Goal: Task Accomplishment & Management: Use online tool/utility

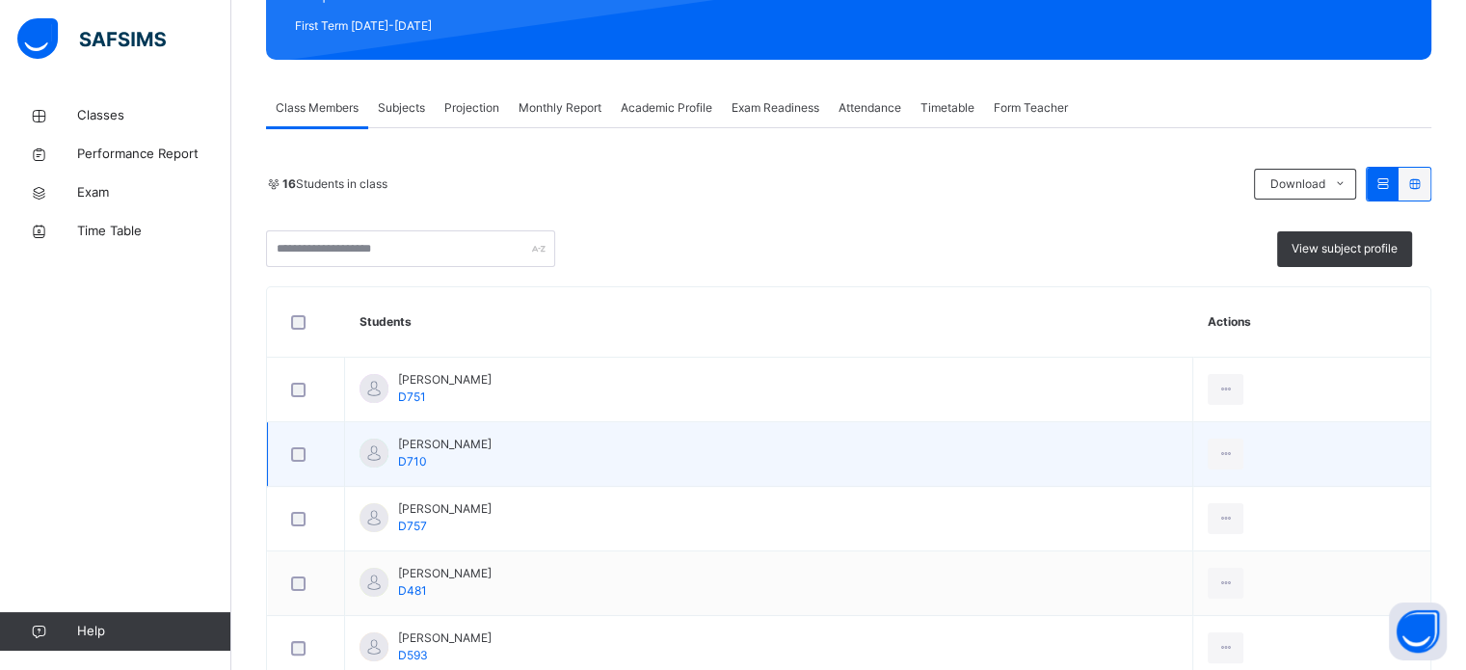
scroll to position [276, 0]
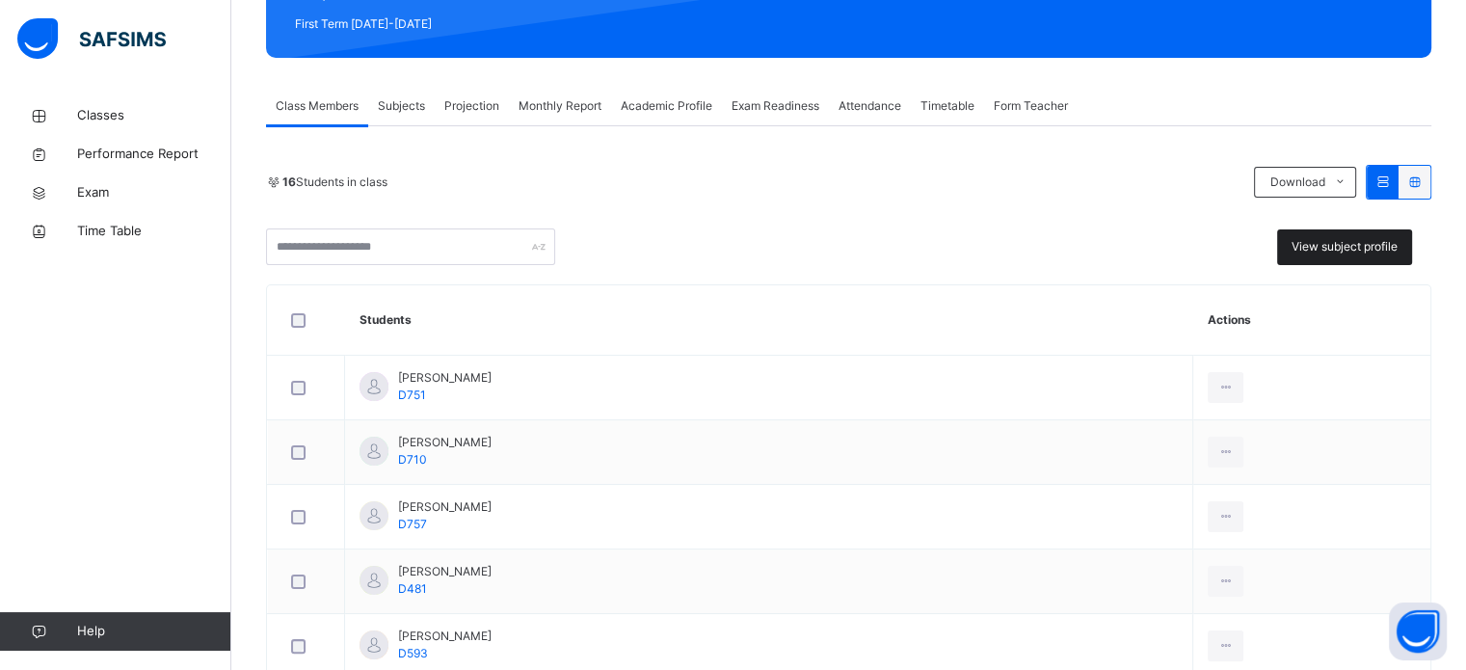
click at [1392, 231] on div "View subject profile" at bounding box center [1344, 247] width 135 height 36
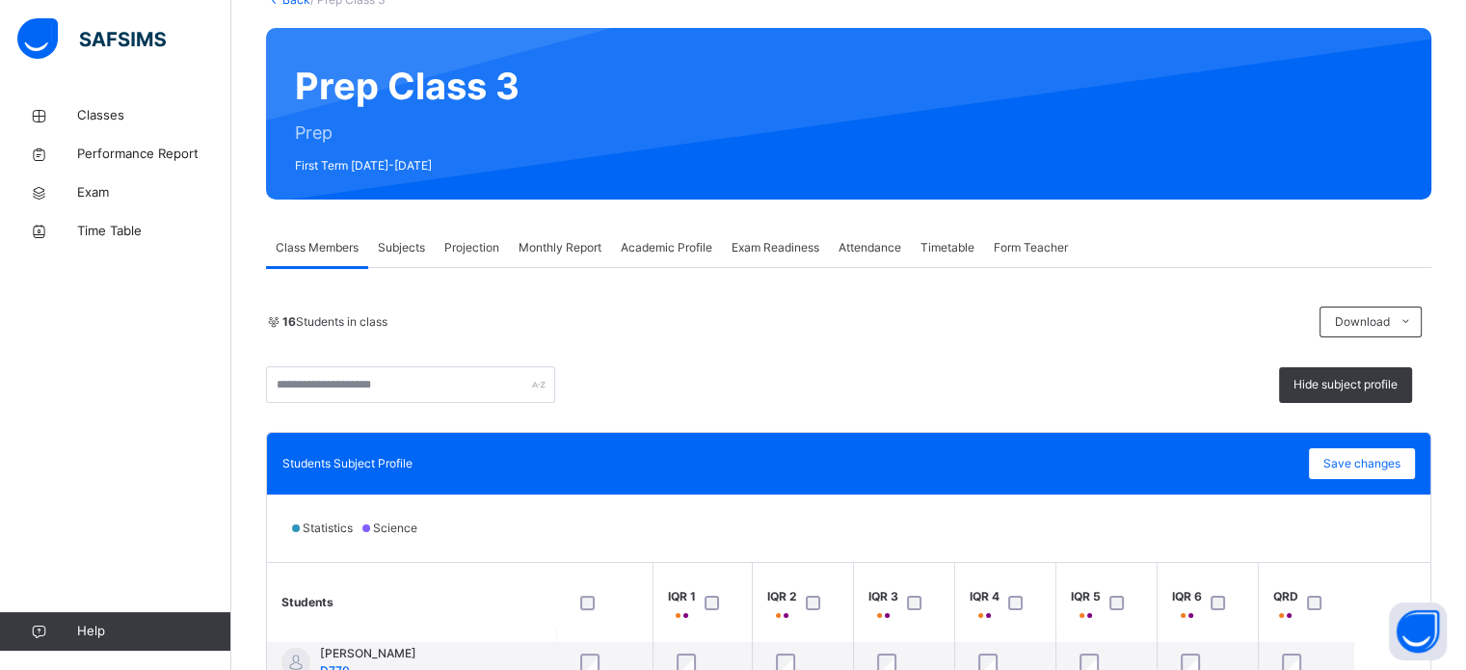
scroll to position [0, 0]
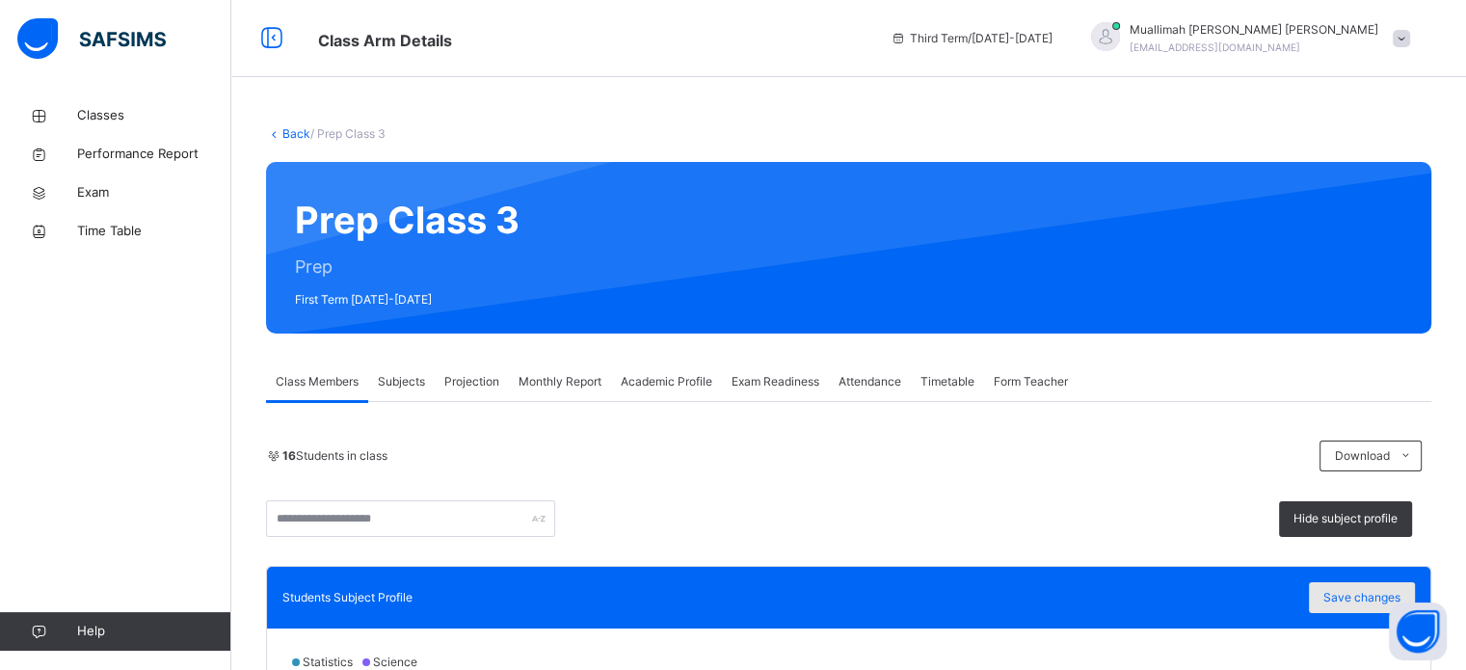
click at [1349, 589] on span "Save changes" at bounding box center [1361, 597] width 77 height 17
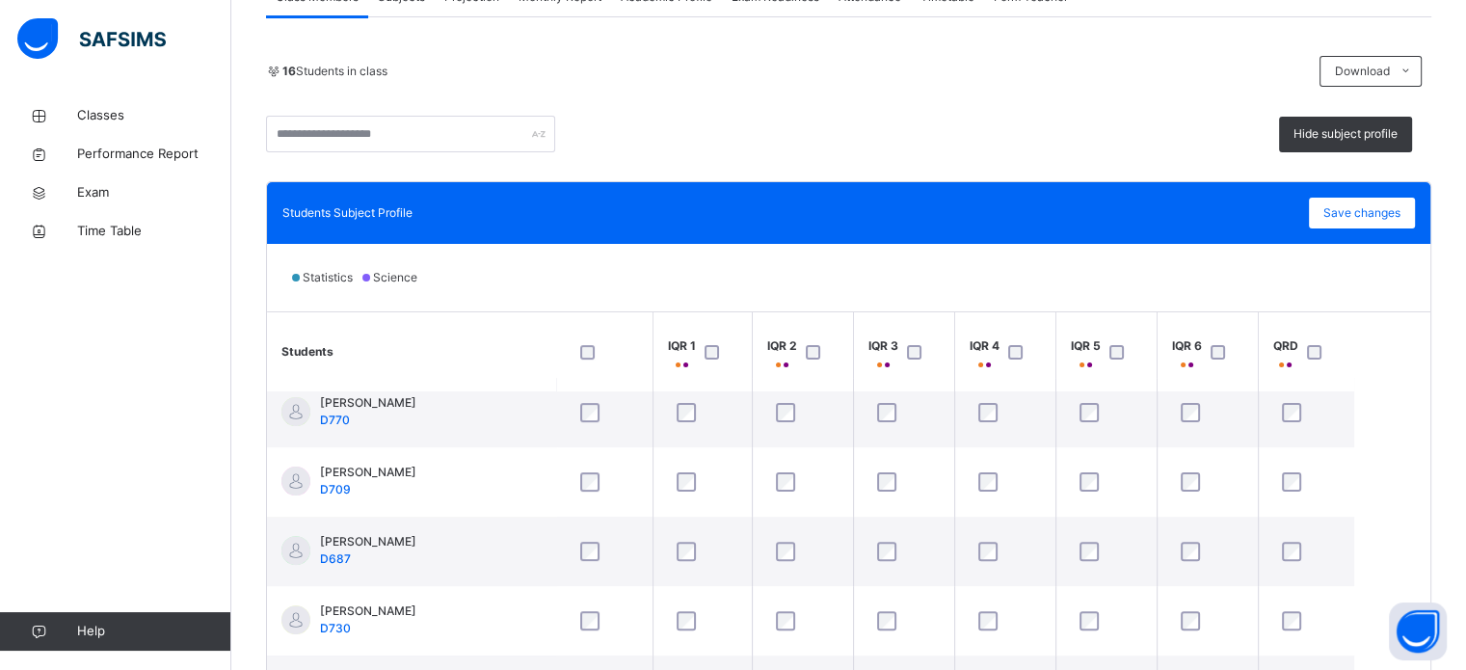
scroll to position [484, 0]
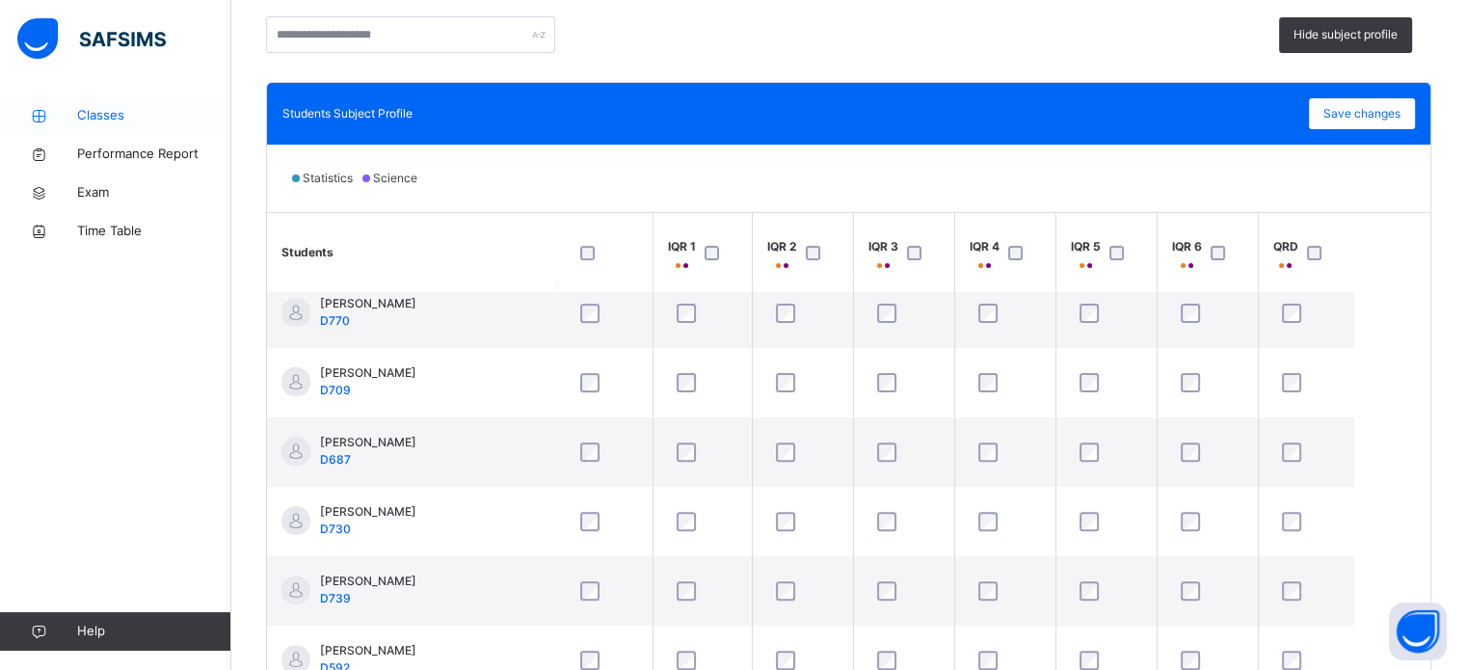
click at [100, 111] on span "Classes" at bounding box center [154, 115] width 154 height 19
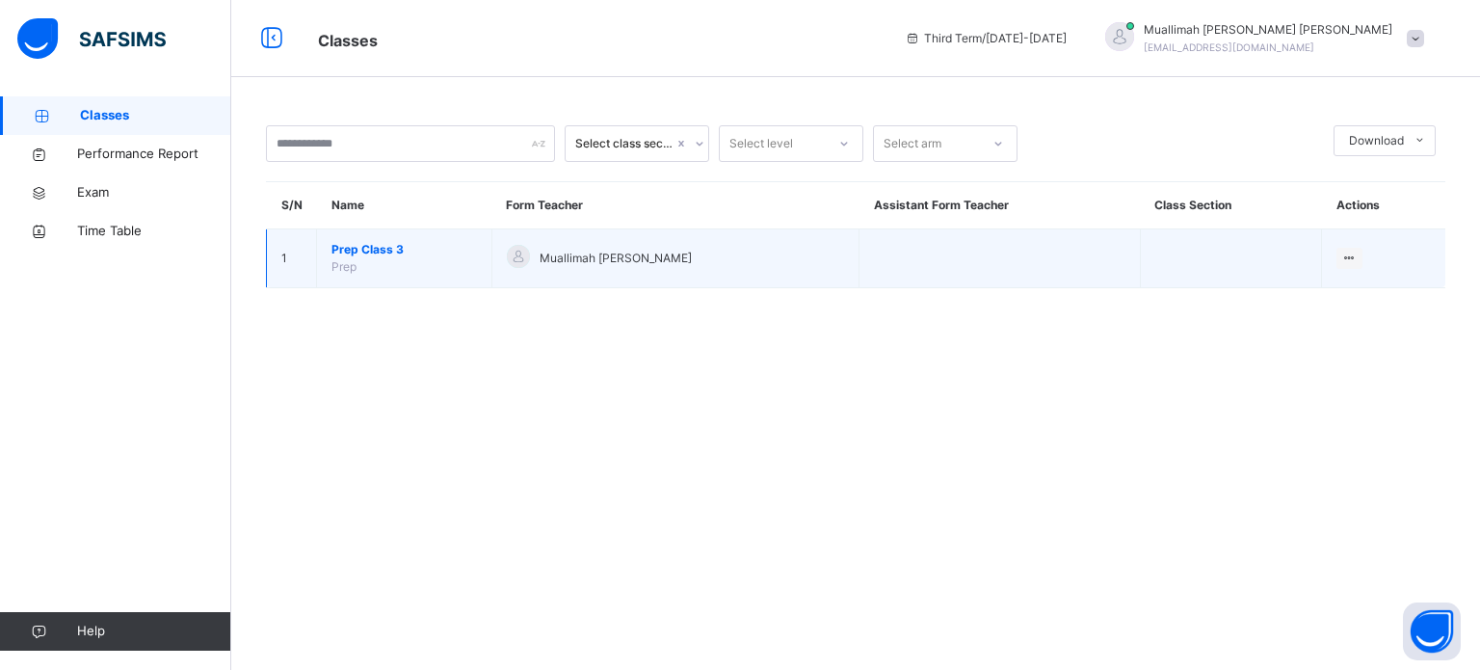
click at [385, 258] on td "Prep Class 3 Prep" at bounding box center [404, 258] width 175 height 59
click at [580, 247] on div "Muallimah [PERSON_NAME]" at bounding box center [676, 259] width 338 height 28
click at [392, 253] on span "Prep Class 3" at bounding box center [405, 249] width 146 height 17
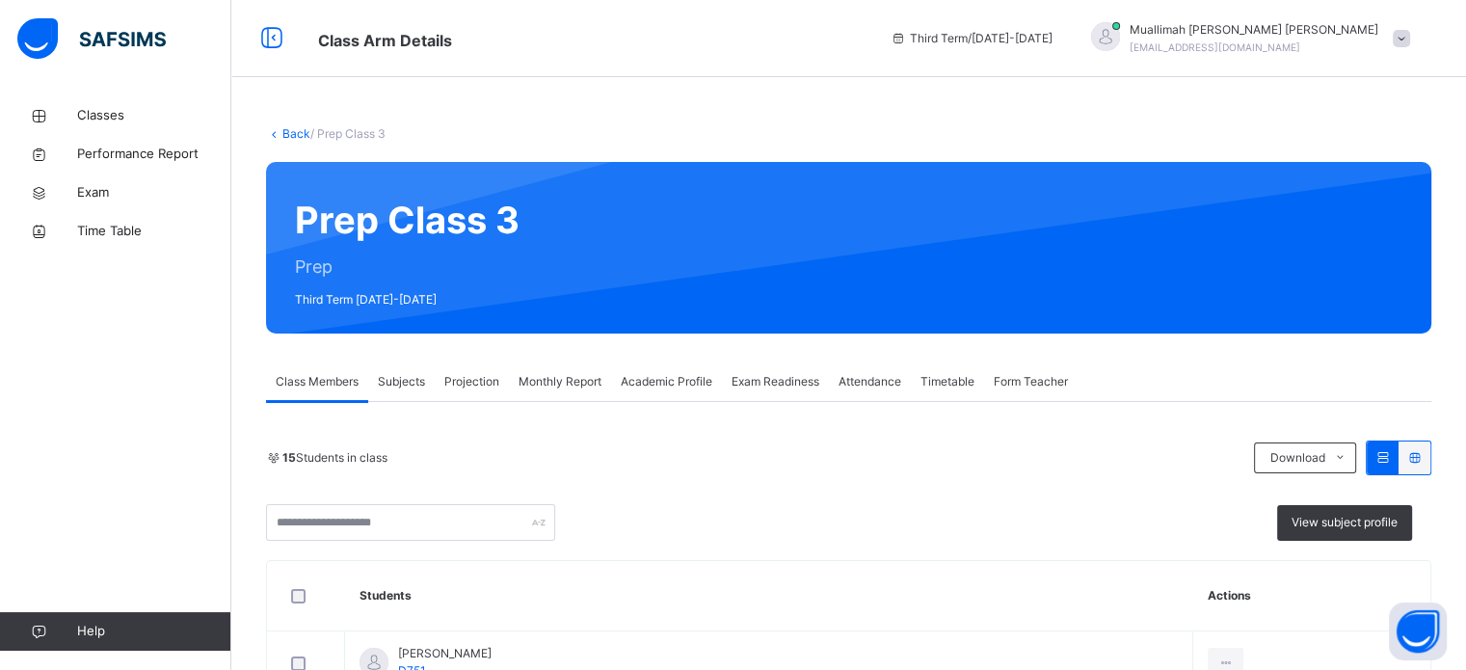
click at [459, 378] on span "Projection" at bounding box center [471, 381] width 55 height 17
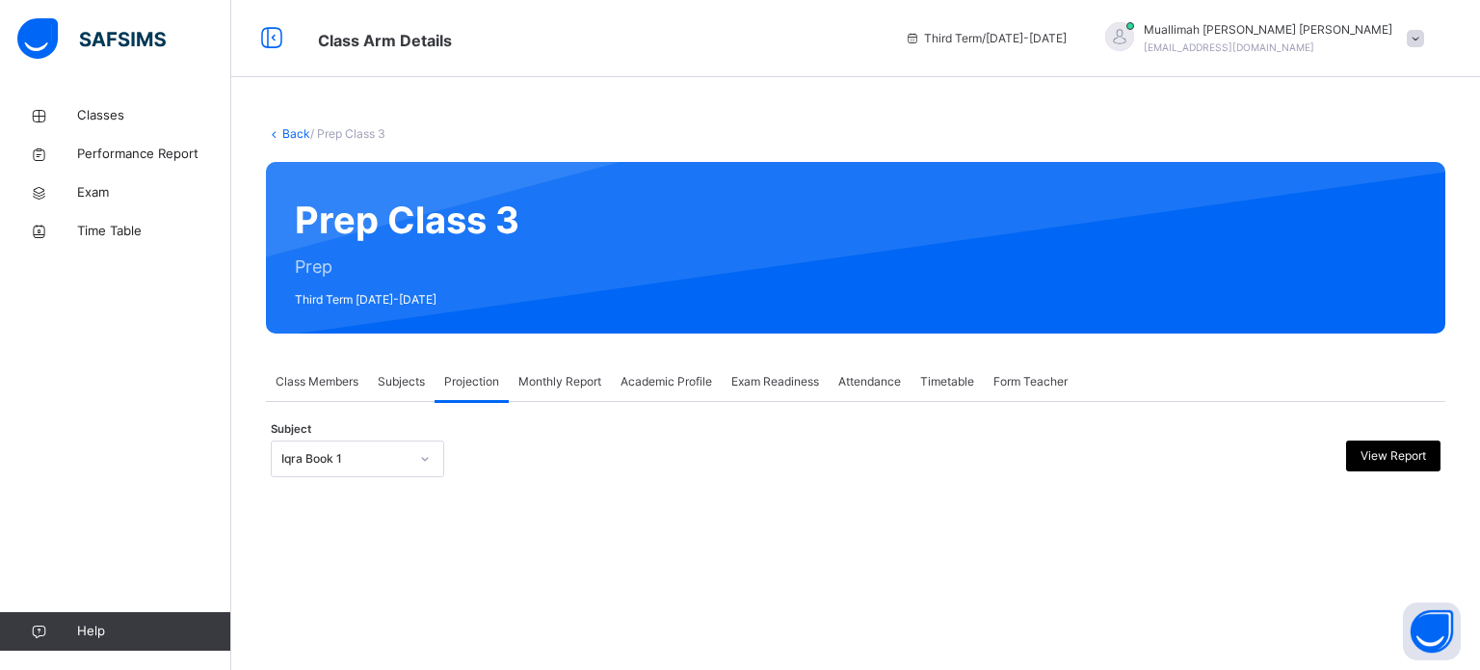
click at [423, 462] on icon at bounding box center [425, 458] width 12 height 19
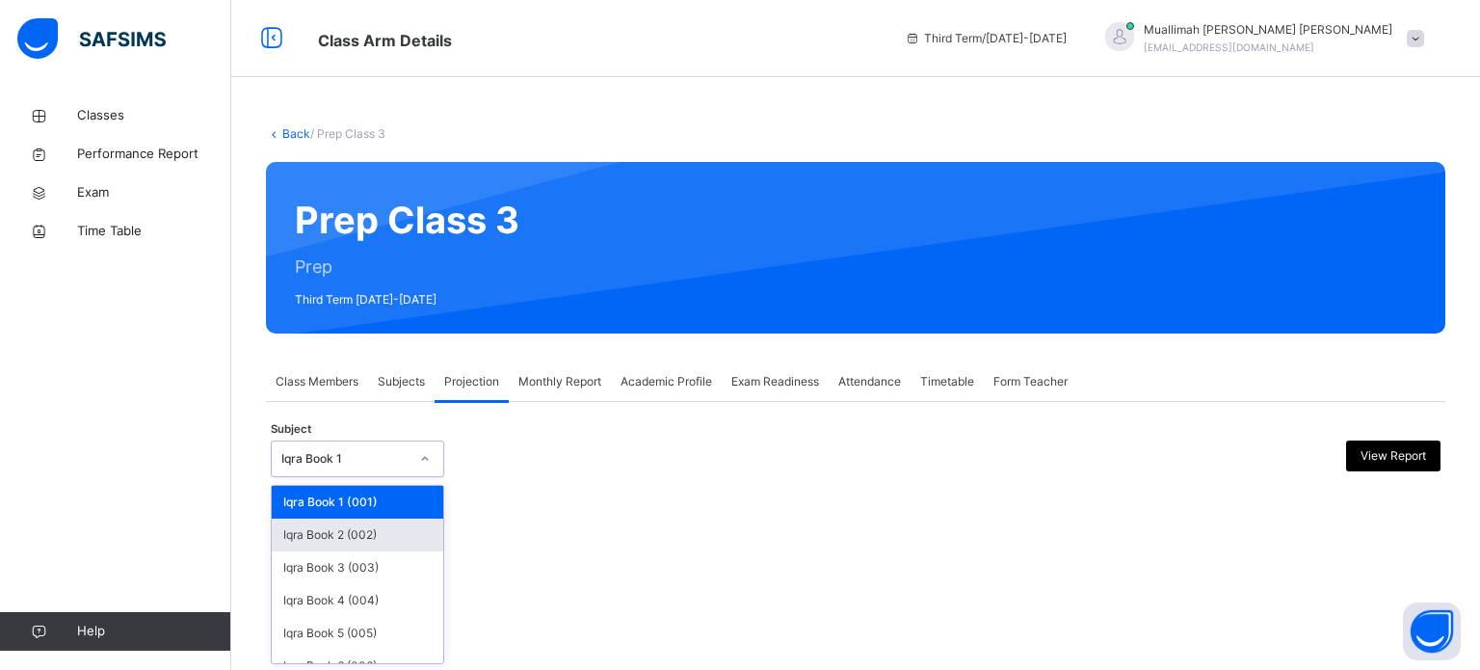
click at [379, 531] on div "Iqra Book 2 (002)" at bounding box center [358, 534] width 172 height 33
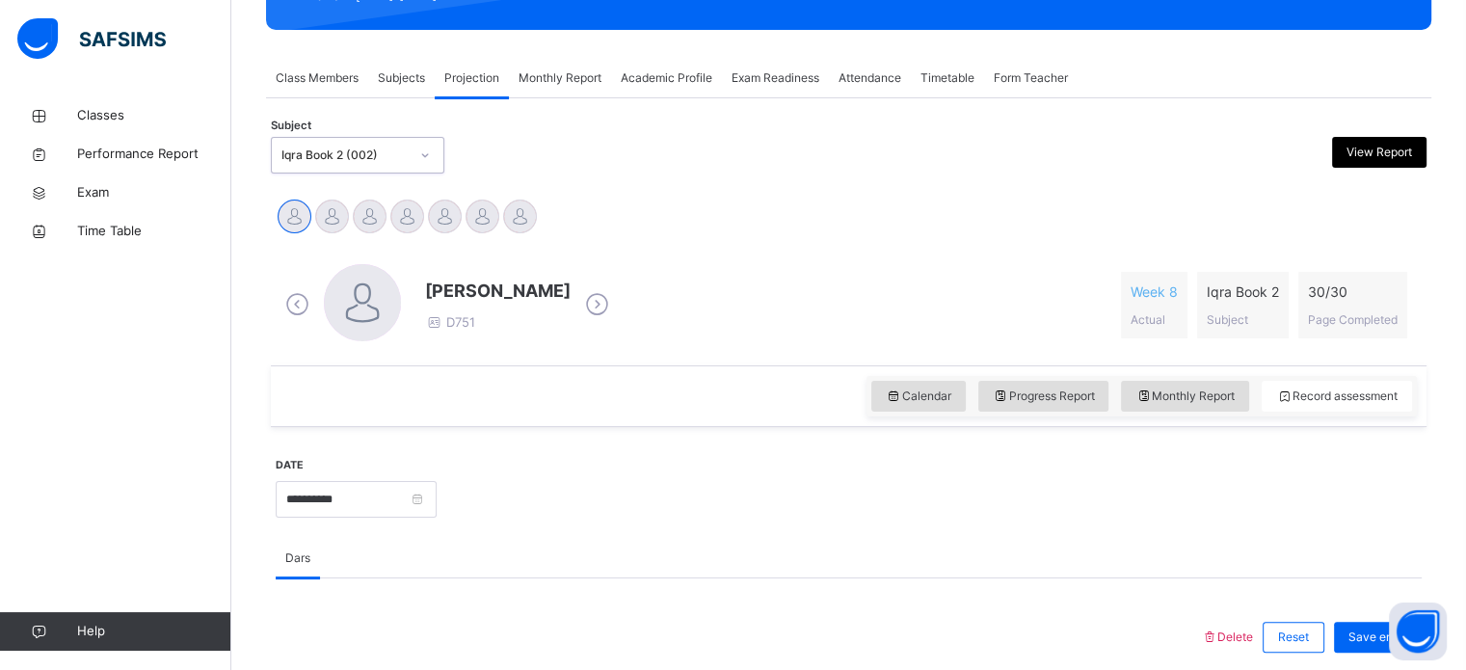
scroll to position [305, 0]
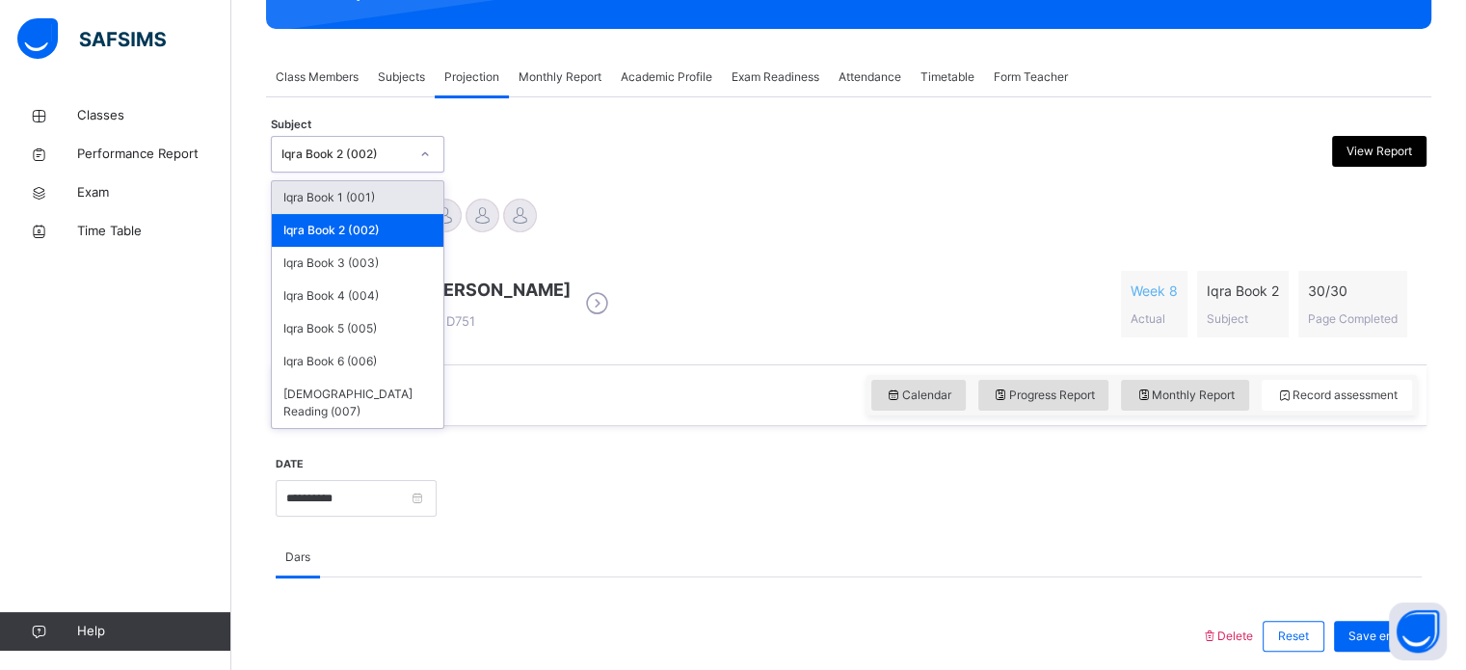
click at [424, 161] on div at bounding box center [425, 154] width 33 height 31
click at [354, 331] on div "Iqra Book 5 (005)" at bounding box center [358, 328] width 172 height 33
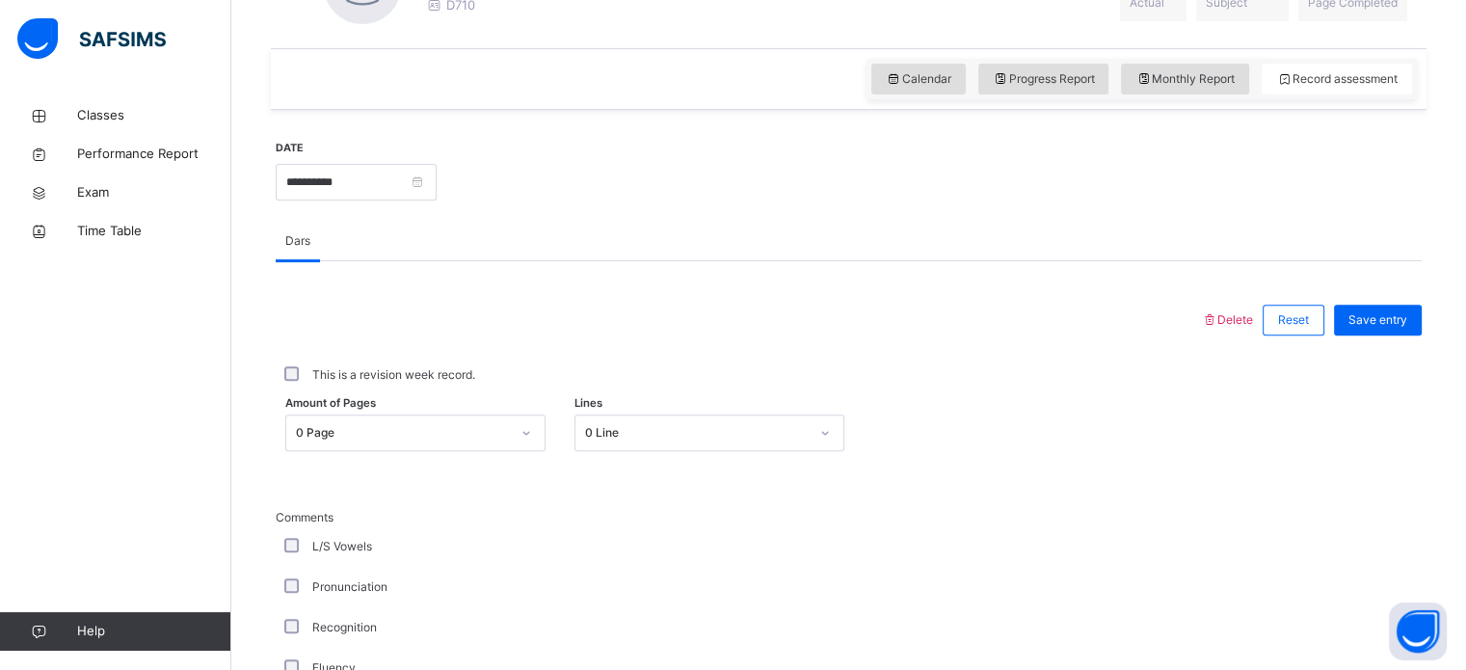
scroll to position [624, 0]
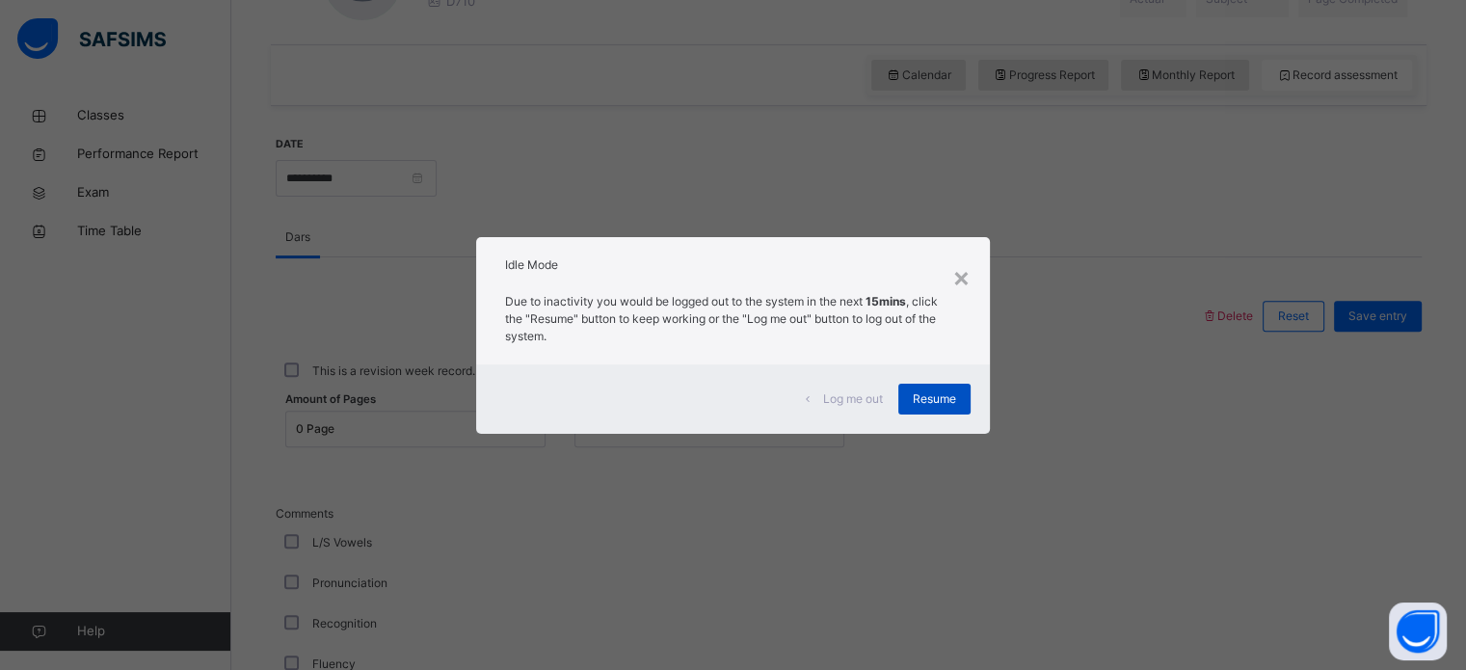
click at [938, 388] on div "Resume" at bounding box center [934, 399] width 72 height 31
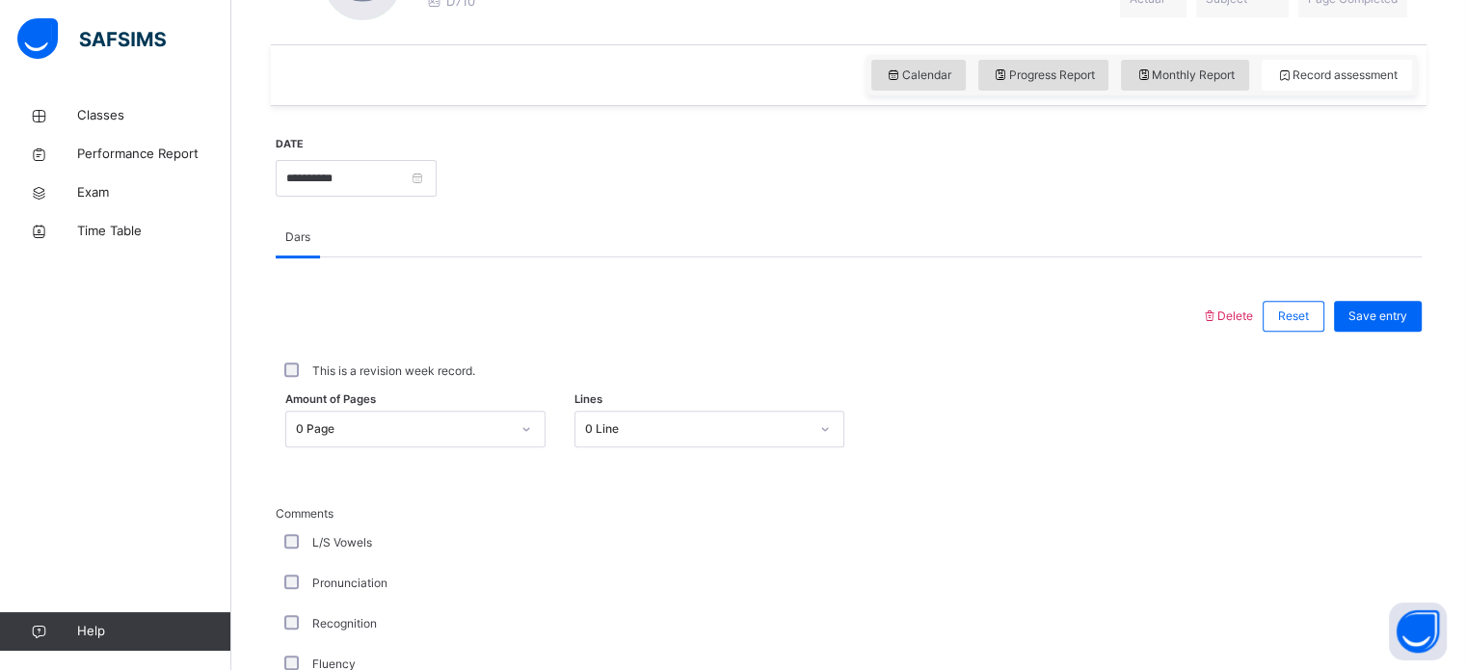
click at [521, 429] on div "0 Page" at bounding box center [415, 429] width 260 height 37
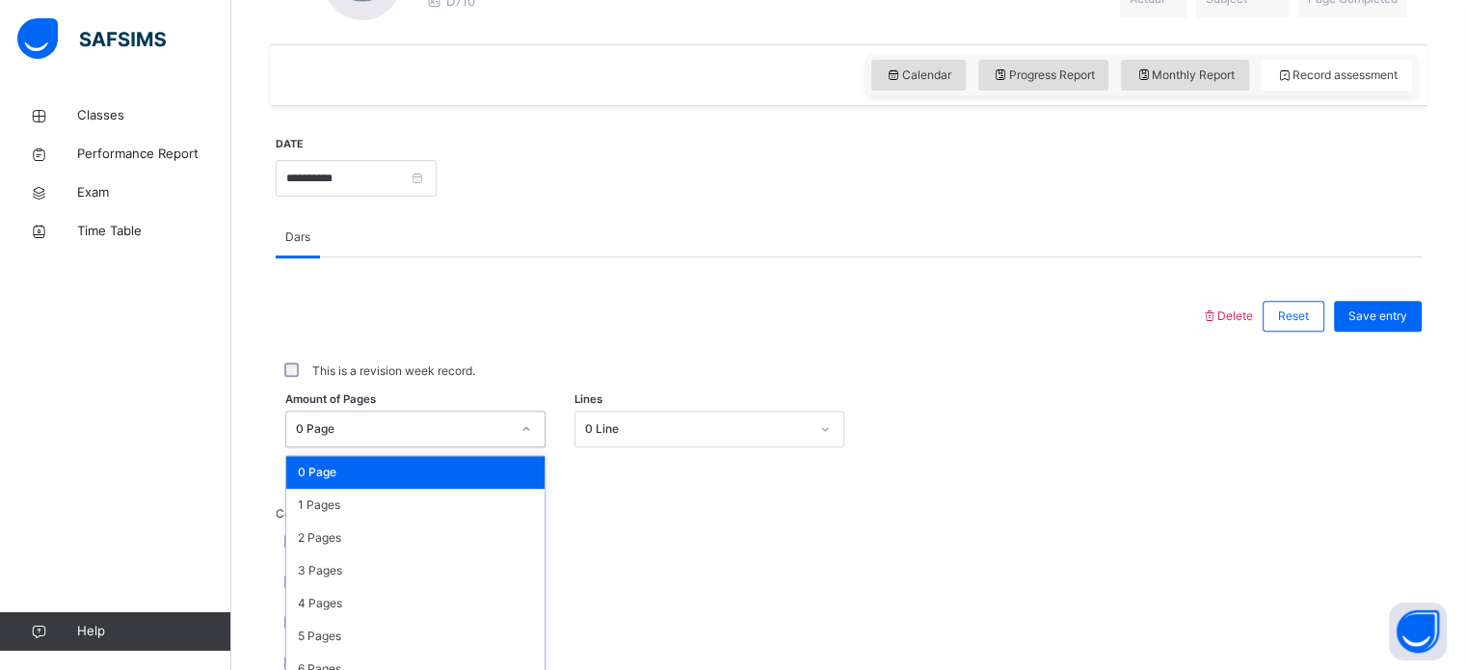
scroll to position [707, 0]
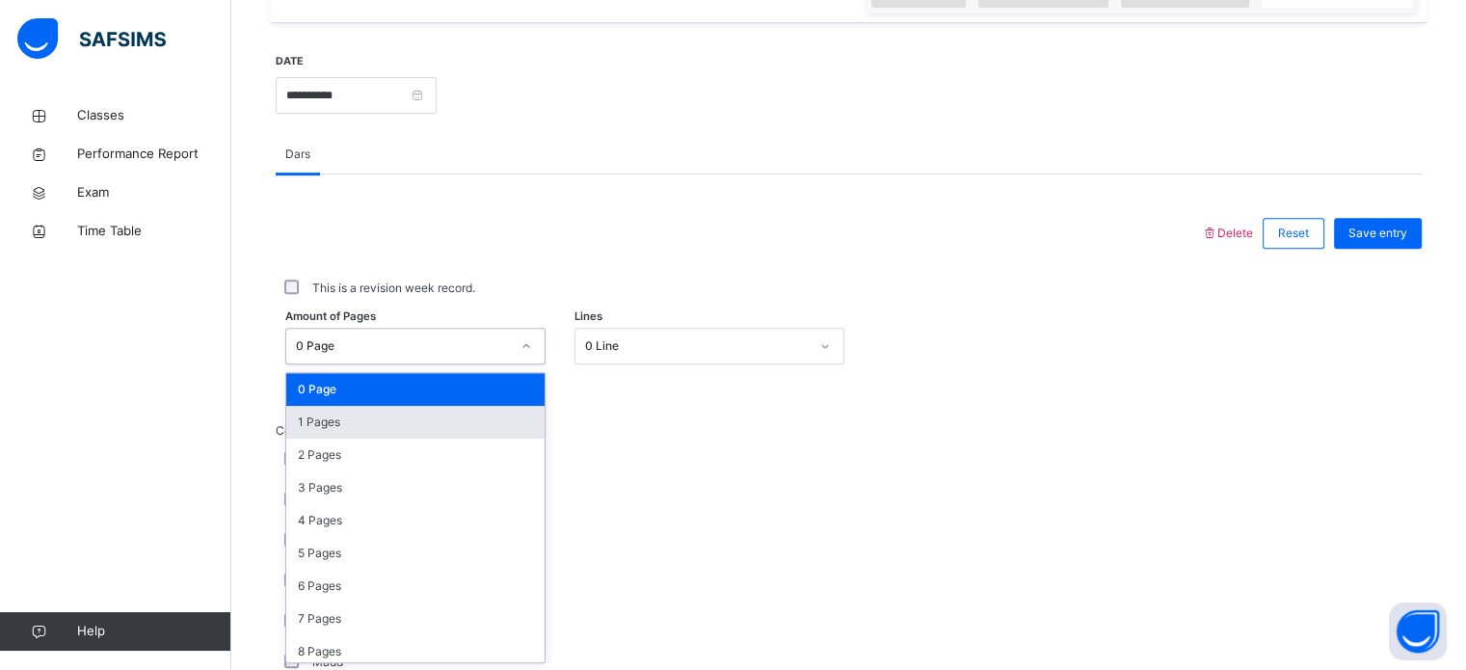
click at [521, 429] on div "1 Pages" at bounding box center [415, 422] width 258 height 33
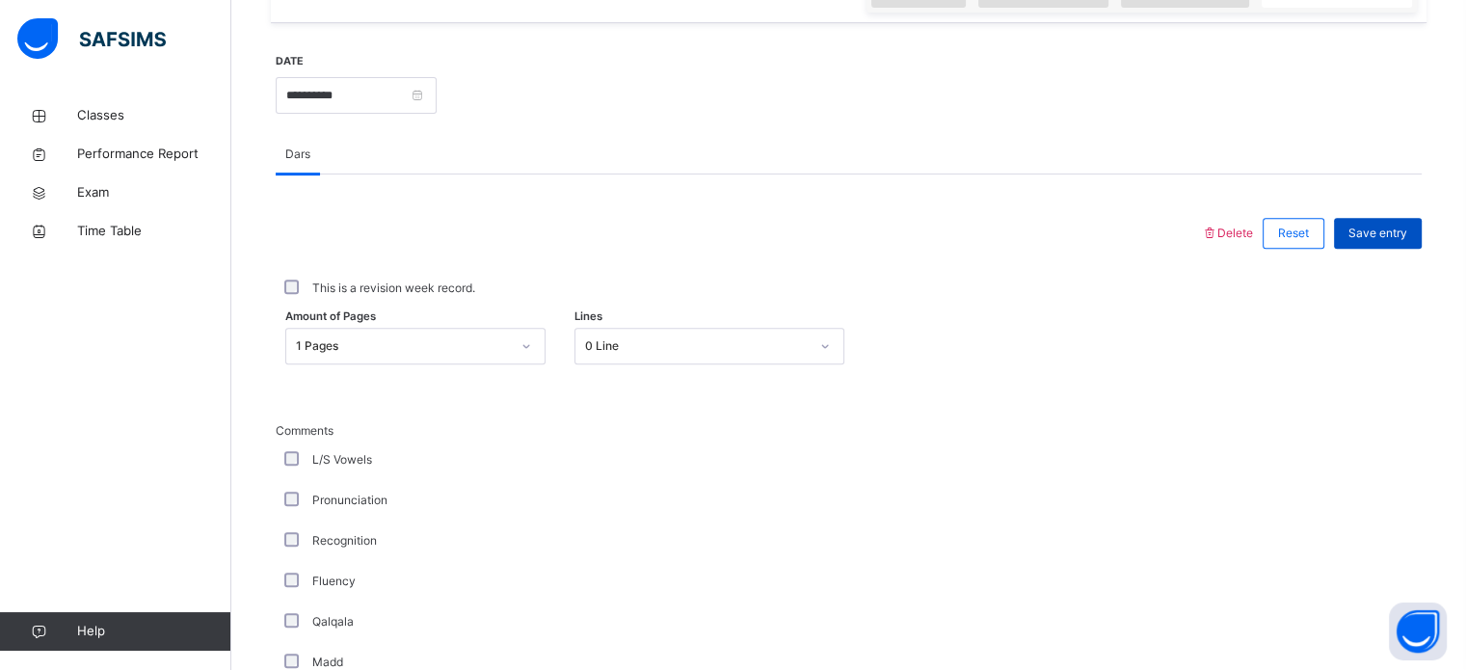
click at [1385, 225] on span "Save entry" at bounding box center [1377, 233] width 59 height 17
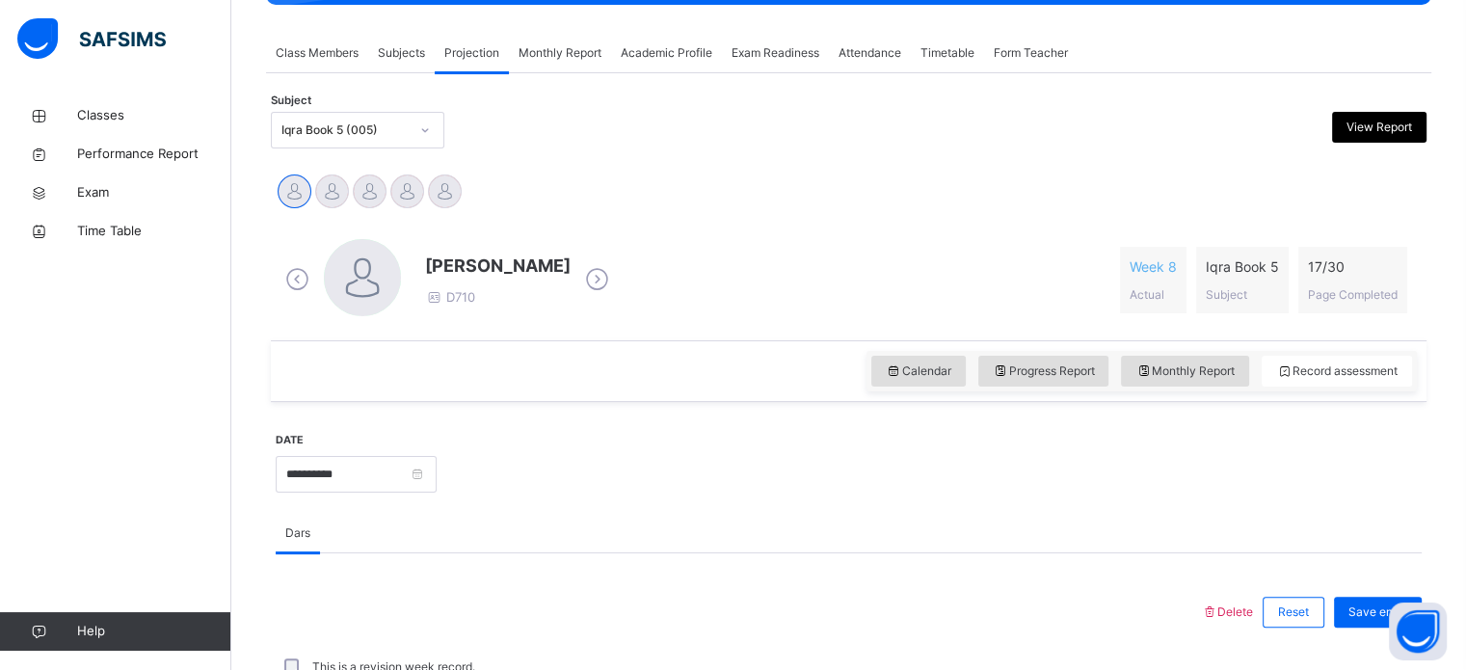
scroll to position [328, 0]
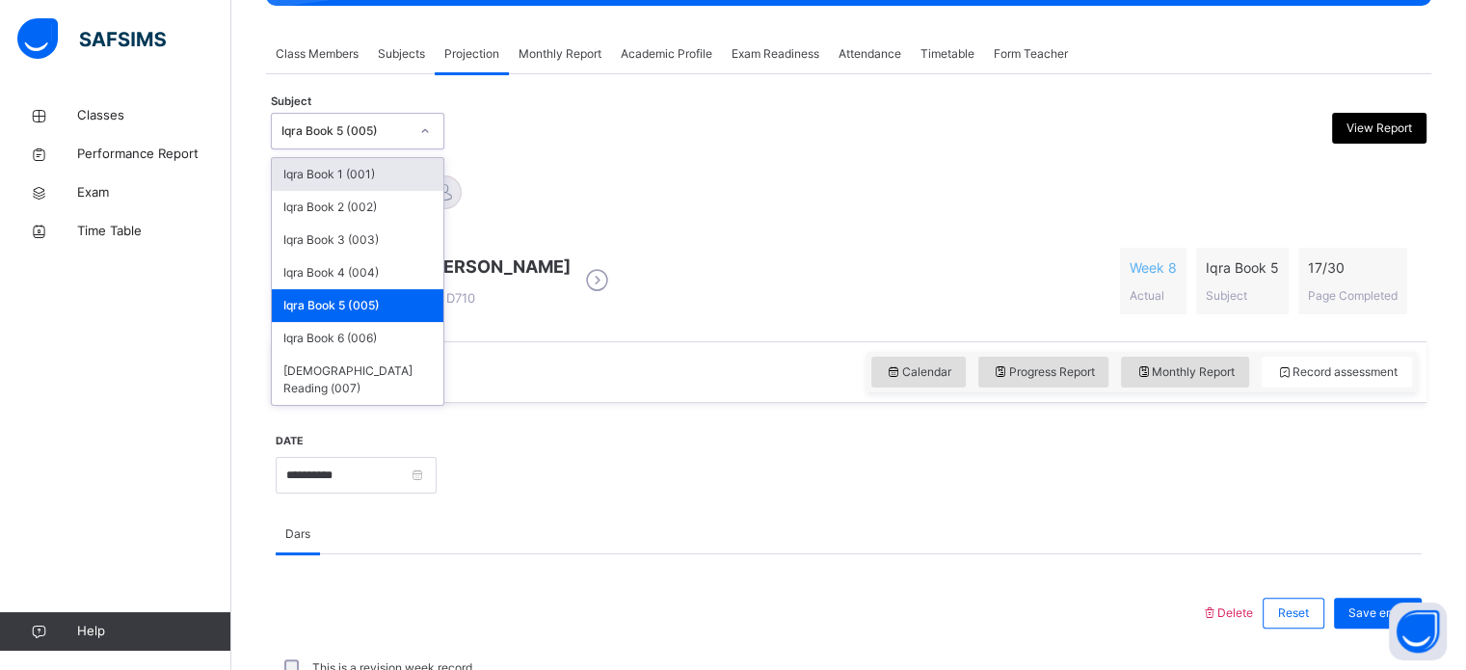
click at [422, 125] on icon at bounding box center [425, 130] width 12 height 19
click at [374, 207] on div "Iqra Book 2 (002)" at bounding box center [358, 207] width 172 height 33
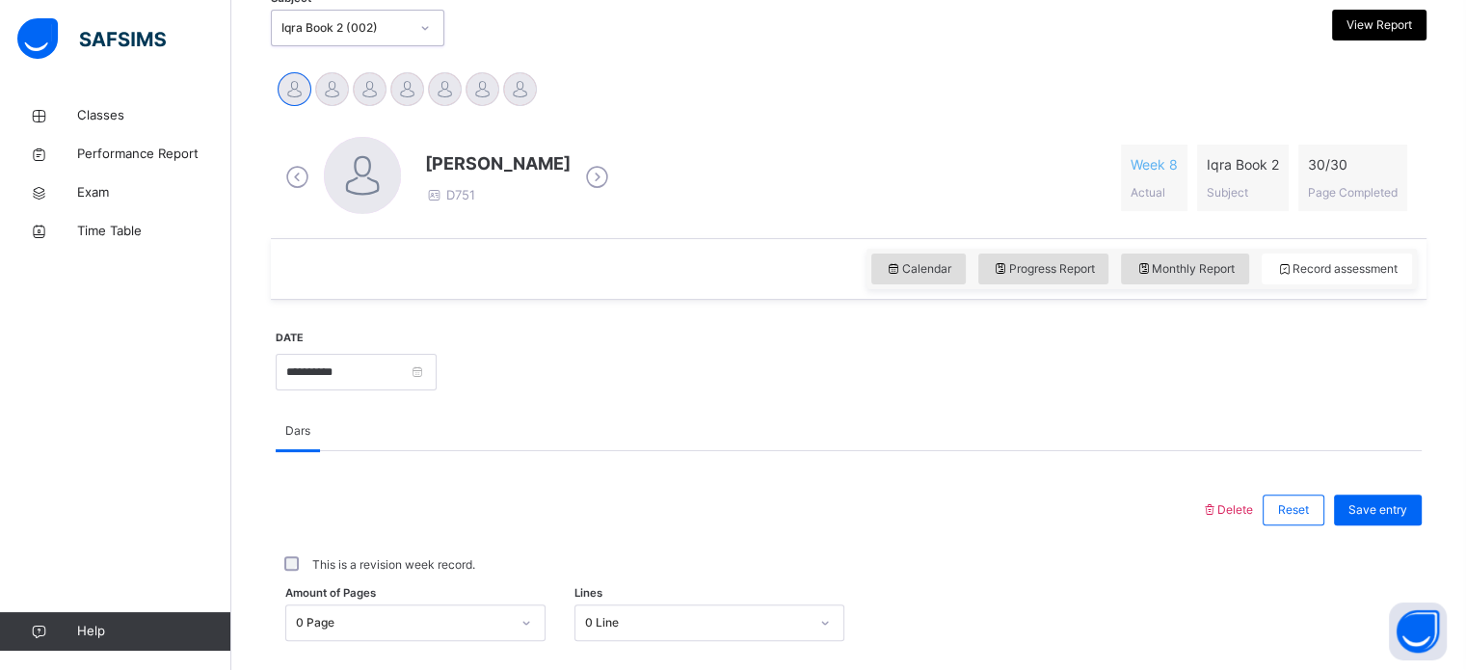
scroll to position [465, 0]
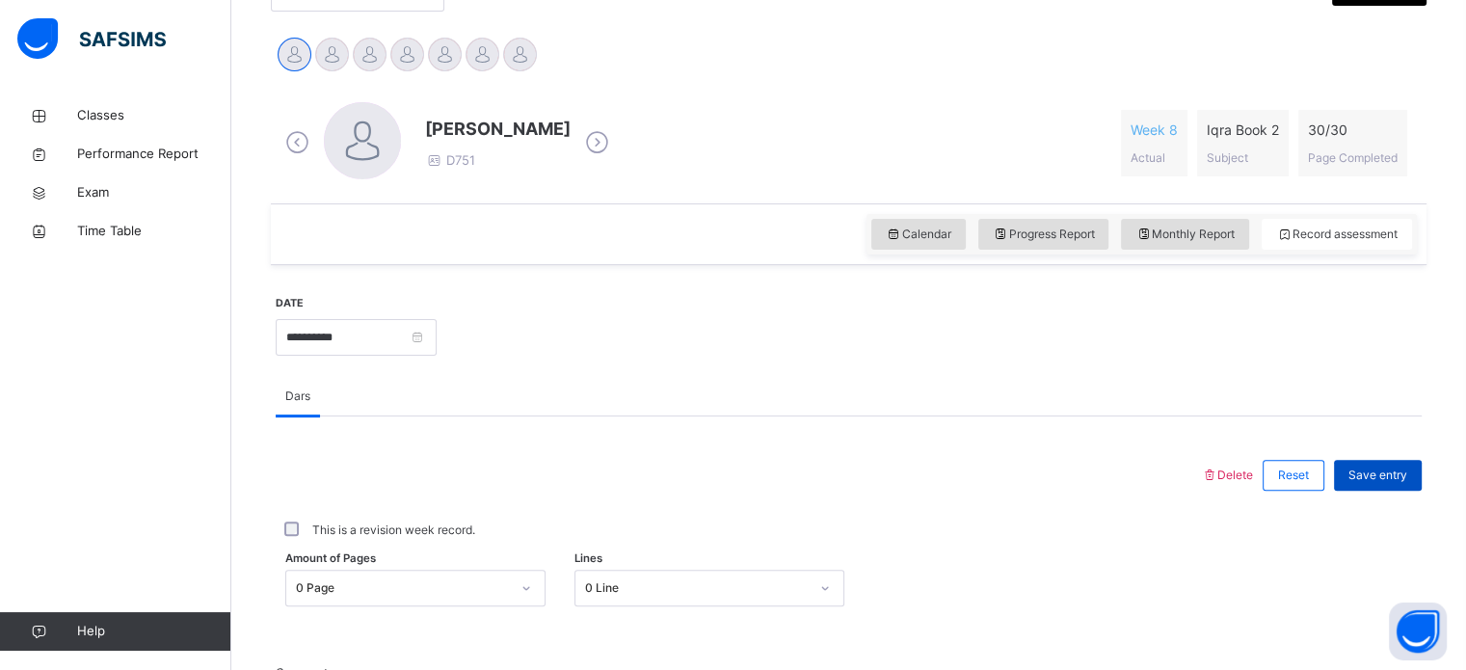
click at [1382, 467] on span "Save entry" at bounding box center [1377, 474] width 59 height 17
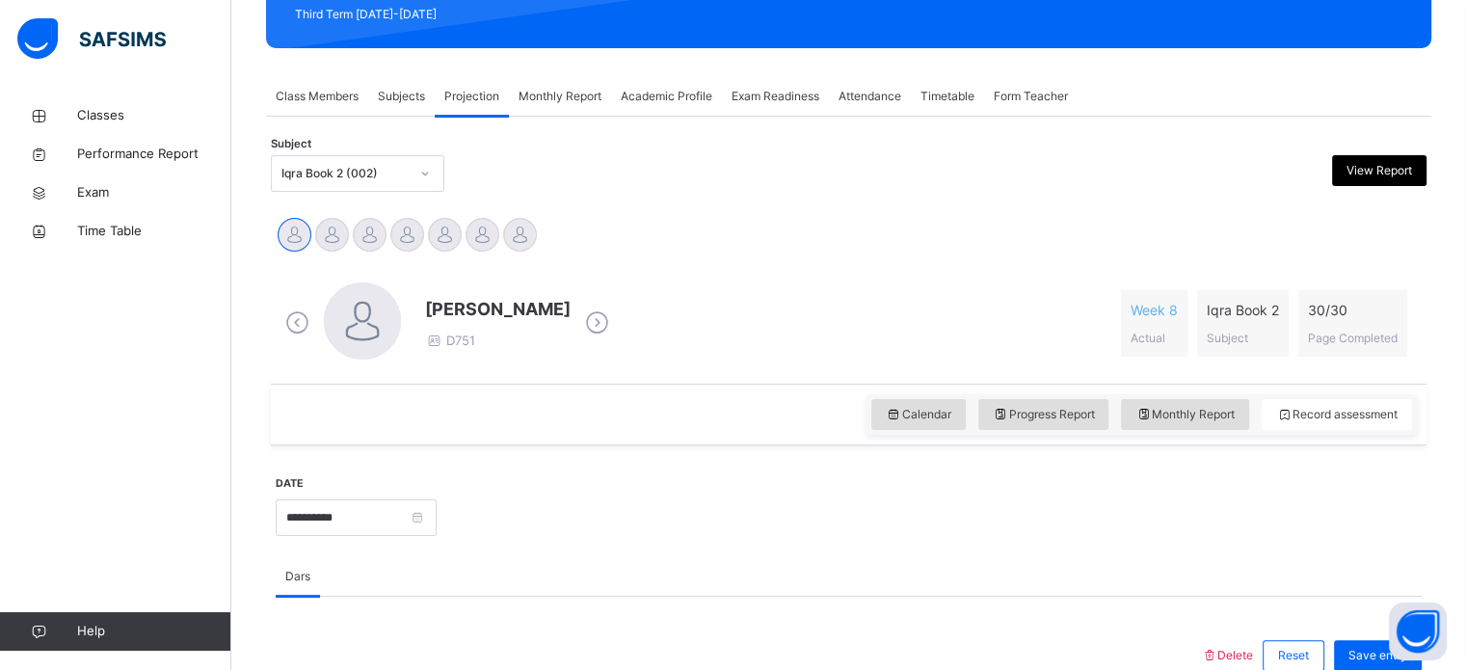
scroll to position [287, 0]
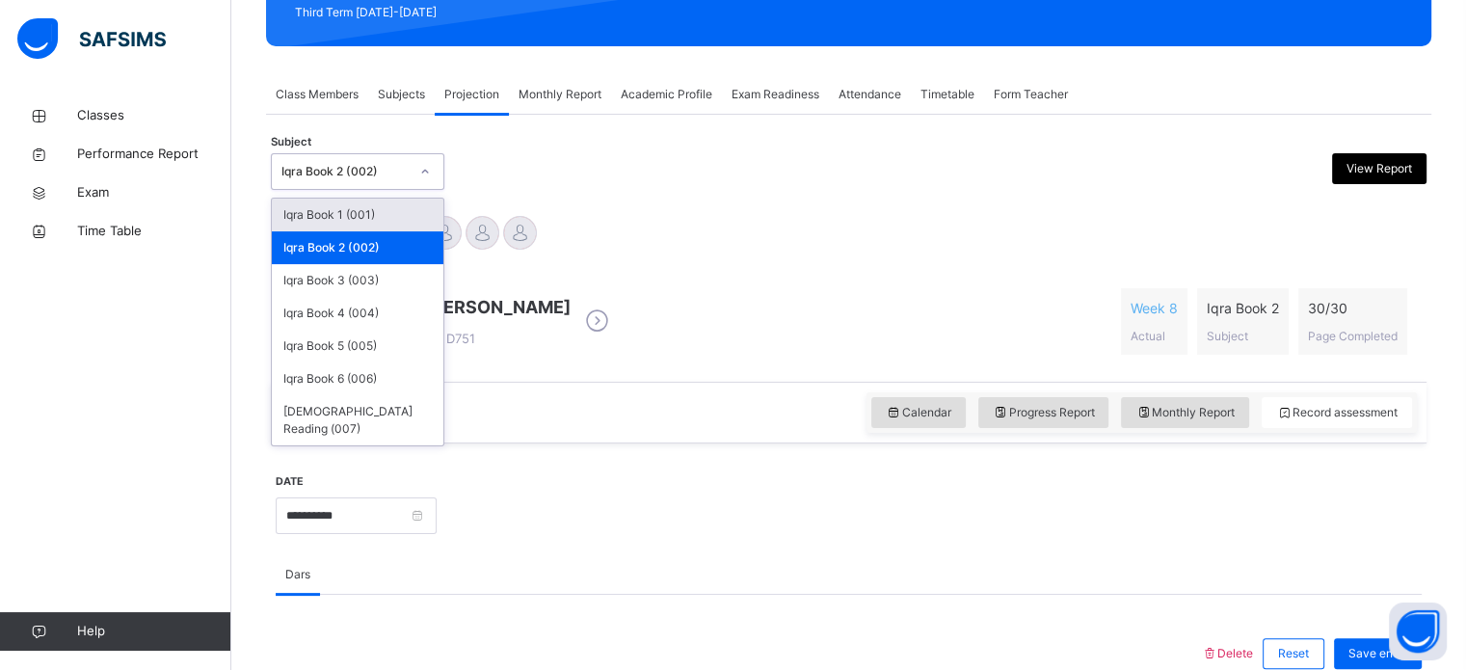
click at [427, 173] on icon at bounding box center [425, 171] width 12 height 19
click at [382, 373] on div "Iqra Book 6 (006)" at bounding box center [358, 378] width 172 height 33
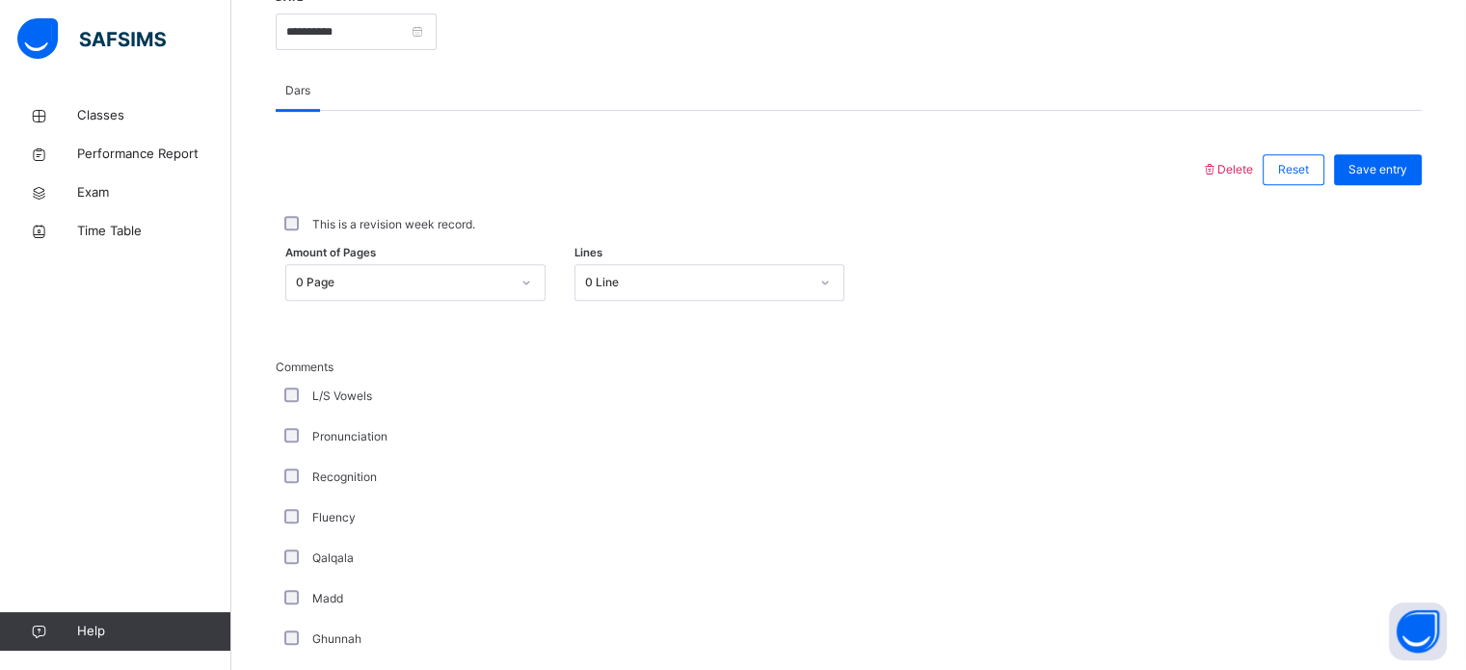
scroll to position [773, 0]
click at [531, 277] on icon at bounding box center [526, 280] width 12 height 19
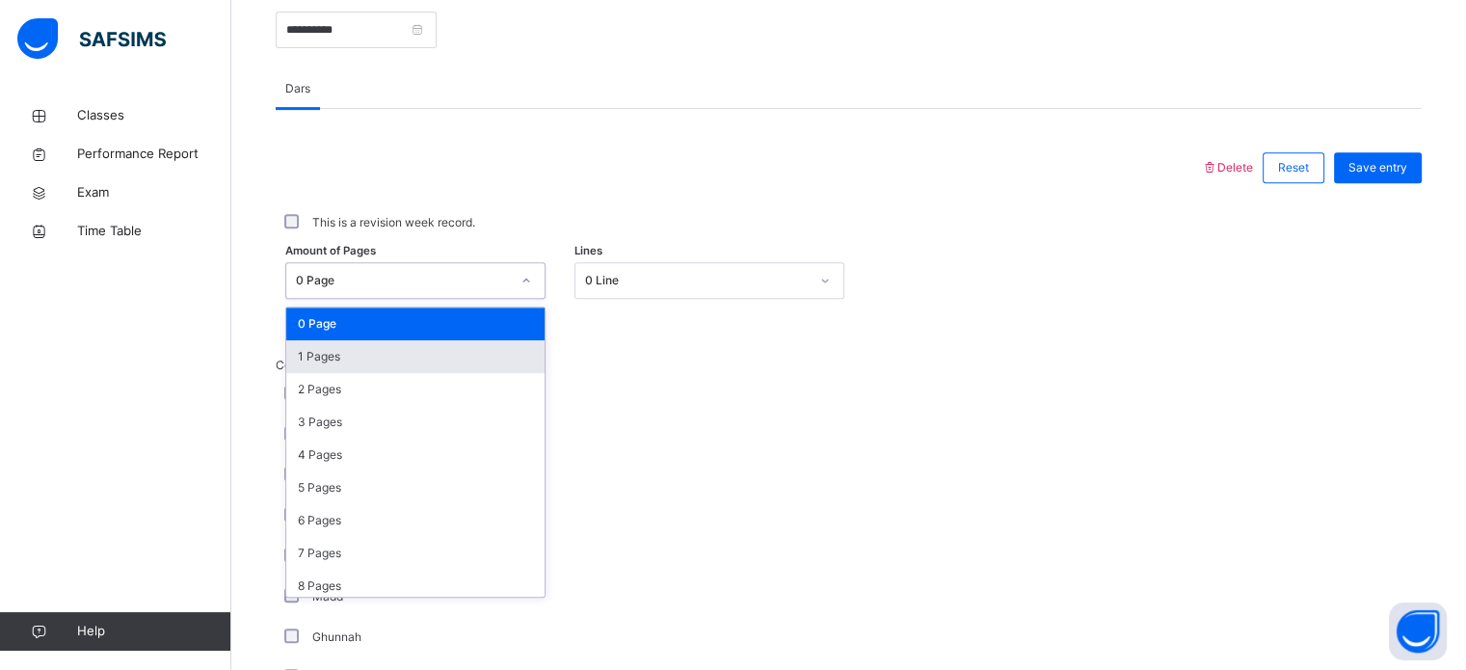
click at [446, 348] on div "1 Pages" at bounding box center [415, 356] width 258 height 33
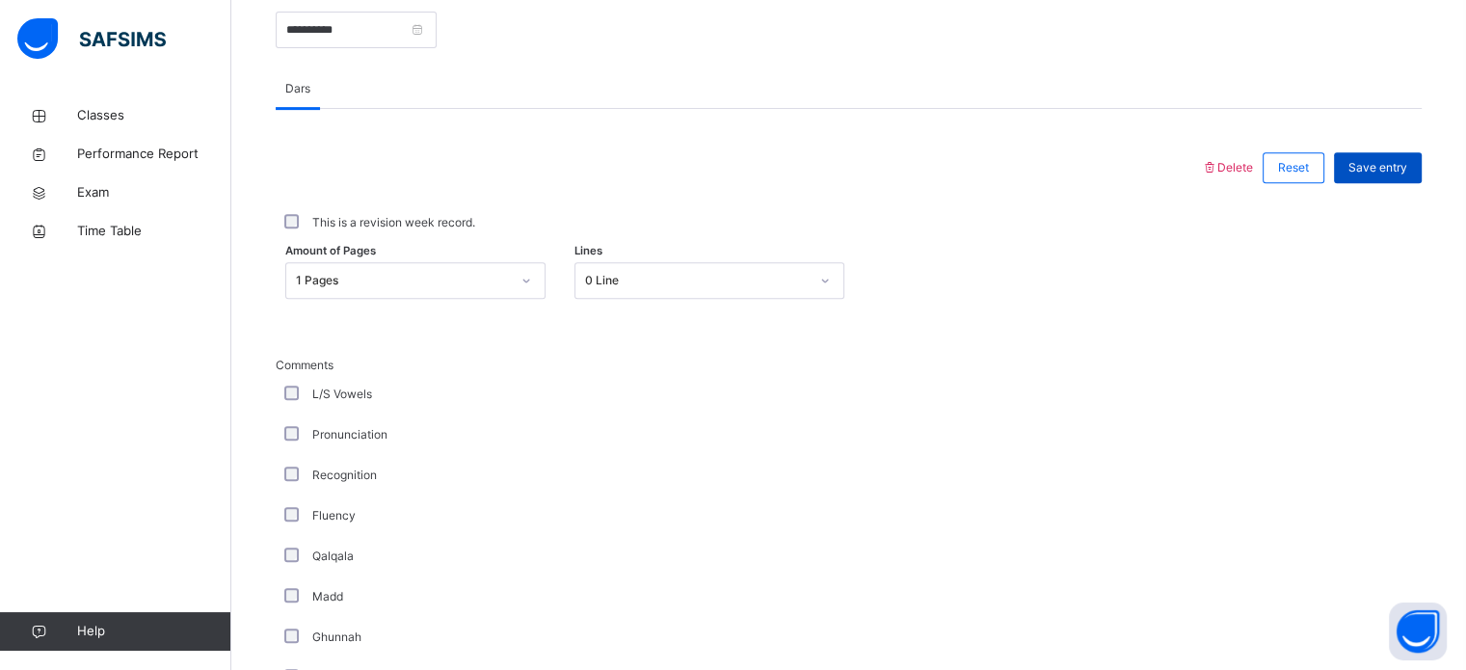
click at [1407, 164] on span "Save entry" at bounding box center [1377, 167] width 59 height 17
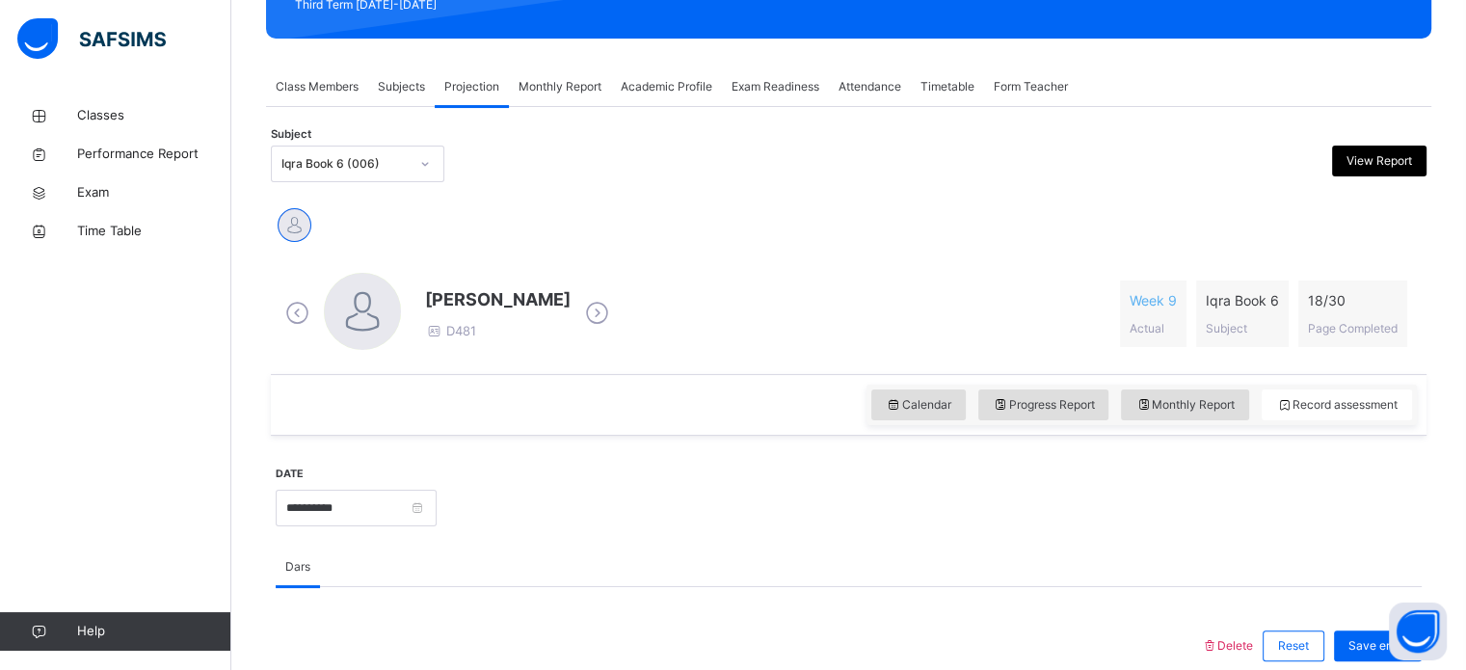
scroll to position [270, 0]
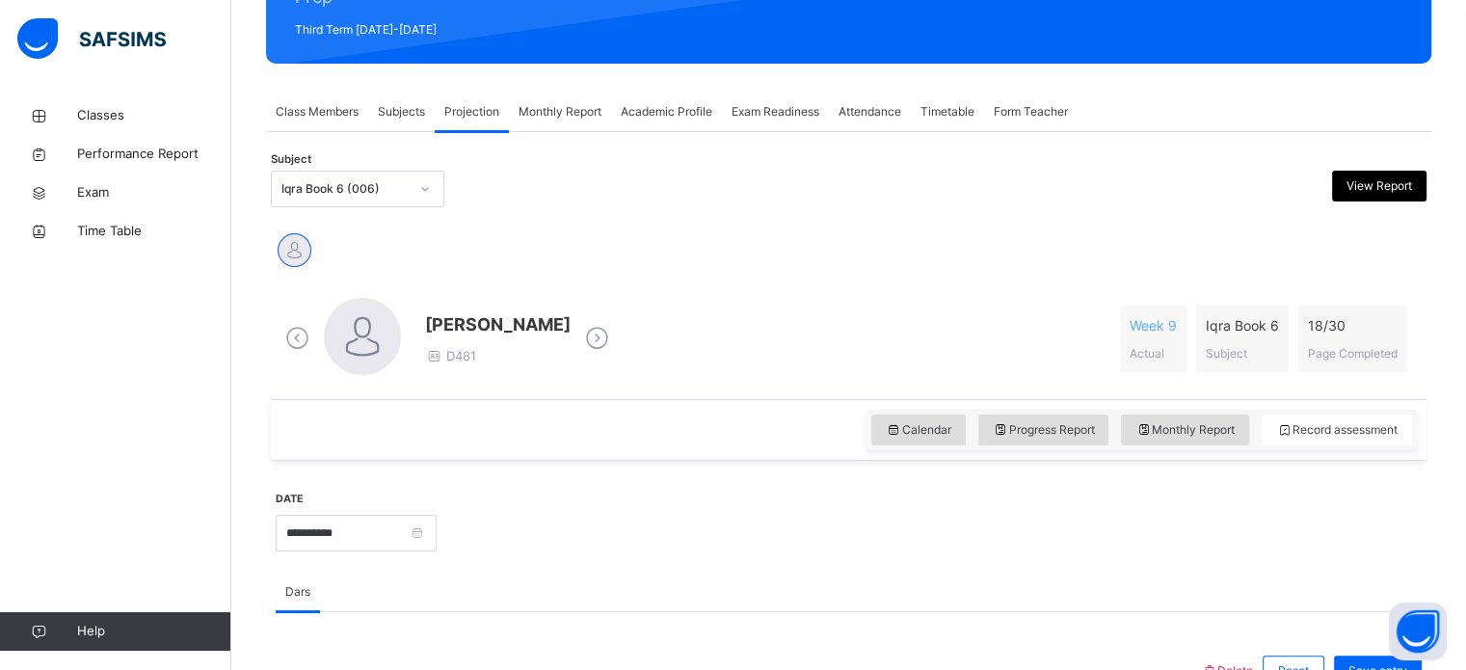
click at [432, 186] on div at bounding box center [425, 188] width 33 height 31
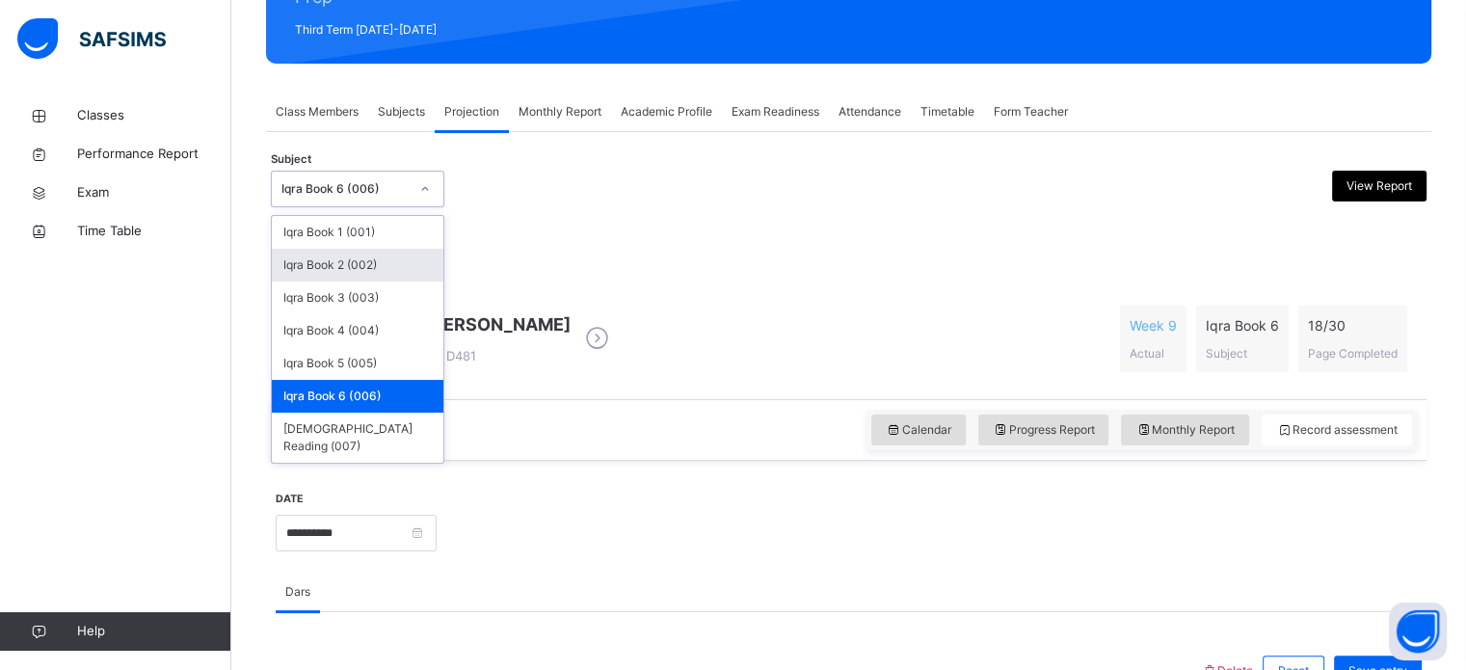
click at [403, 261] on div "Iqra Book 2 (002)" at bounding box center [358, 265] width 172 height 33
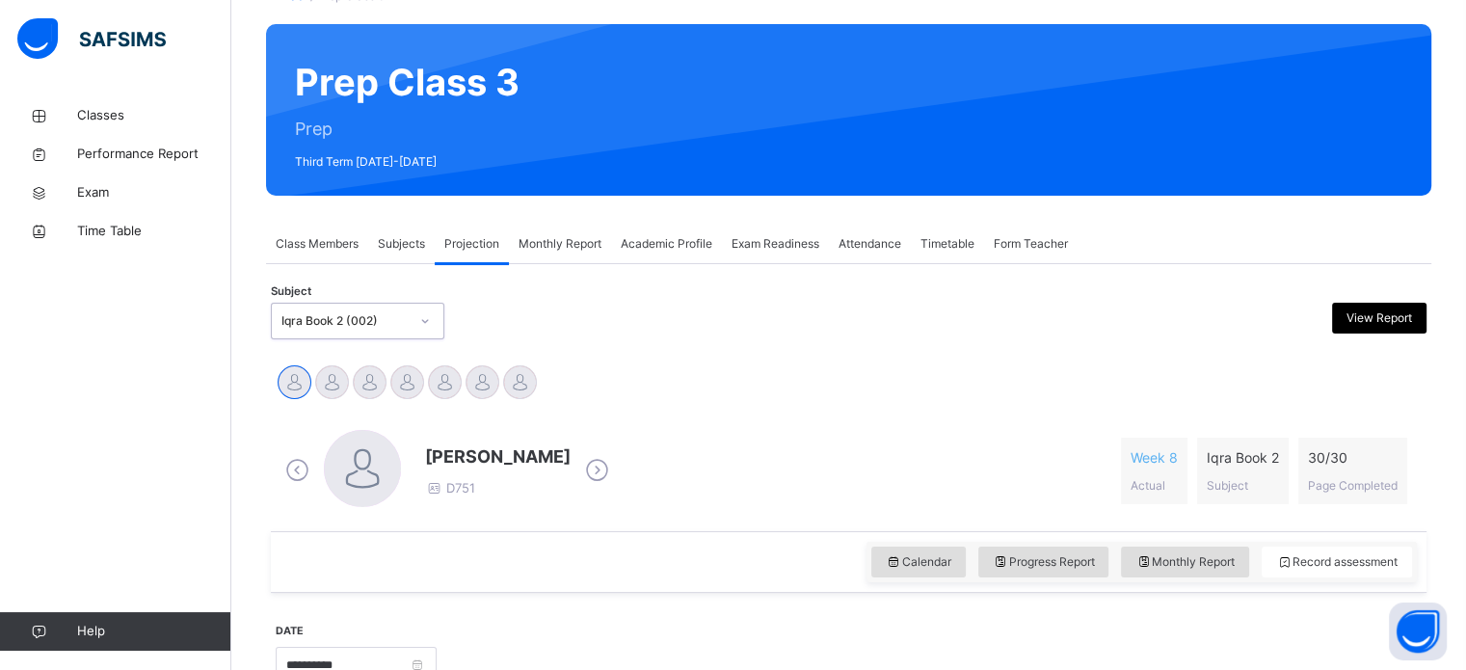
scroll to position [143, 0]
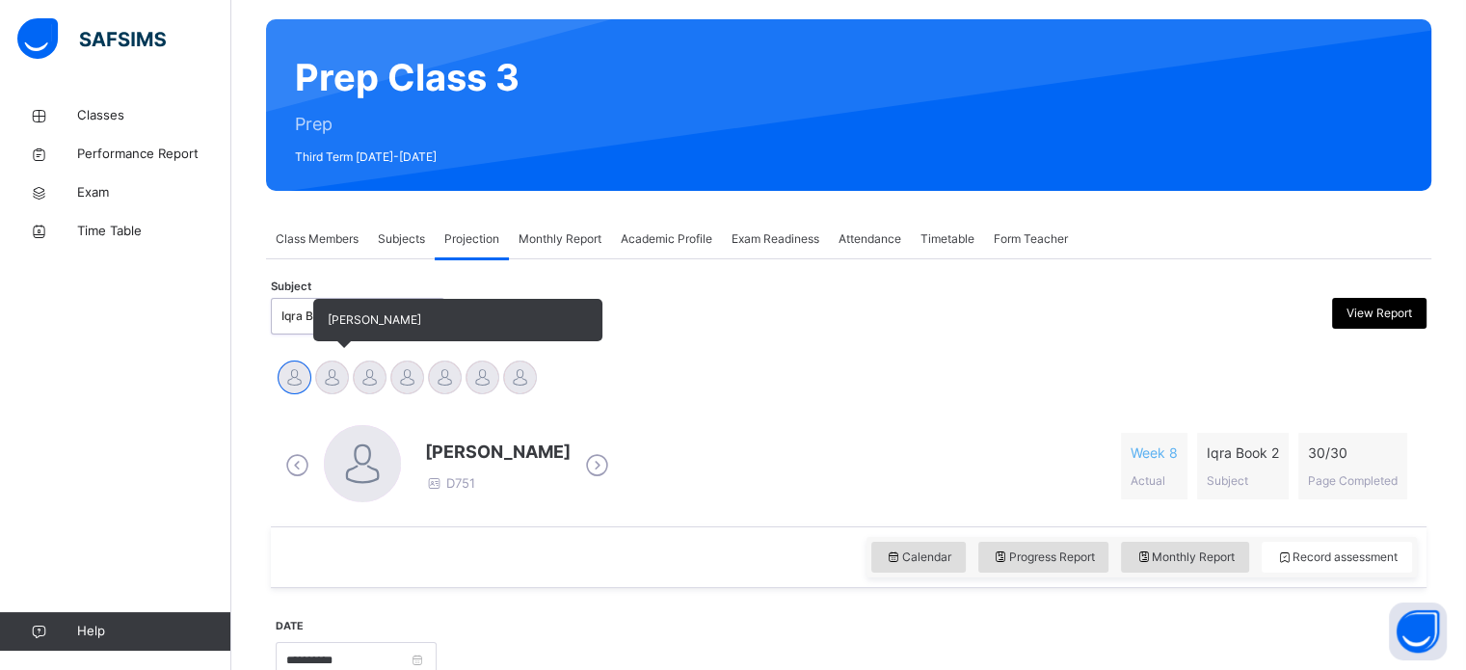
click at [332, 370] on div at bounding box center [332, 377] width 34 height 34
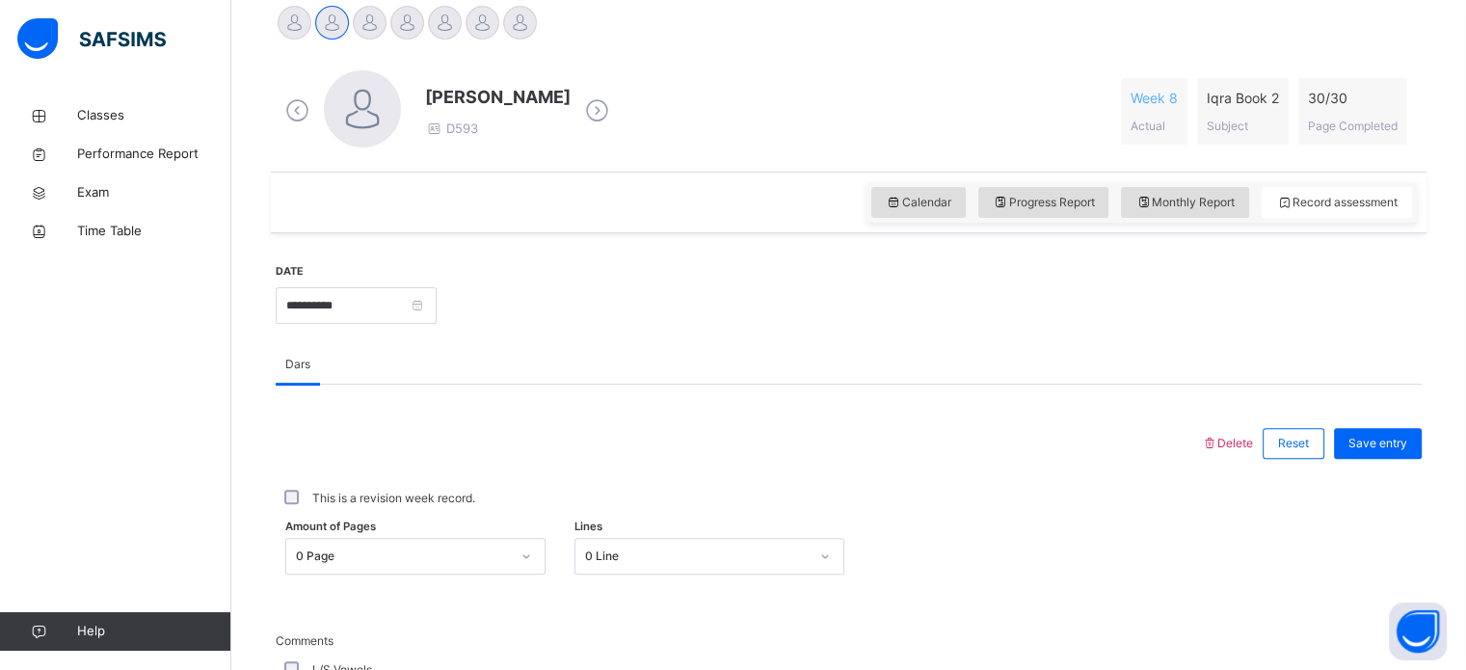
scroll to position [728, 0]
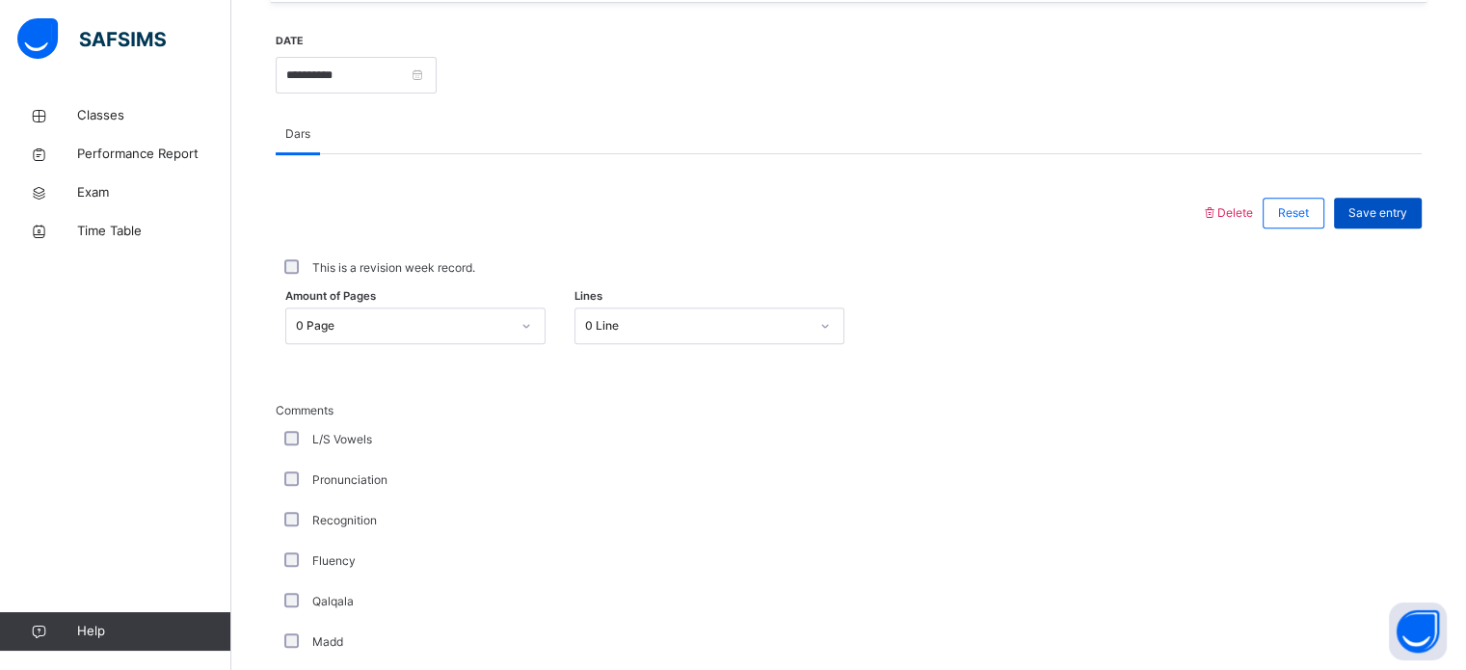
click at [1407, 204] on span "Save entry" at bounding box center [1377, 212] width 59 height 17
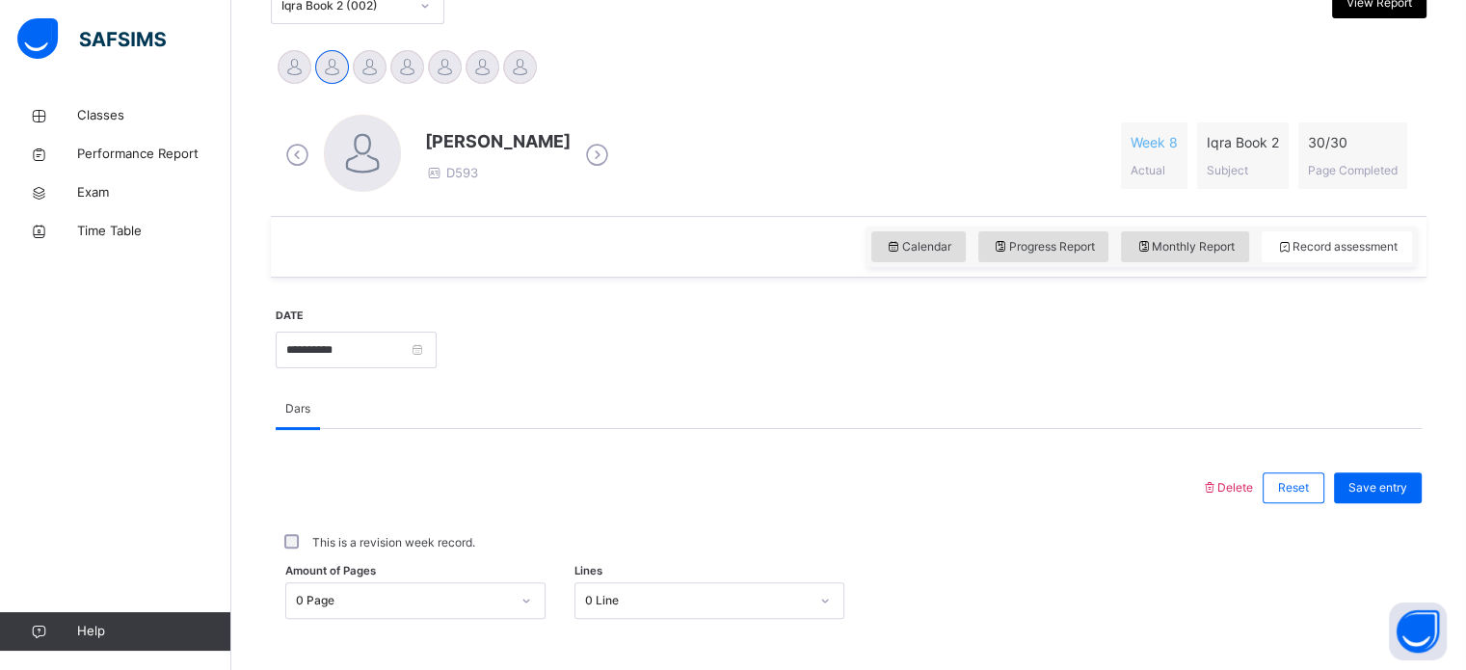
scroll to position [384, 0]
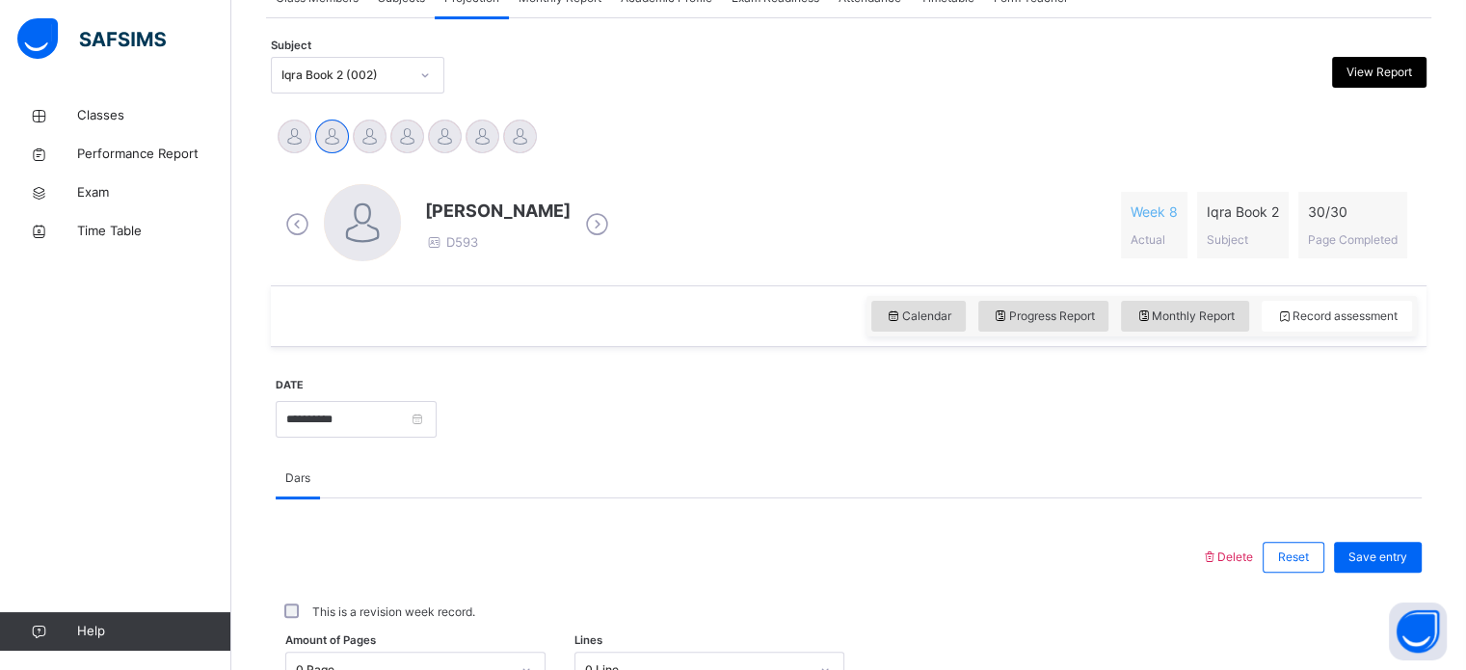
click at [431, 81] on div at bounding box center [425, 75] width 33 height 31
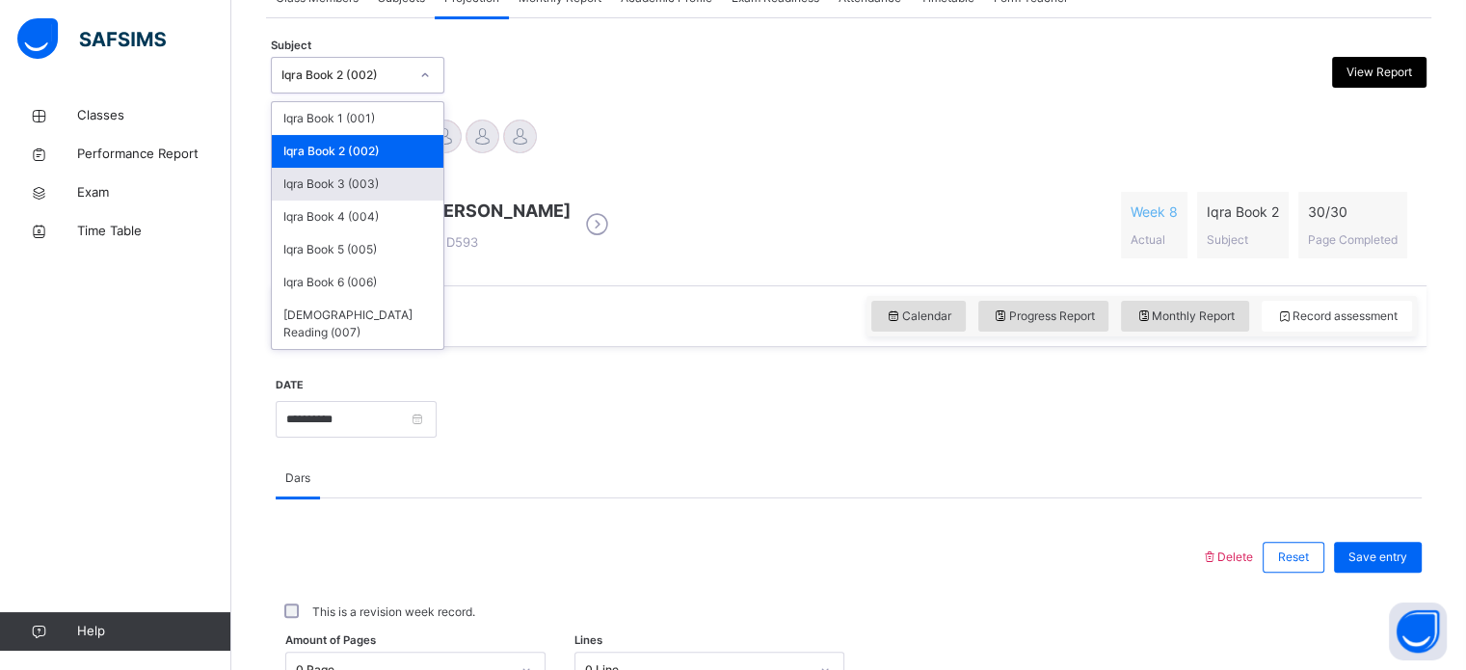
click at [396, 184] on div "Iqra Book 3 (003)" at bounding box center [358, 184] width 172 height 33
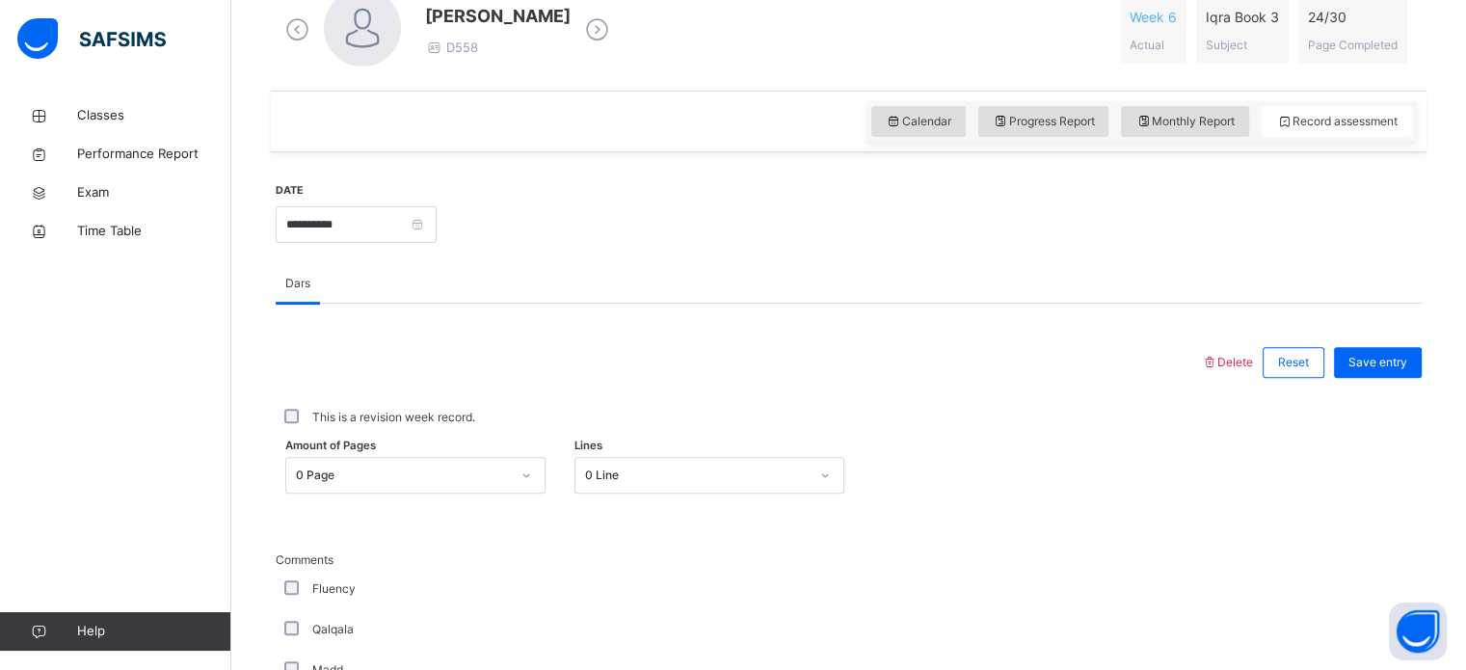
scroll to position [578, 0]
click at [533, 465] on div at bounding box center [526, 475] width 33 height 31
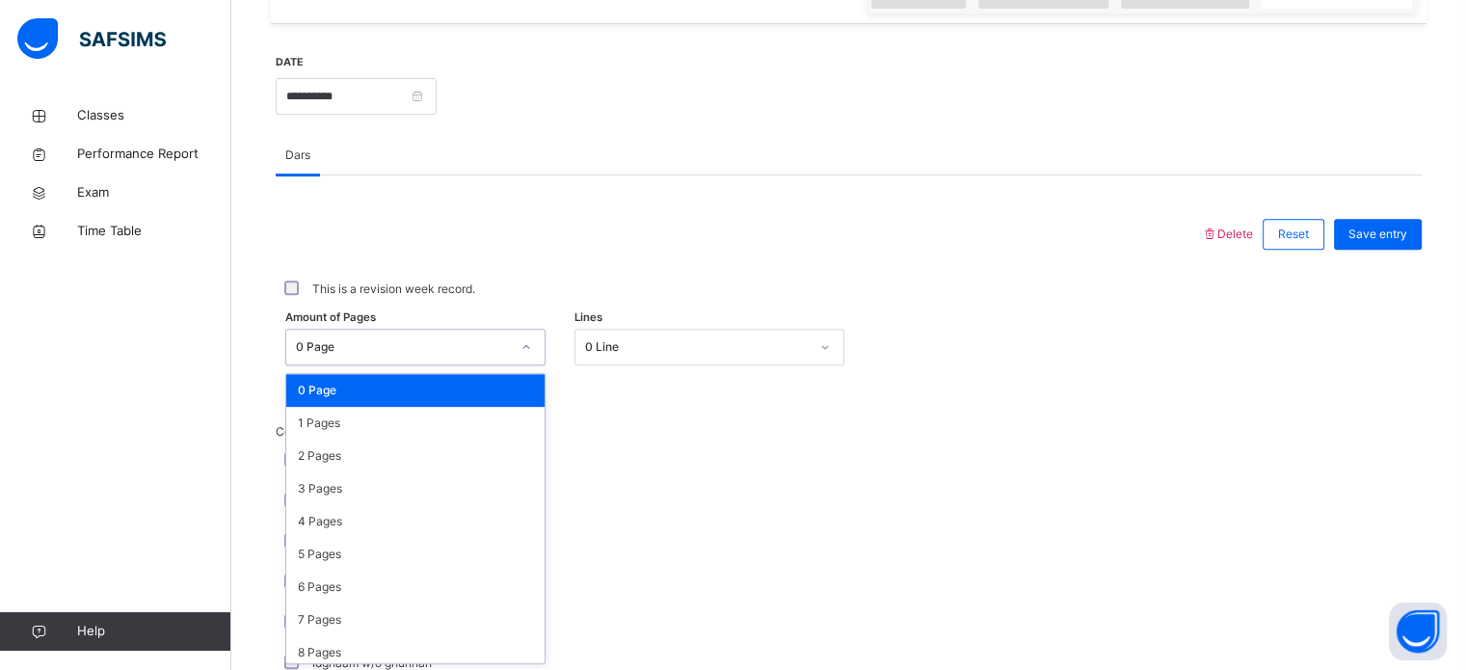
scroll to position [707, 0]
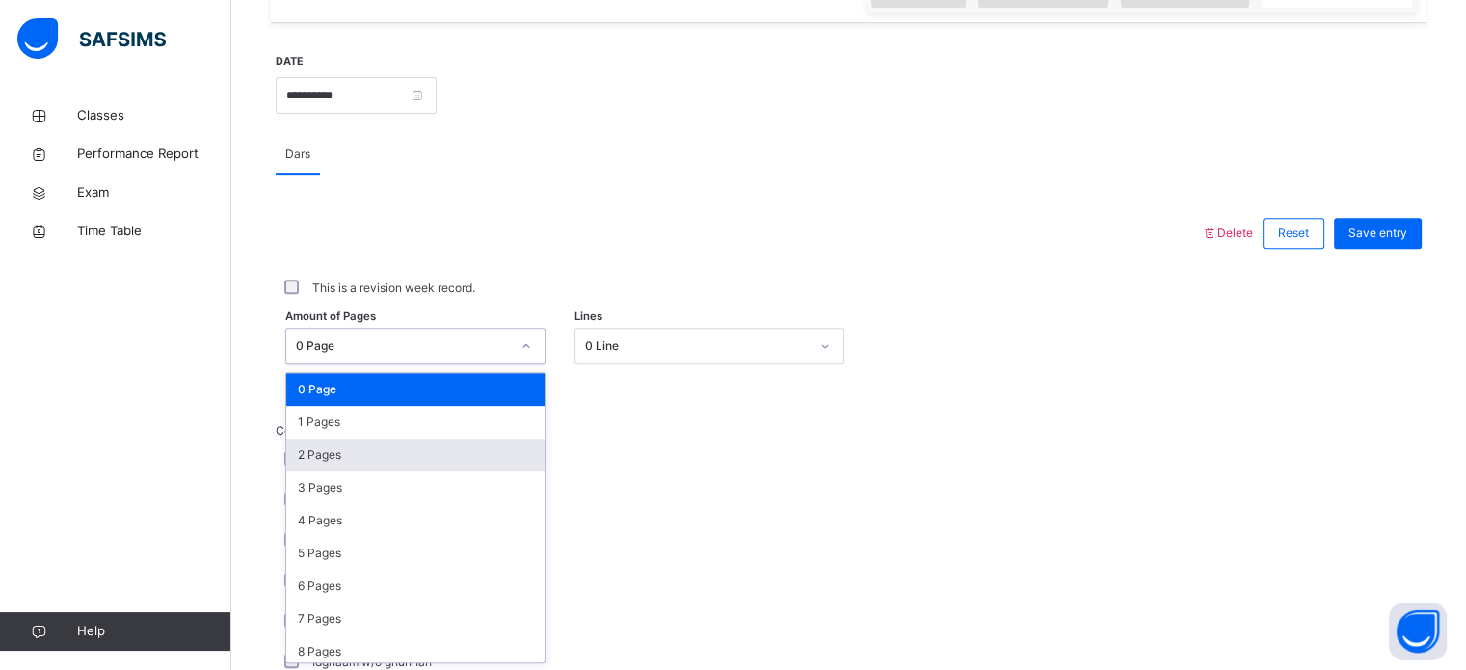
click at [435, 439] on div "2 Pages" at bounding box center [415, 454] width 258 height 33
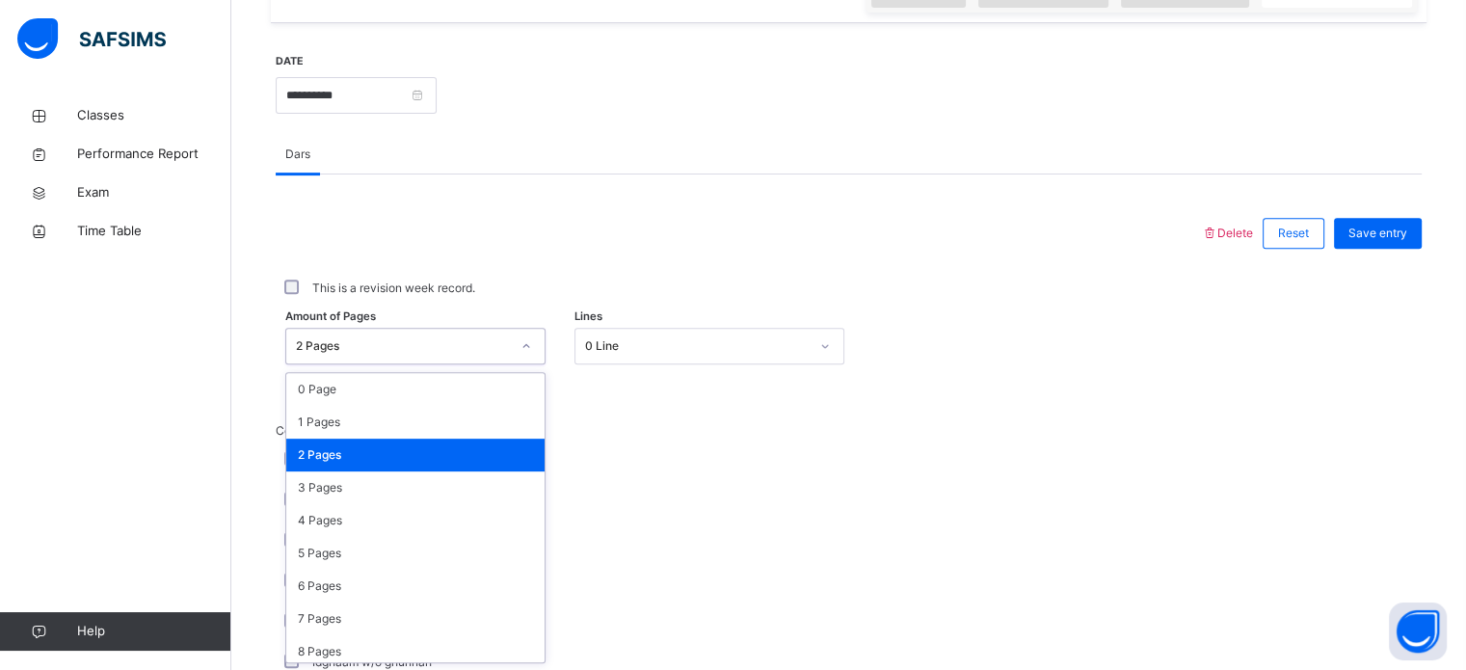
click at [536, 346] on div at bounding box center [526, 346] width 33 height 31
click at [444, 428] on div "1 Pages" at bounding box center [415, 422] width 258 height 33
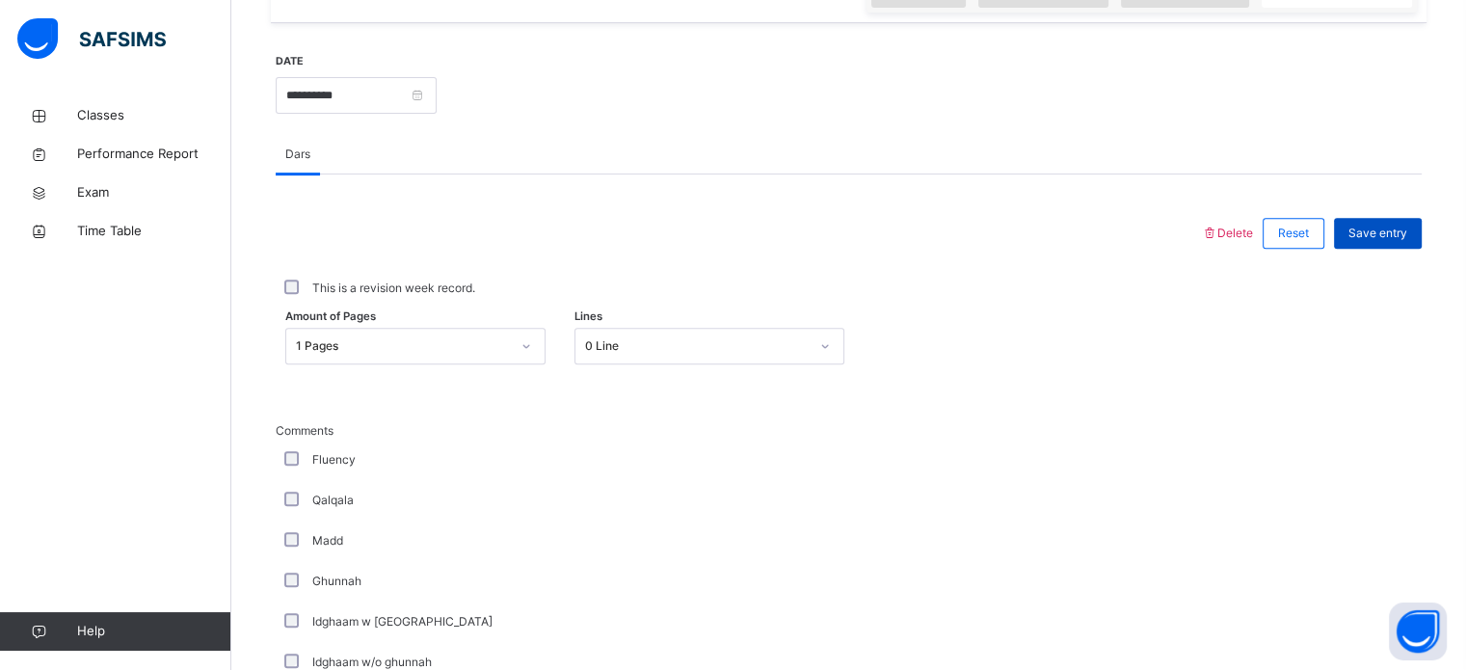
click at [1394, 227] on span "Save entry" at bounding box center [1377, 233] width 59 height 17
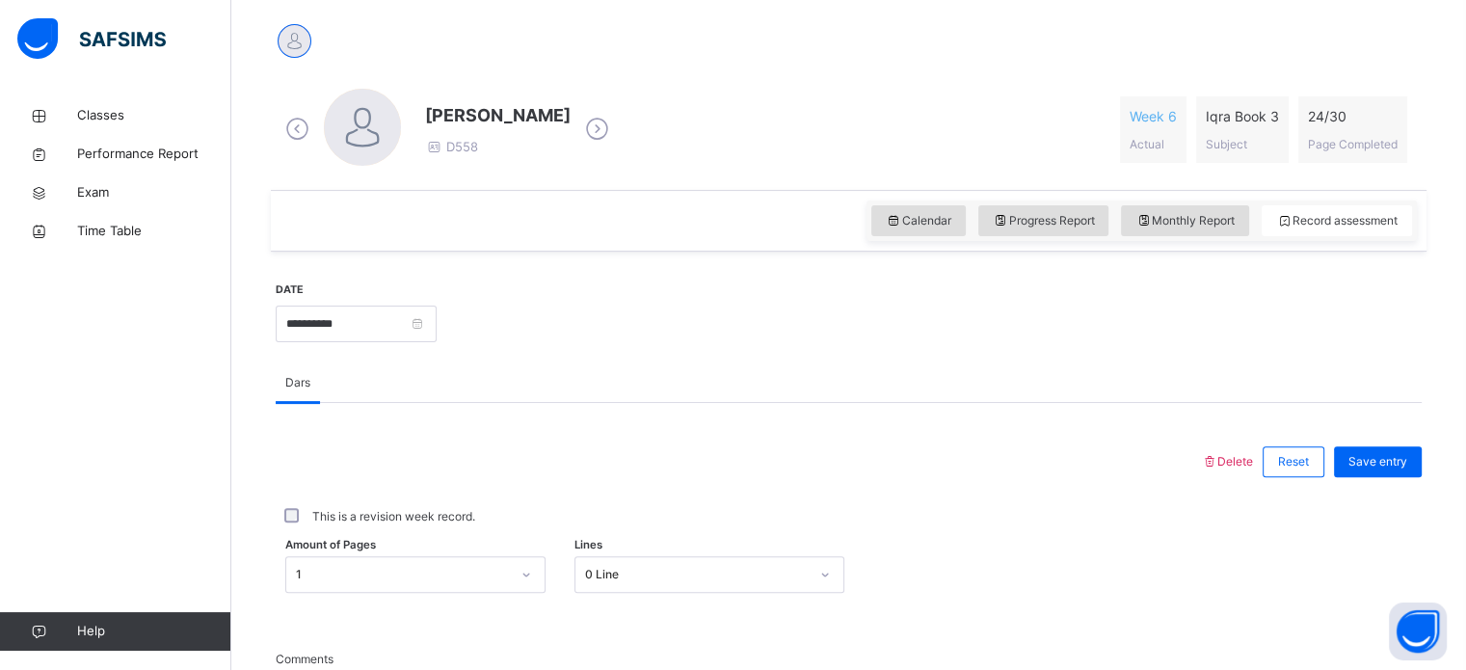
scroll to position [505, 0]
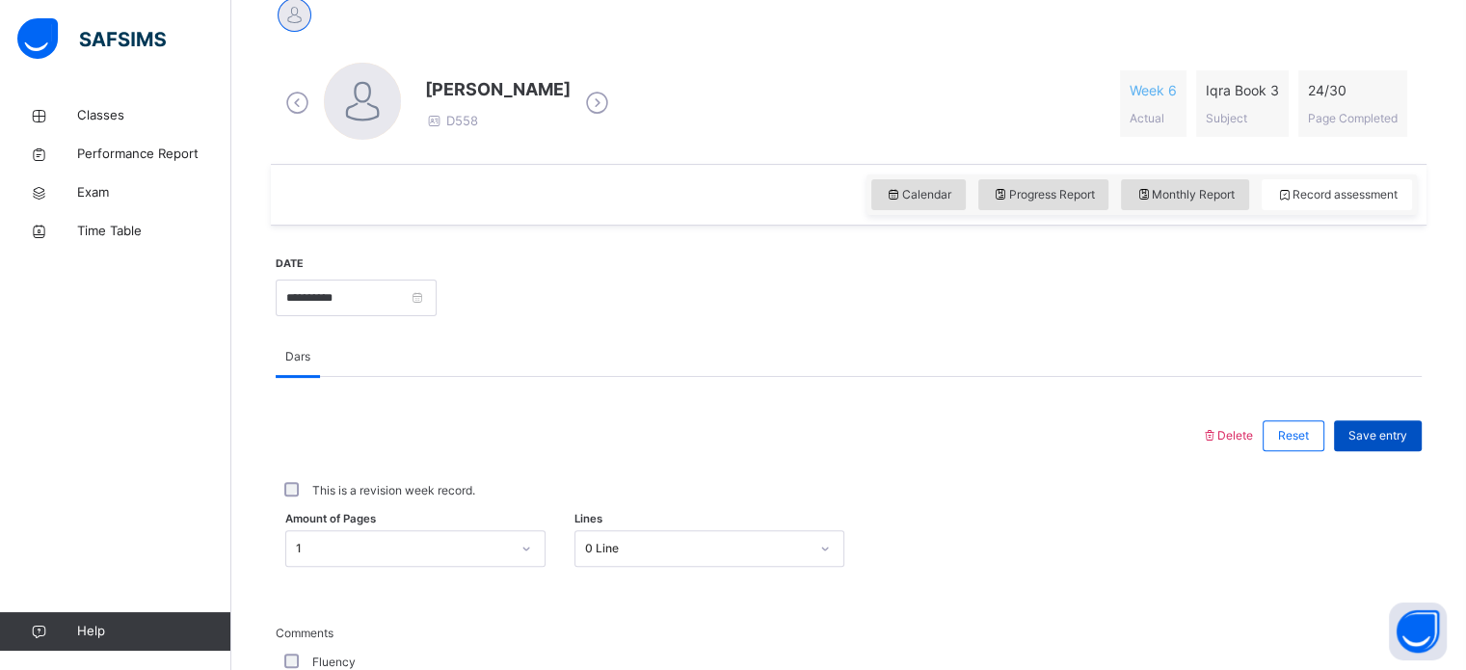
click at [1383, 435] on span "Save entry" at bounding box center [1377, 435] width 59 height 17
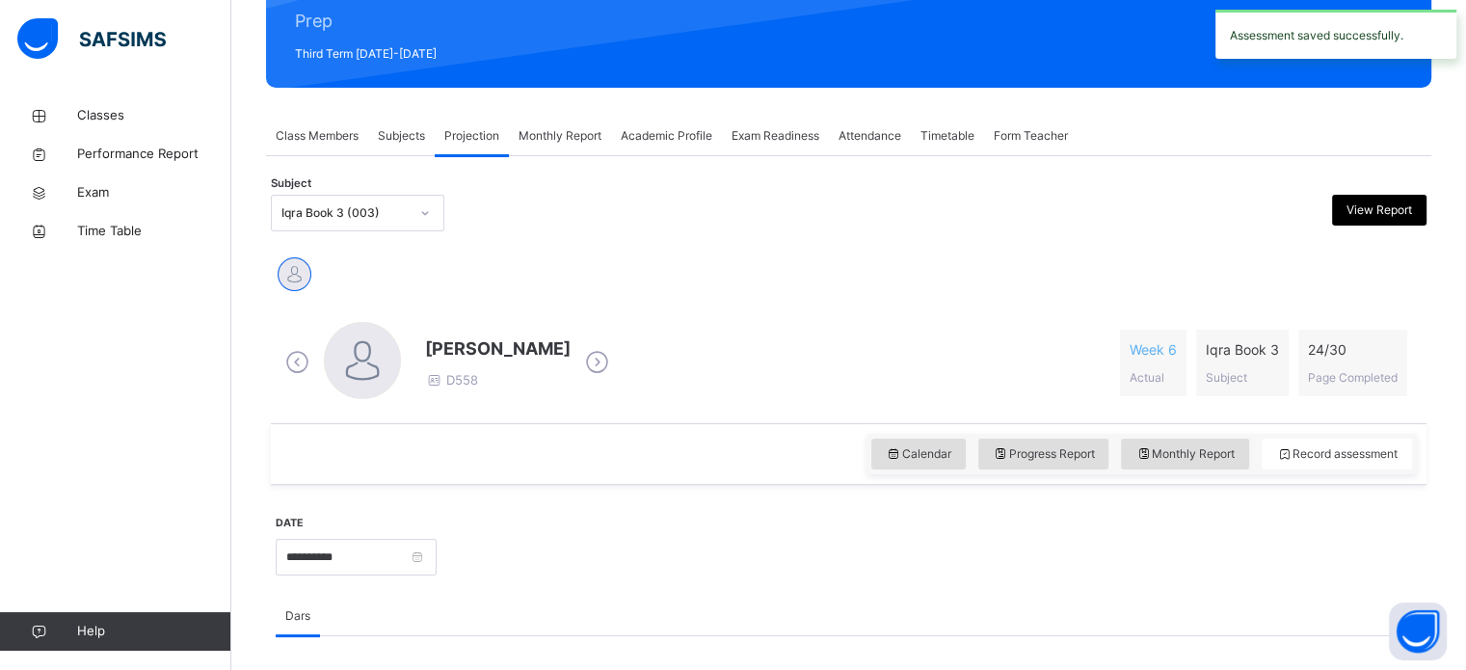
scroll to position [230, 0]
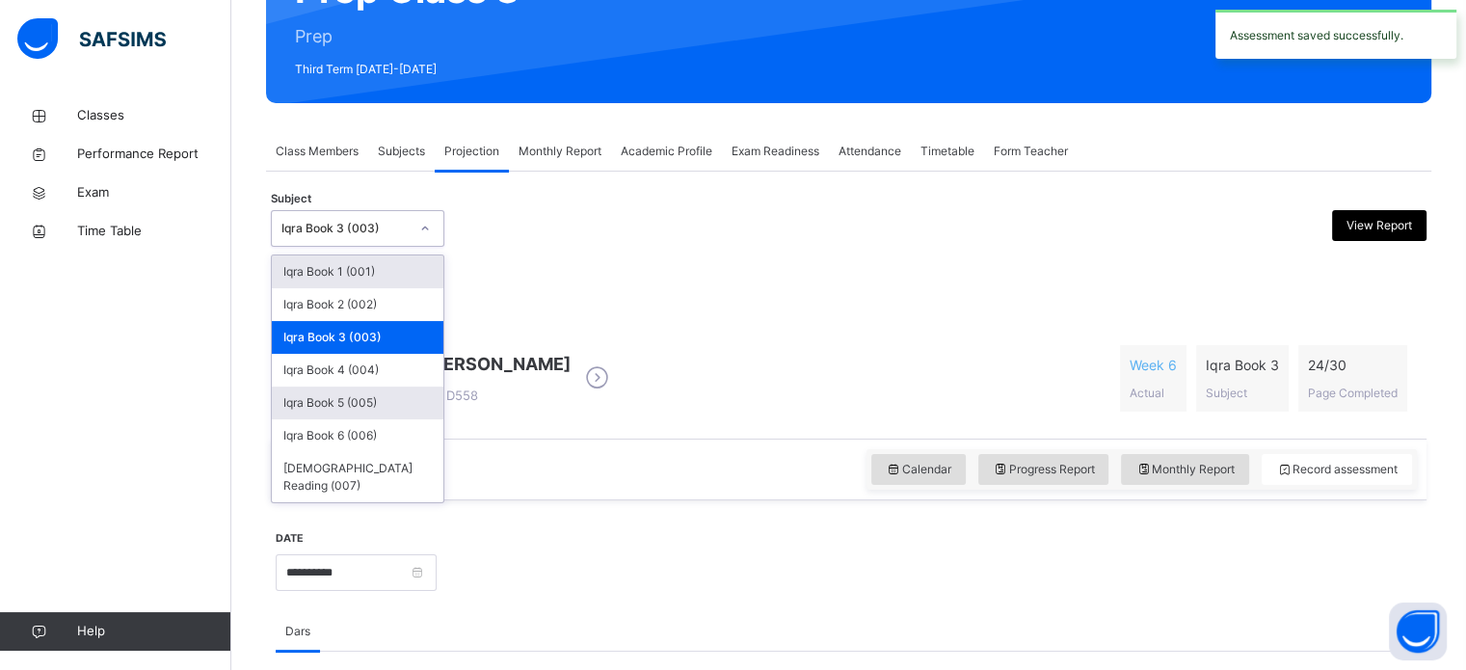
click at [386, 412] on div "Iqra Book 5 (005)" at bounding box center [358, 402] width 172 height 33
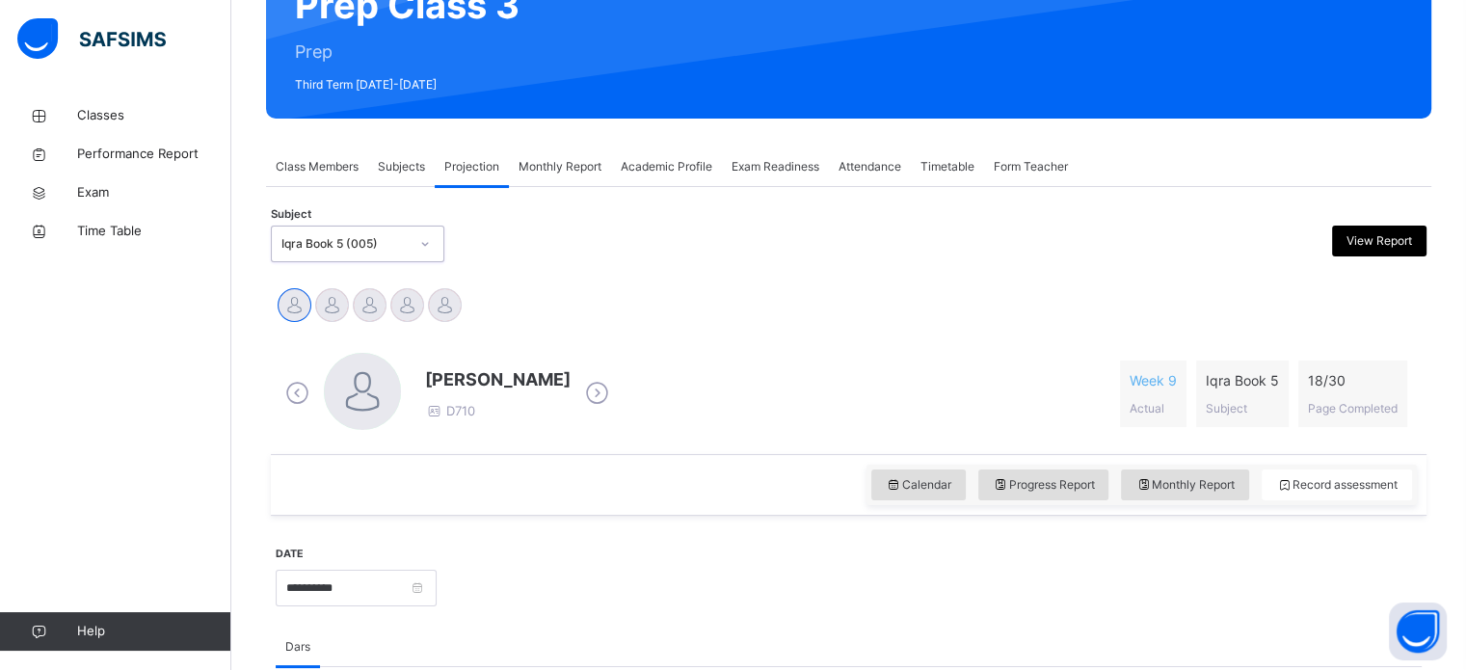
scroll to position [216, 0]
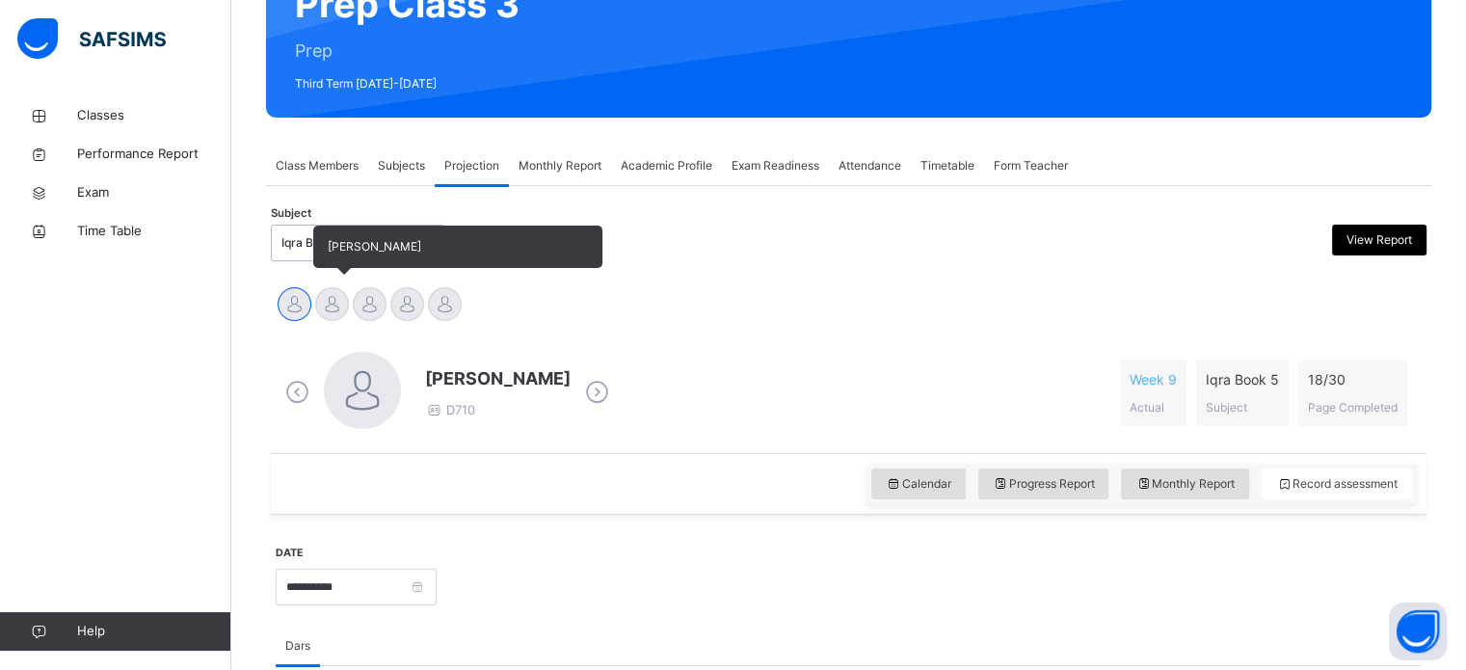
click at [329, 305] on div at bounding box center [332, 304] width 34 height 34
click at [363, 307] on div at bounding box center [370, 304] width 34 height 34
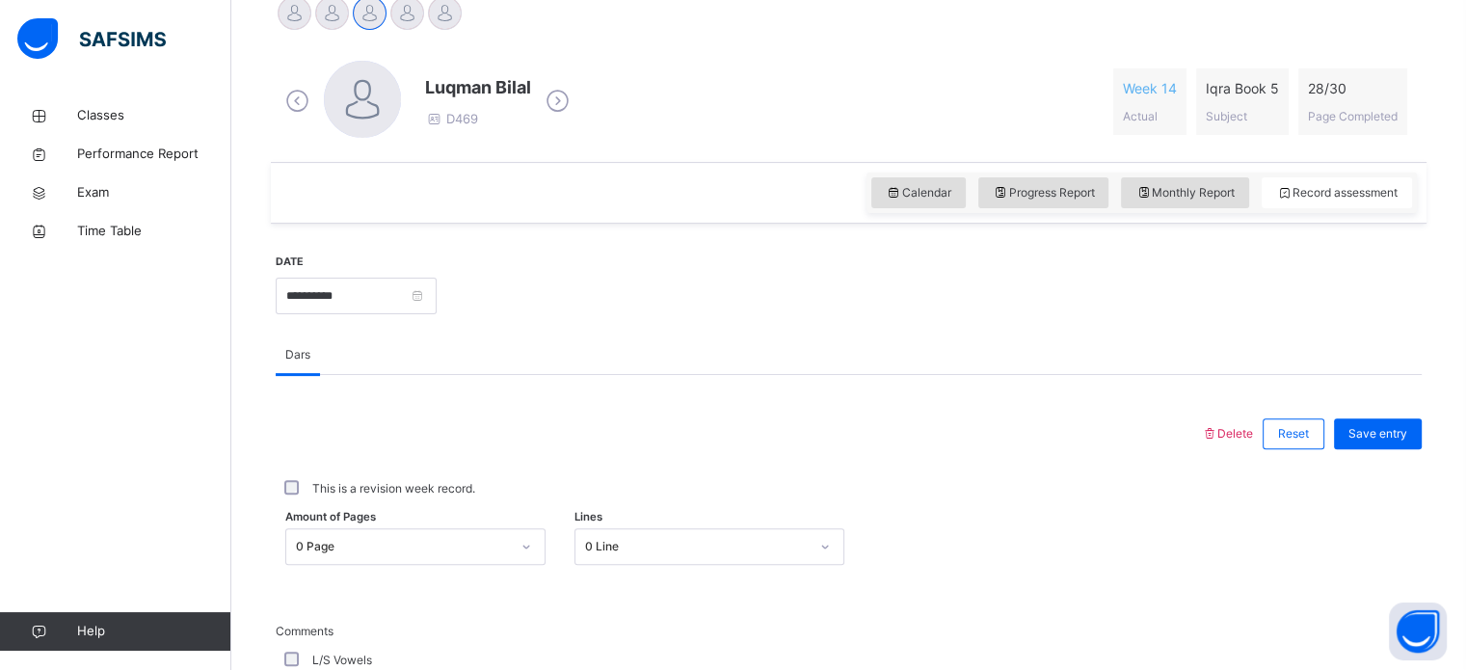
scroll to position [506, 0]
click at [1392, 435] on span "Save entry" at bounding box center [1377, 434] width 59 height 17
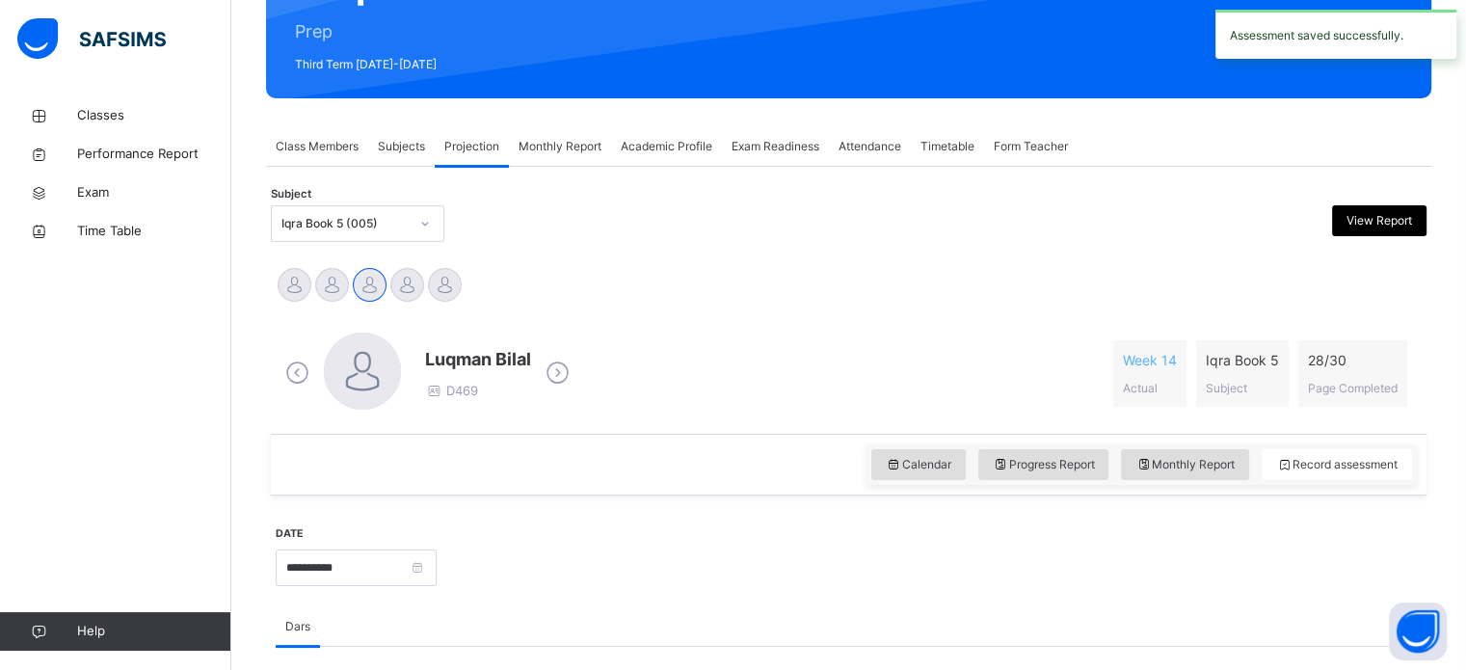
scroll to position [233, 0]
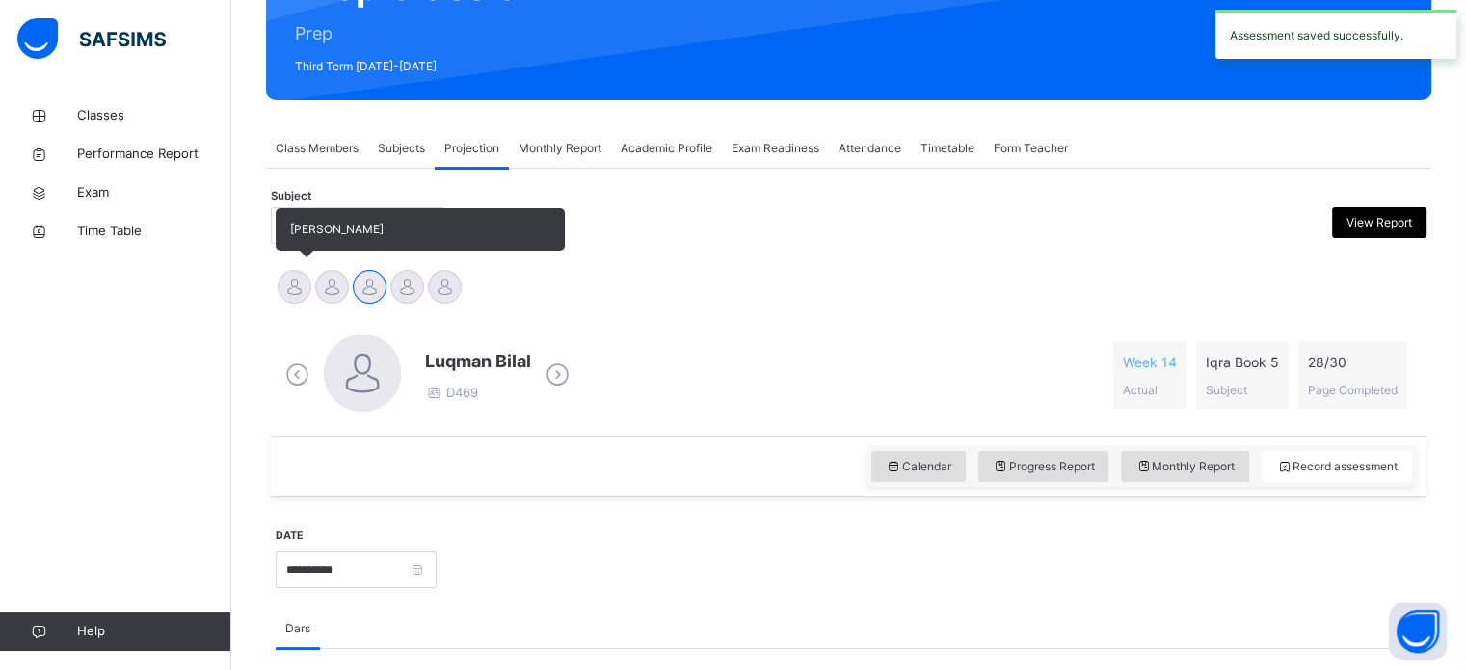
click at [305, 296] on div at bounding box center [295, 287] width 34 height 34
click at [334, 292] on div at bounding box center [332, 287] width 34 height 34
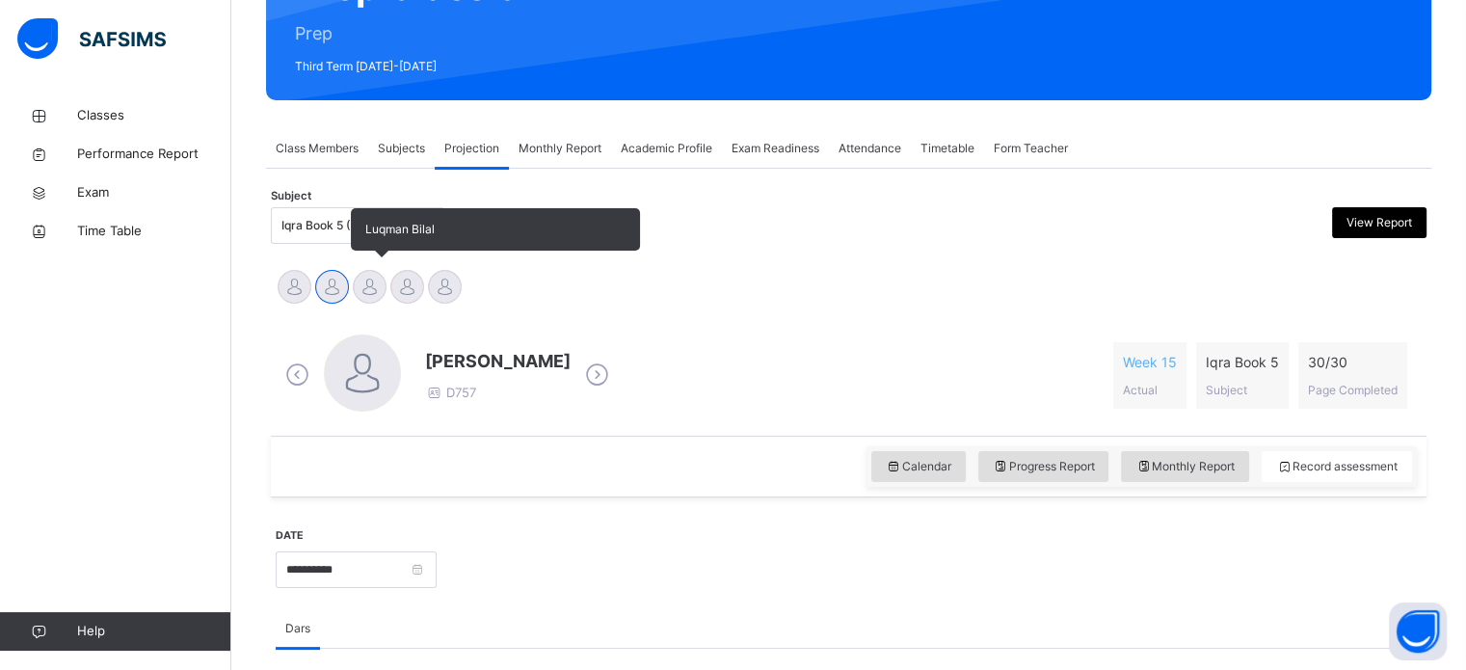
click at [376, 302] on div "Luqman Bilal" at bounding box center [370, 289] width 38 height 42
click at [378, 301] on div "Luqman Bilal" at bounding box center [370, 289] width 38 height 42
click at [405, 301] on div at bounding box center [407, 287] width 34 height 34
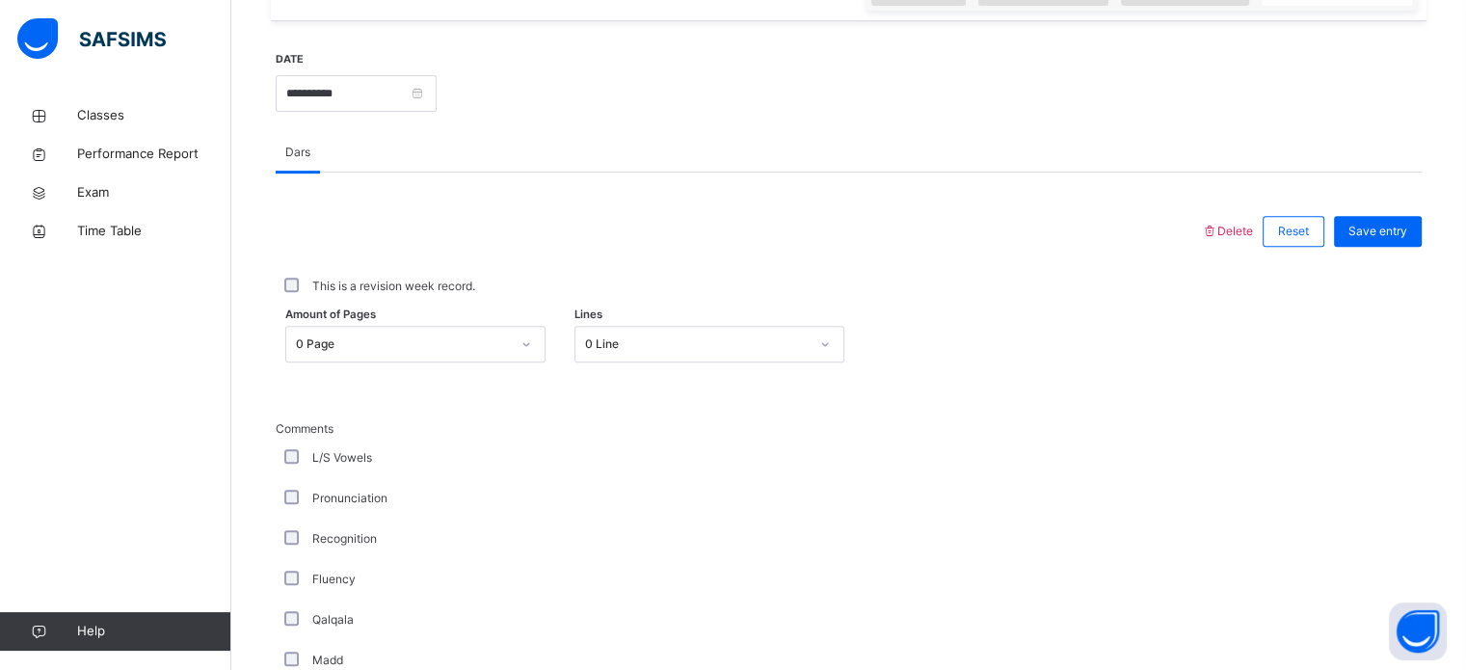
scroll to position [711, 0]
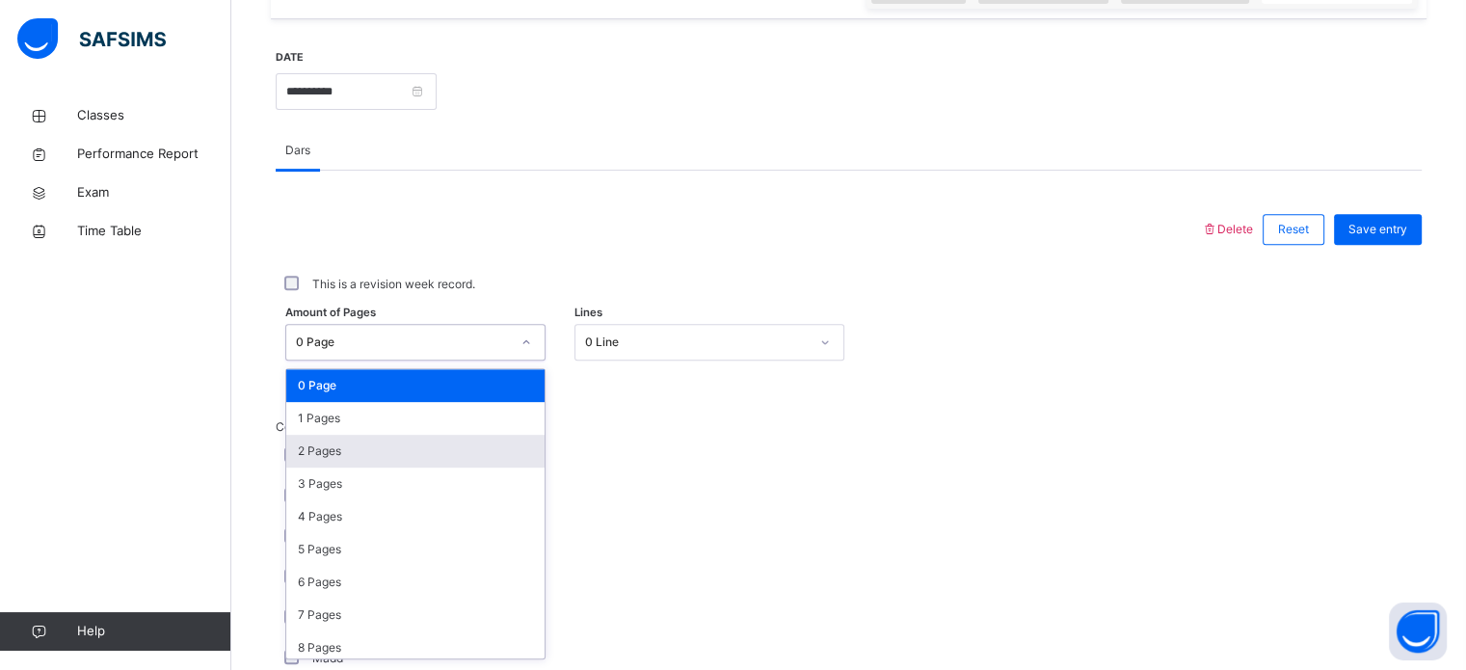
click at [416, 459] on div "2 Pages" at bounding box center [415, 451] width 258 height 33
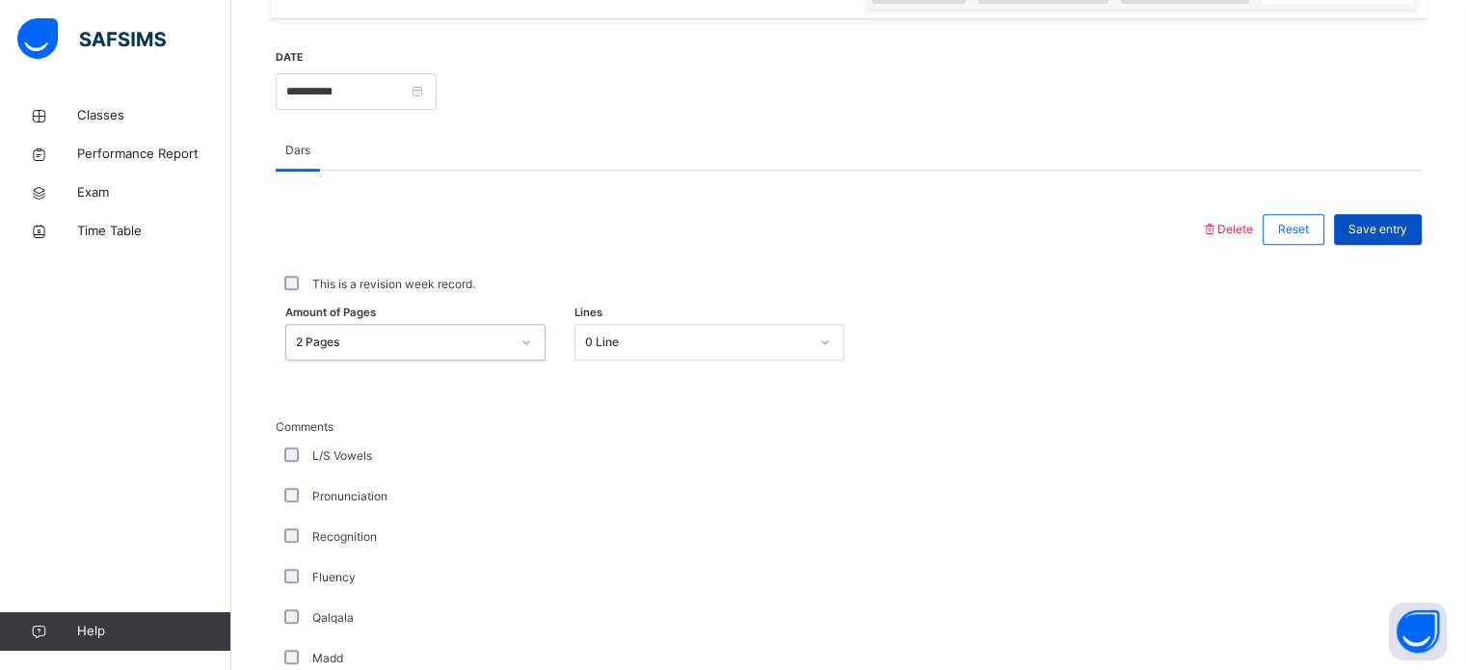
click at [1392, 231] on span "Save entry" at bounding box center [1377, 229] width 59 height 17
click at [1411, 219] on div "Save entry" at bounding box center [1378, 229] width 88 height 31
click at [1390, 230] on span "Save entry" at bounding box center [1377, 229] width 59 height 17
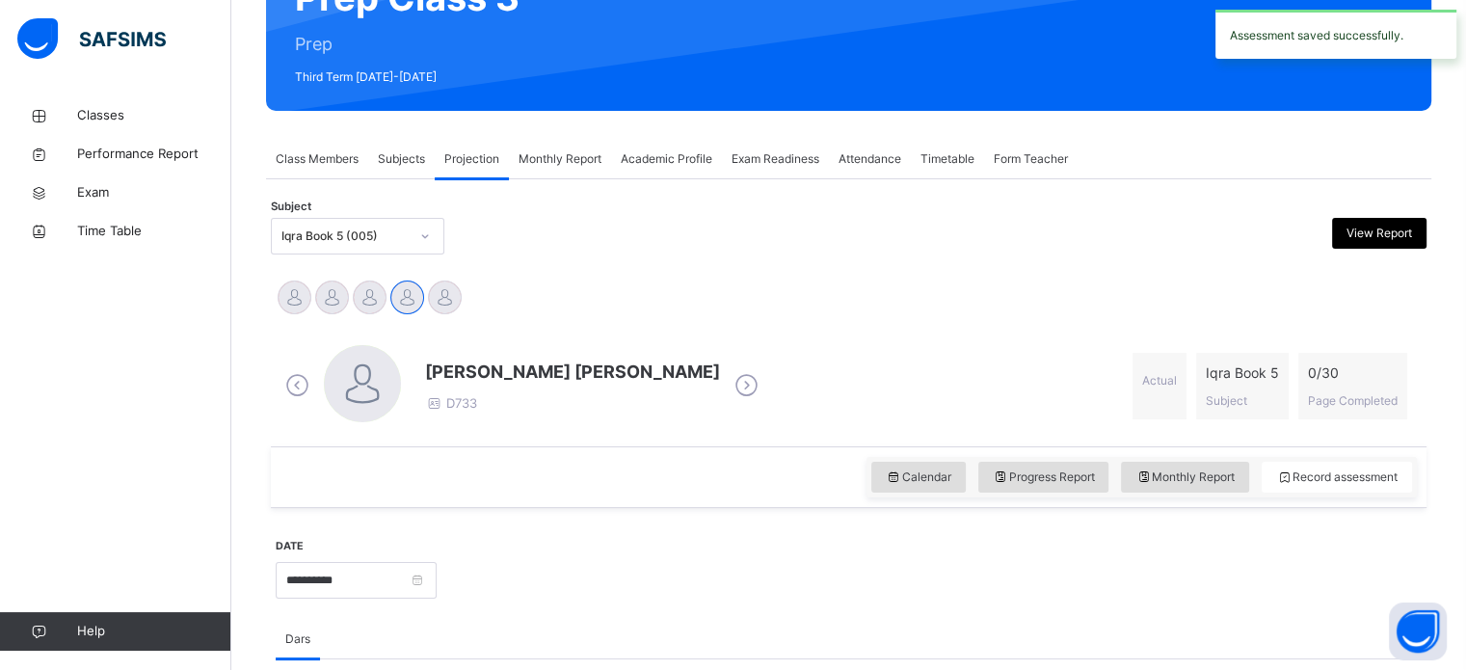
scroll to position [216, 0]
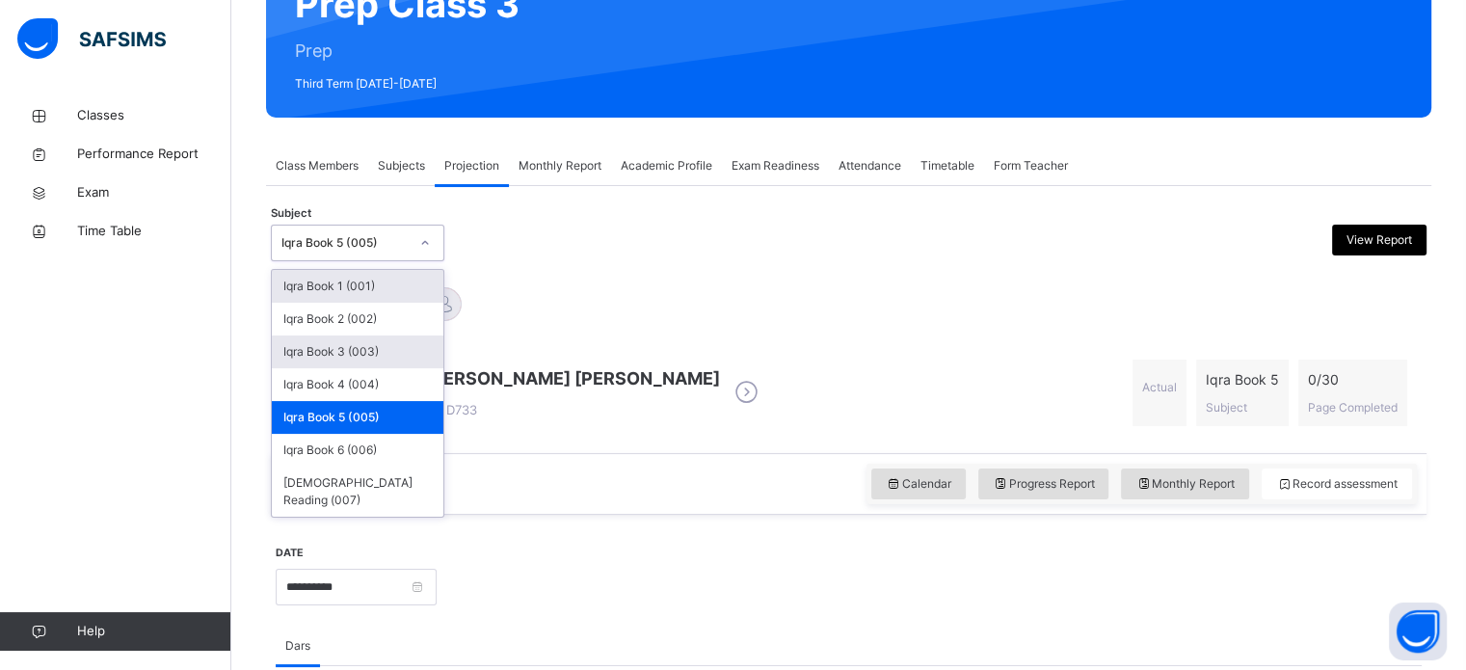
click at [394, 355] on div "Iqra Book 3 (003)" at bounding box center [358, 351] width 172 height 33
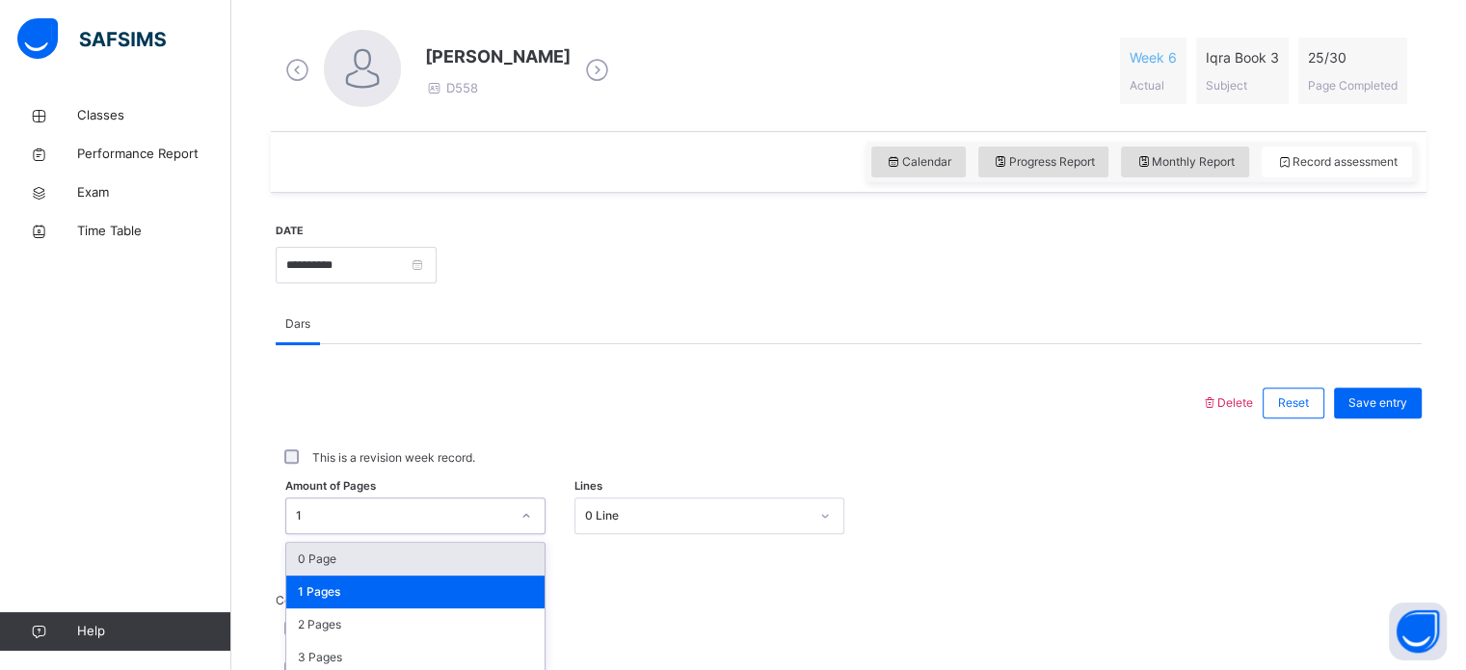
scroll to position [707, 0]
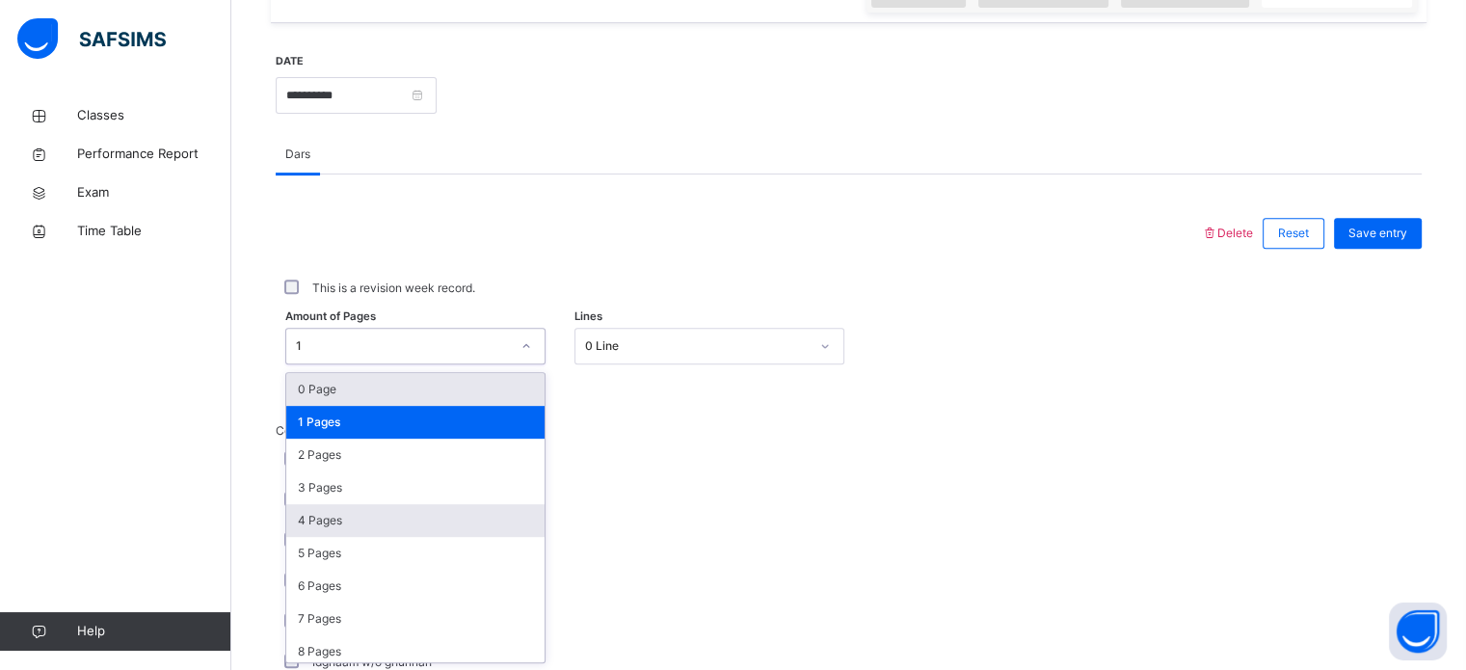
click at [430, 504] on div "4 Pages" at bounding box center [415, 520] width 258 height 33
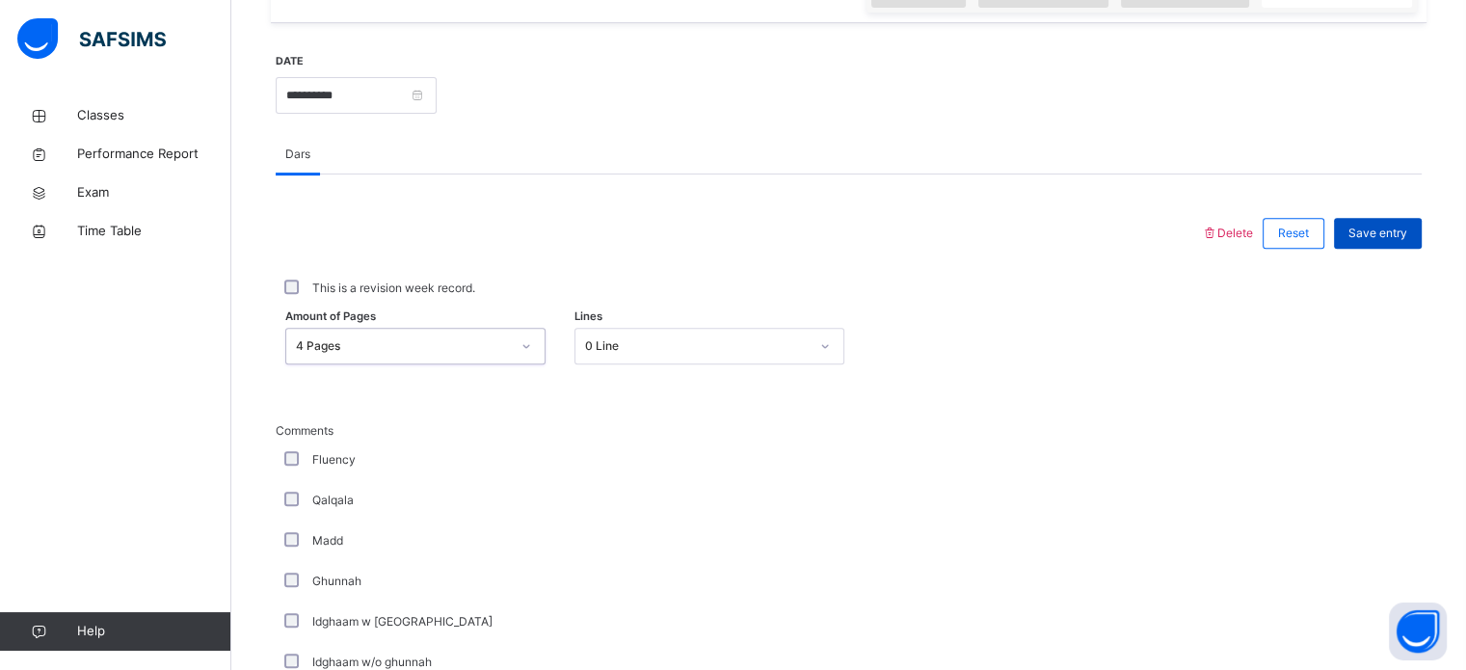
click at [1395, 228] on span "Save entry" at bounding box center [1377, 233] width 59 height 17
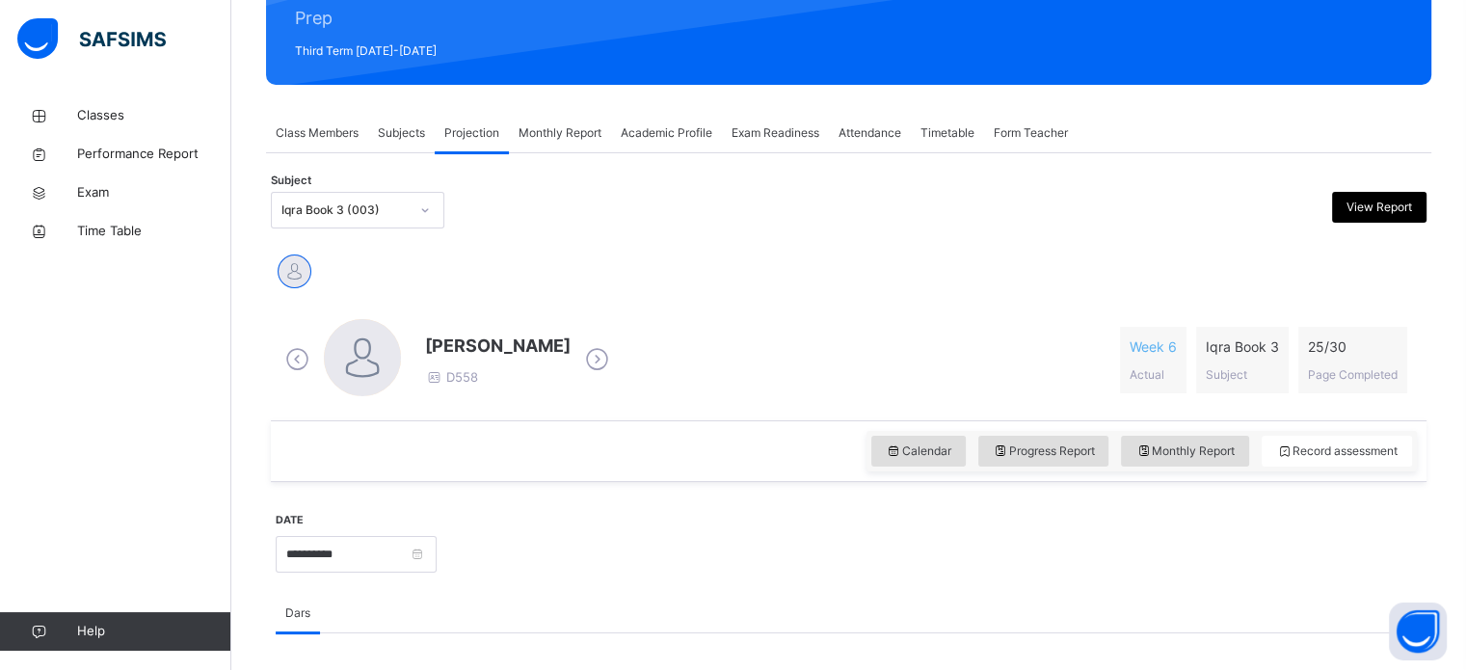
scroll to position [248, 0]
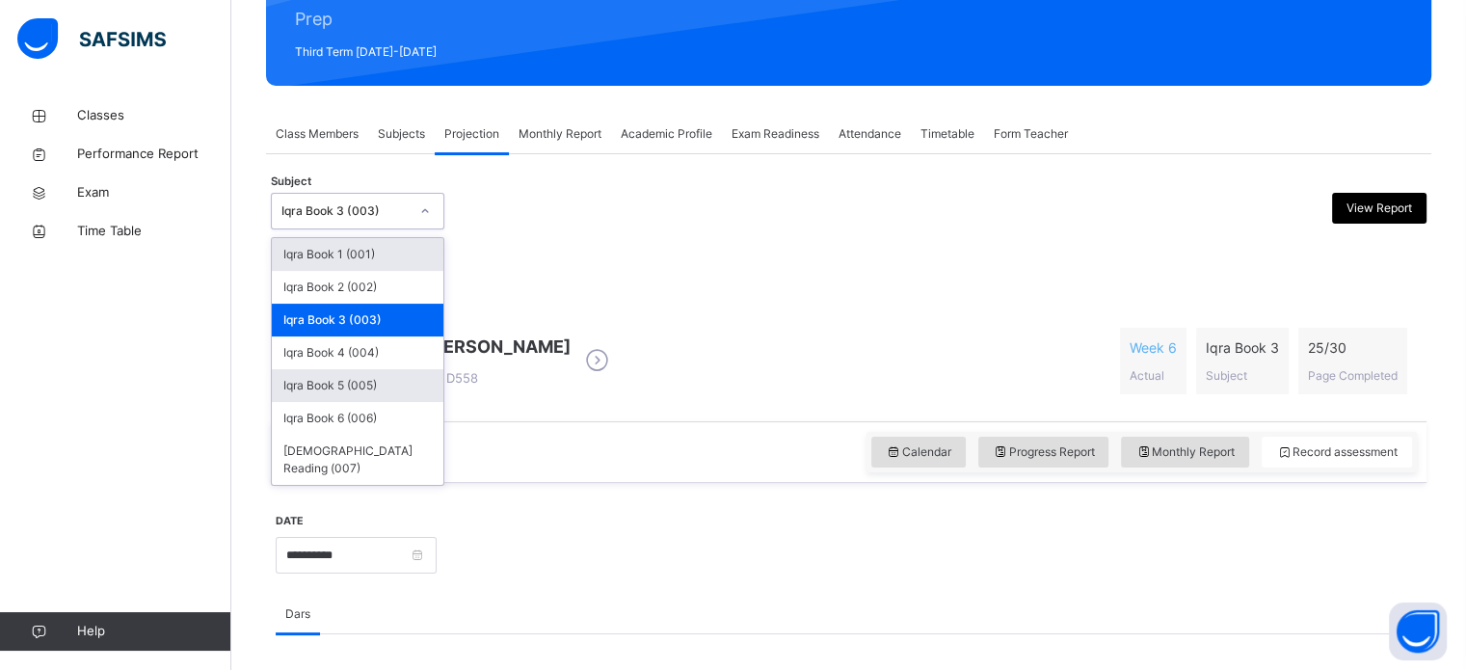
click at [395, 389] on div "Iqra Book 5 (005)" at bounding box center [358, 385] width 172 height 33
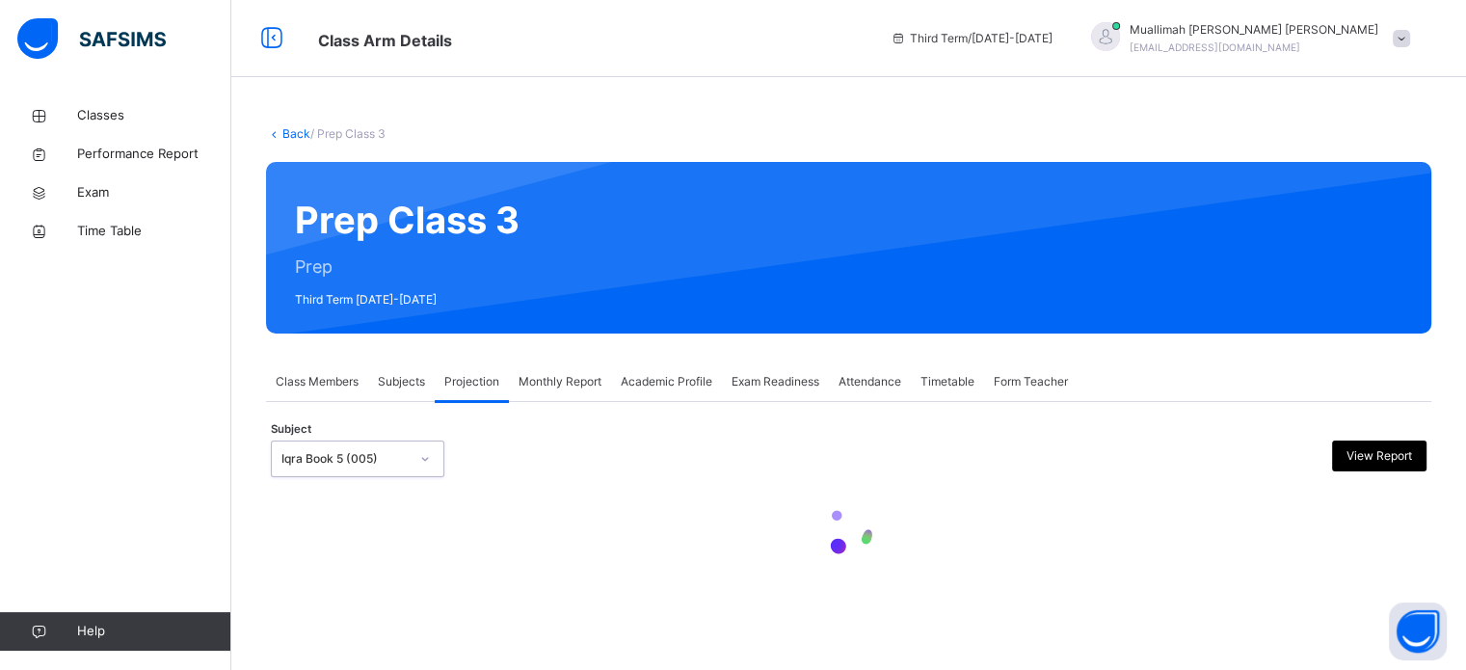
scroll to position [0, 0]
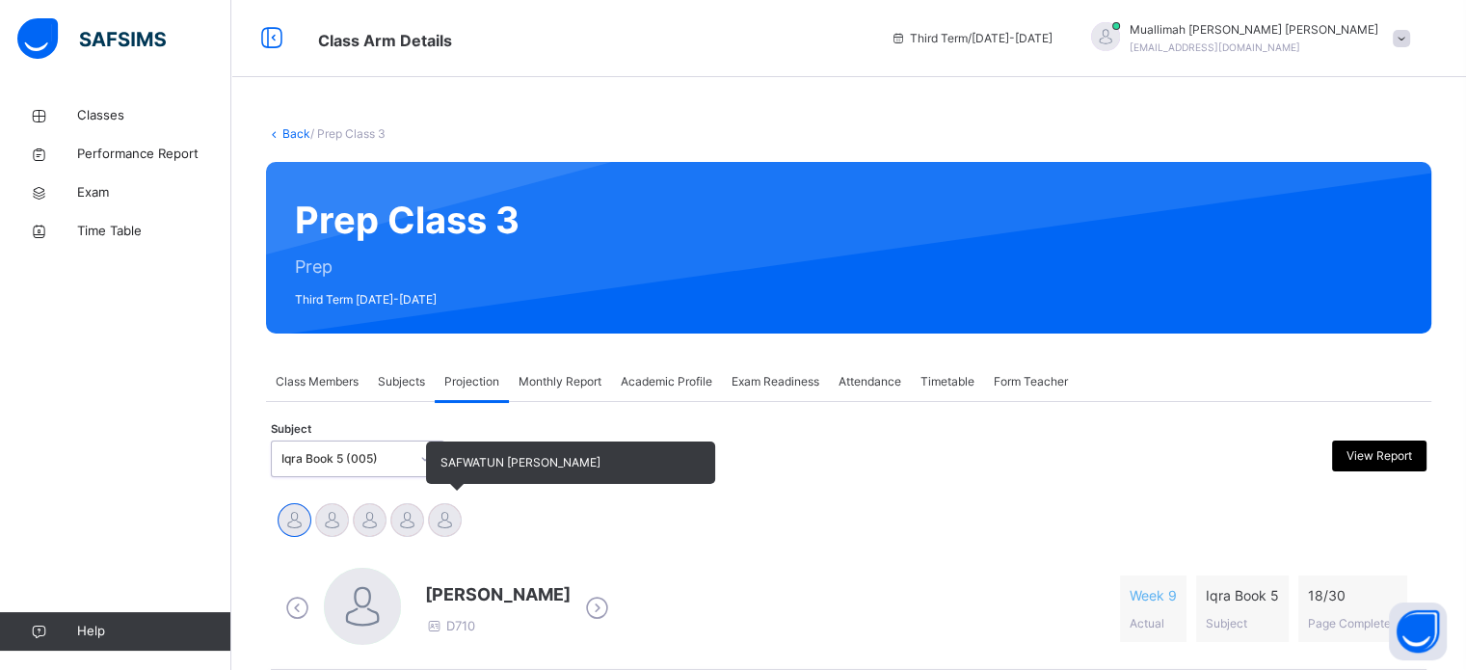
click at [452, 521] on div at bounding box center [445, 520] width 34 height 34
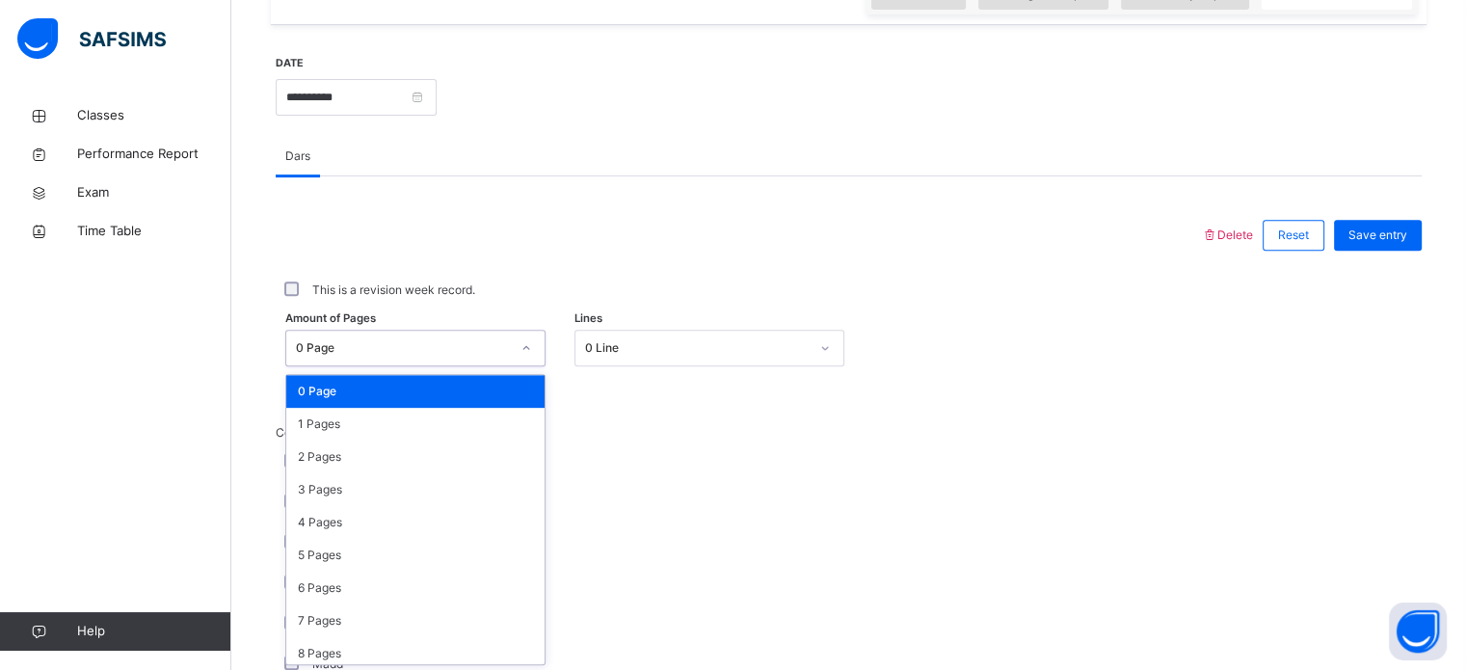
scroll to position [707, 0]
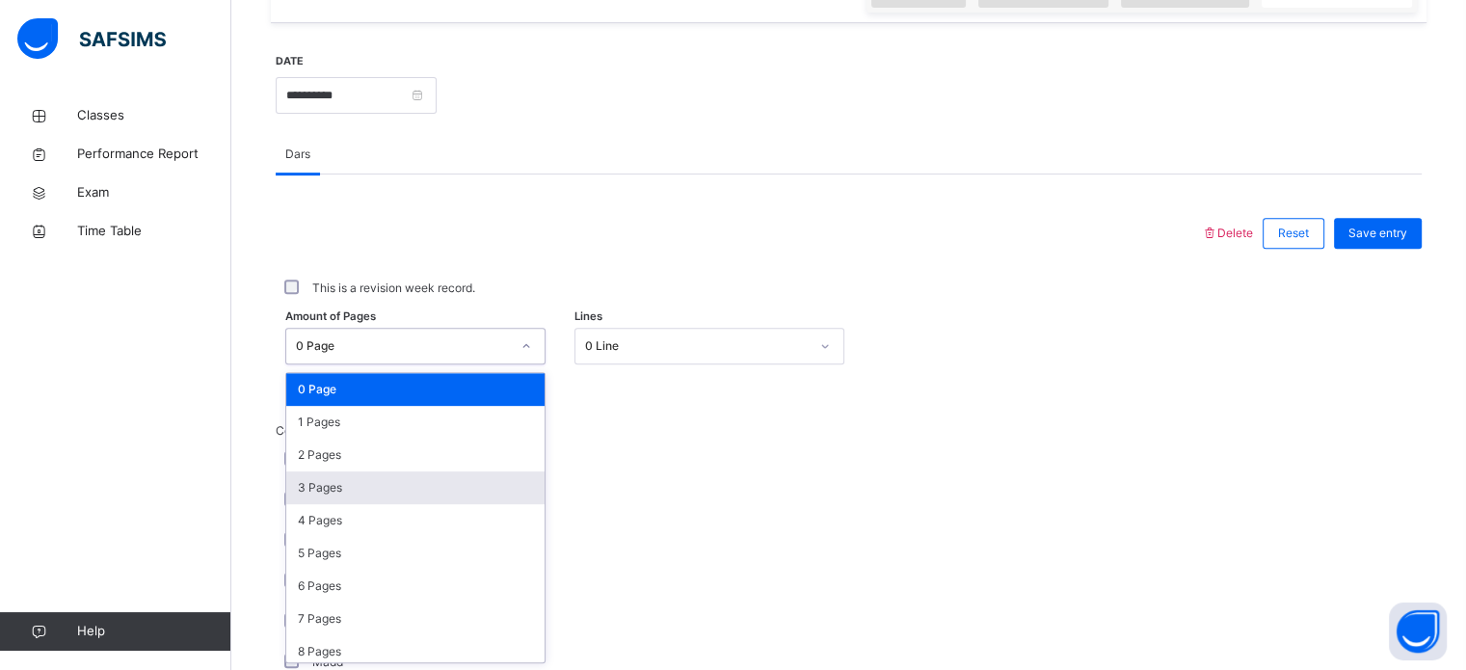
click at [390, 472] on div "3 Pages" at bounding box center [415, 487] width 258 height 33
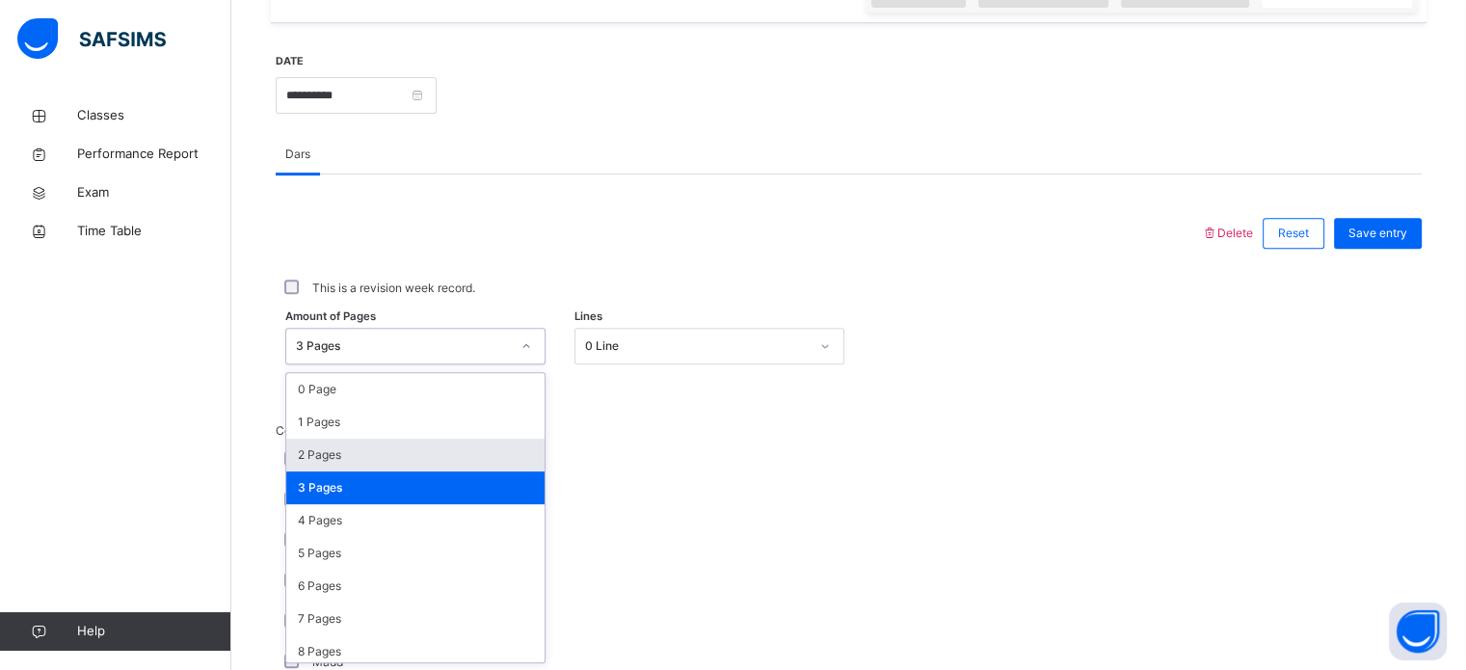
click at [397, 467] on div "2 Pages" at bounding box center [415, 454] width 258 height 33
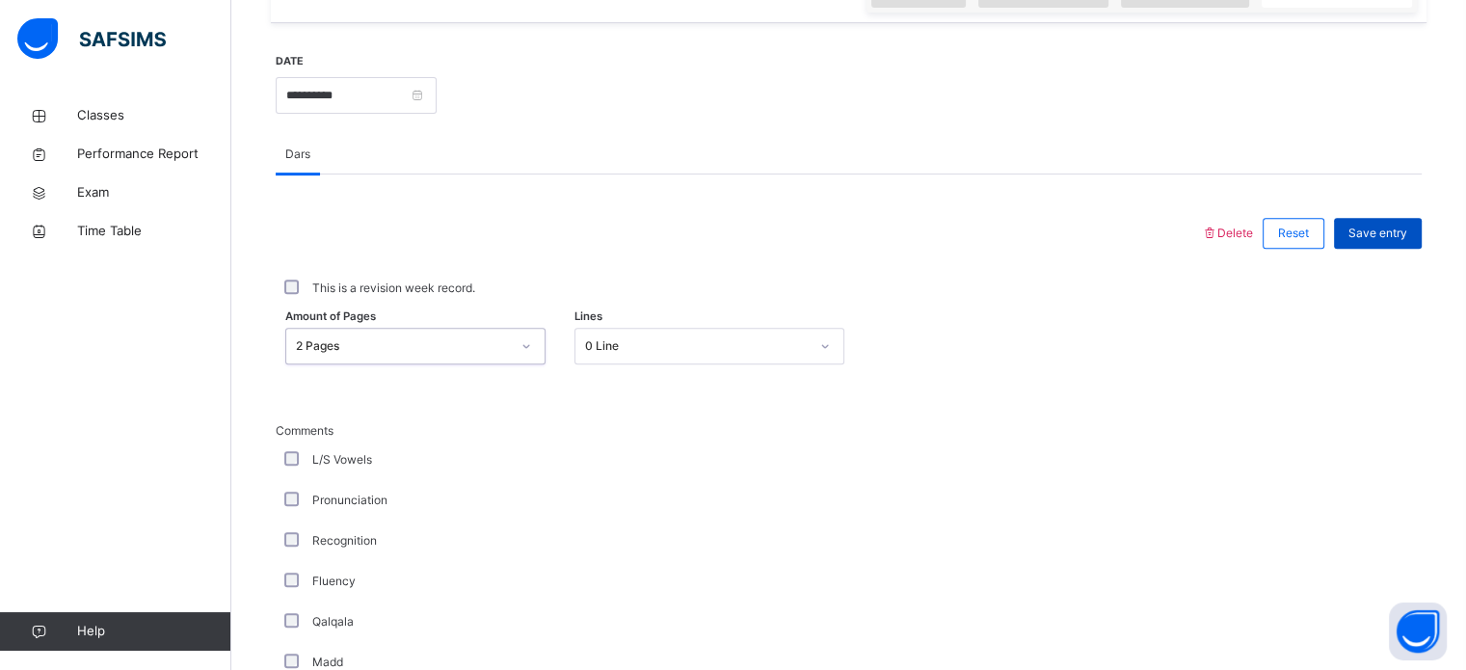
click at [1381, 234] on span "Save entry" at bounding box center [1377, 233] width 59 height 17
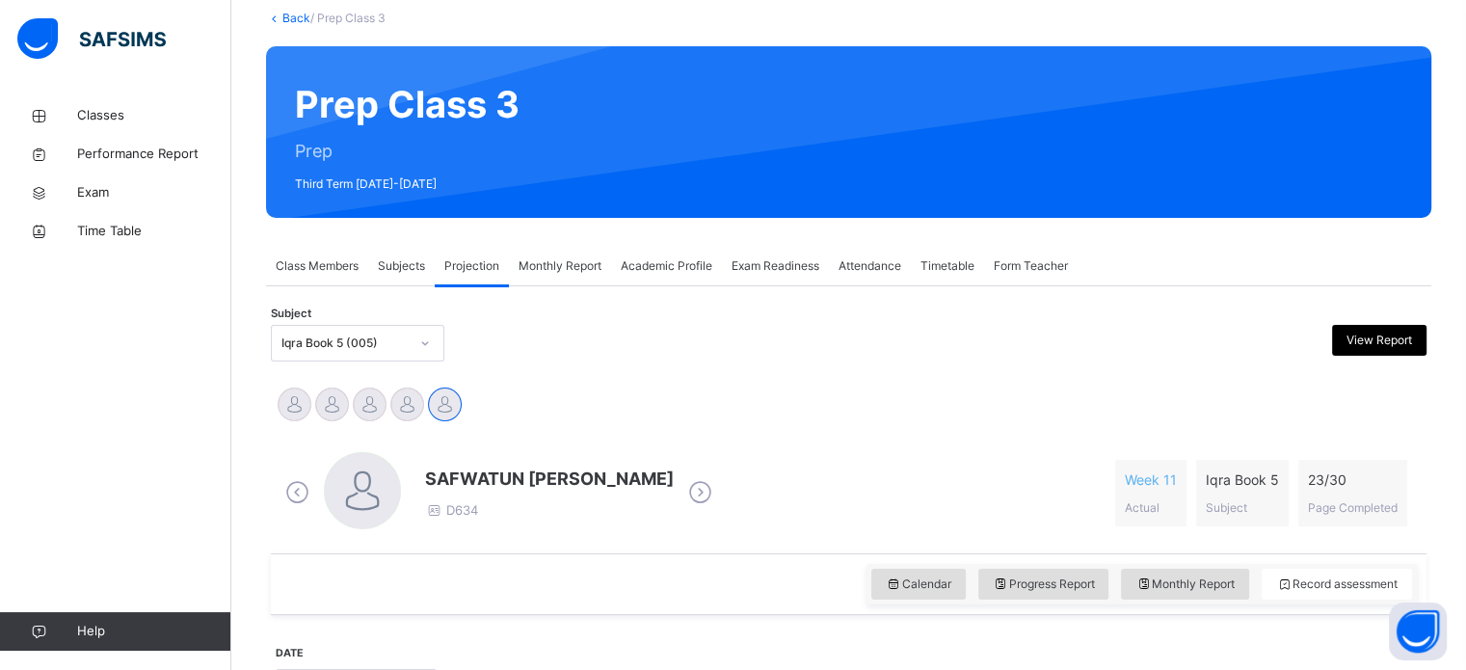
scroll to position [108, 0]
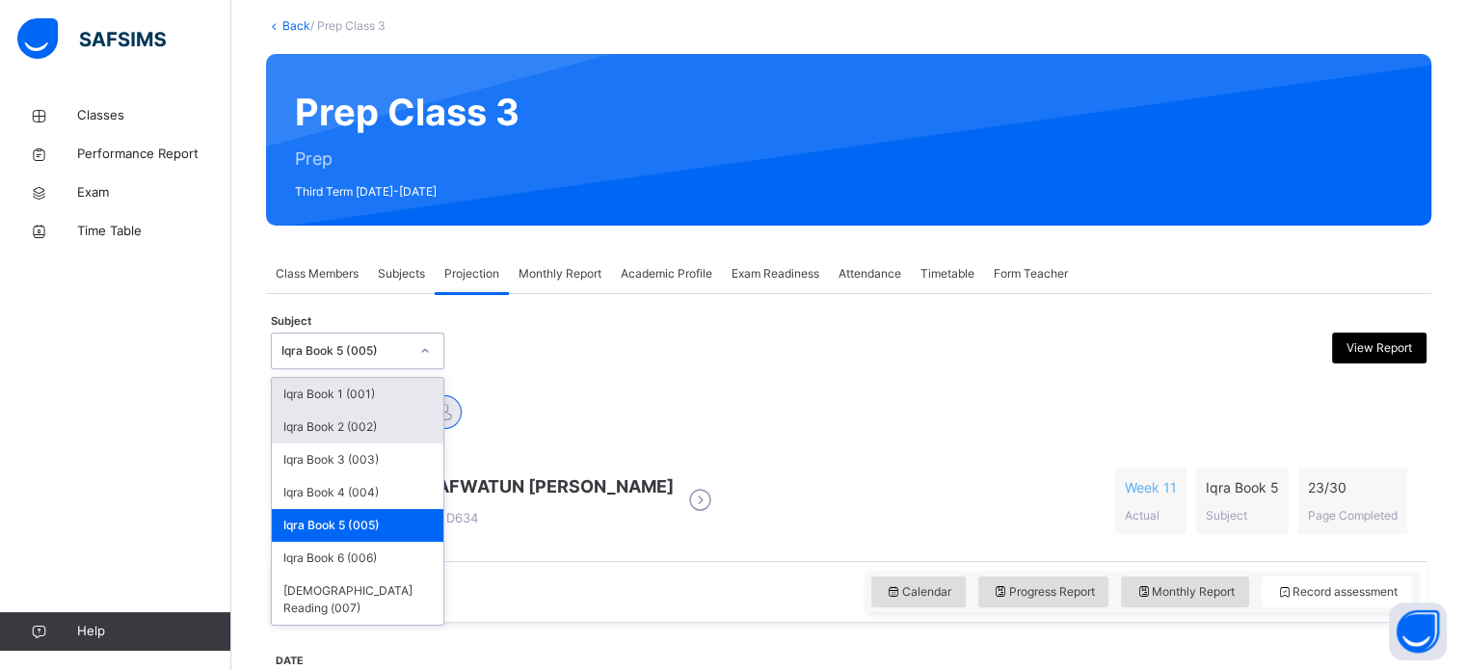
click at [396, 436] on div "Iqra Book 2 (002)" at bounding box center [358, 427] width 172 height 33
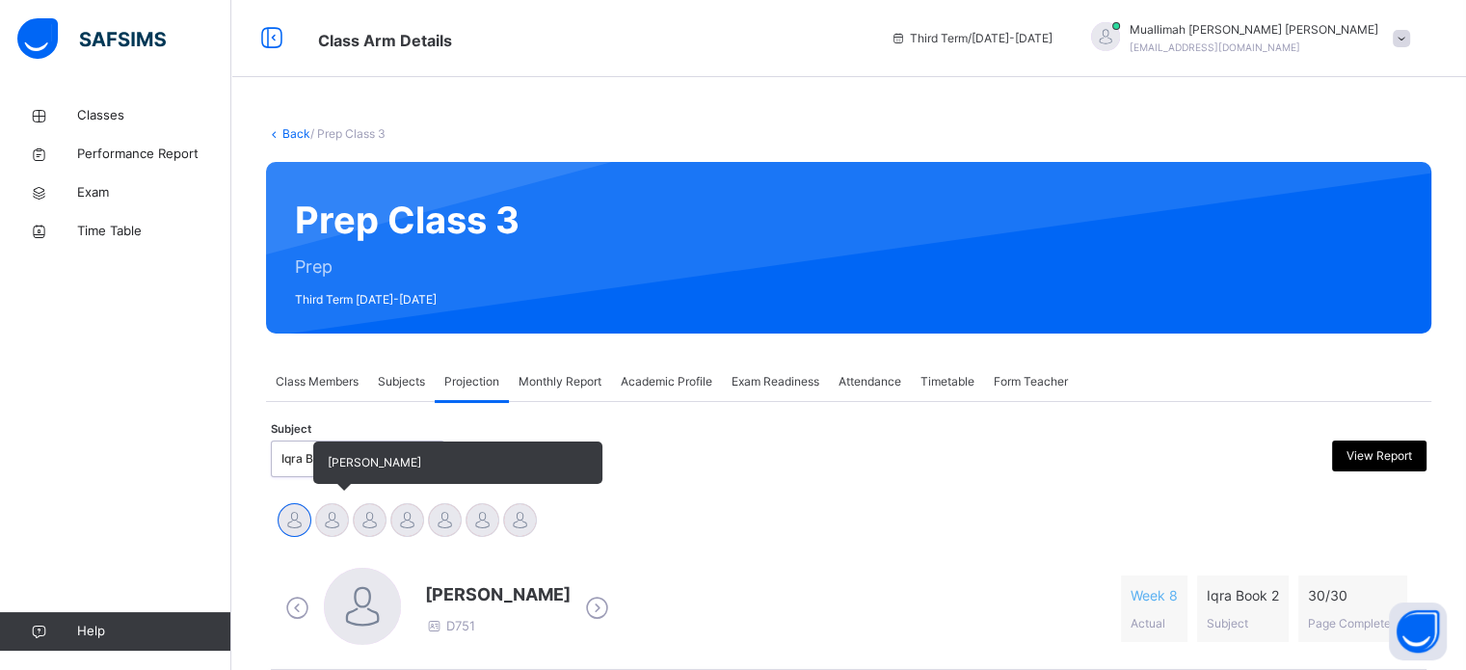
click at [338, 518] on div at bounding box center [332, 520] width 34 height 34
click at [377, 519] on div at bounding box center [370, 520] width 34 height 34
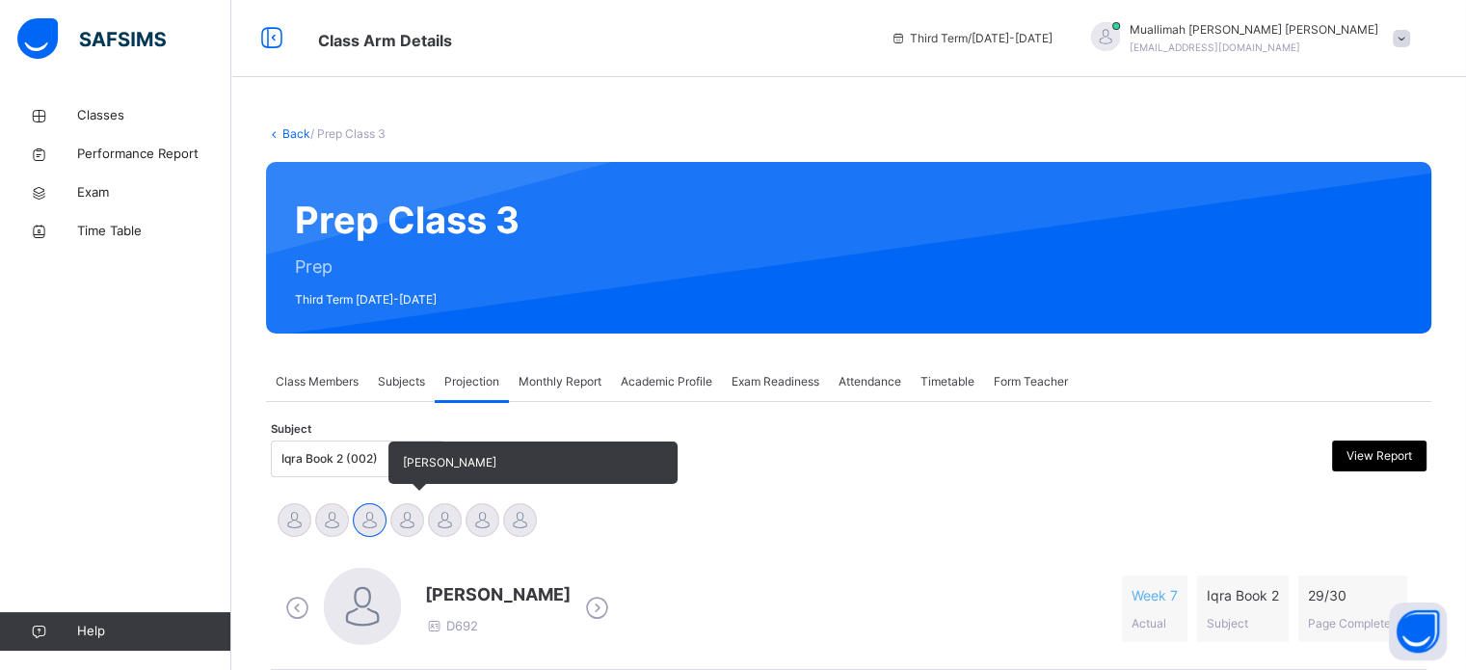
click at [417, 530] on div at bounding box center [407, 520] width 34 height 34
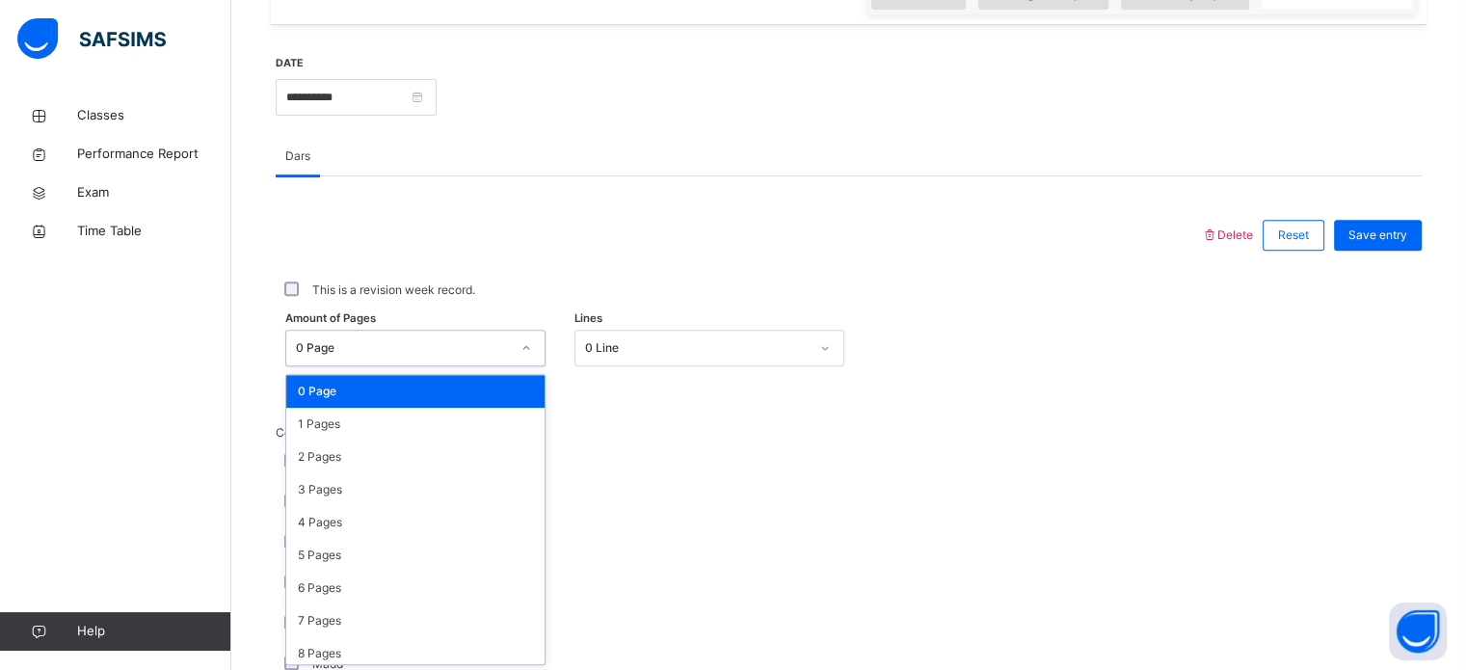
scroll to position [707, 0]
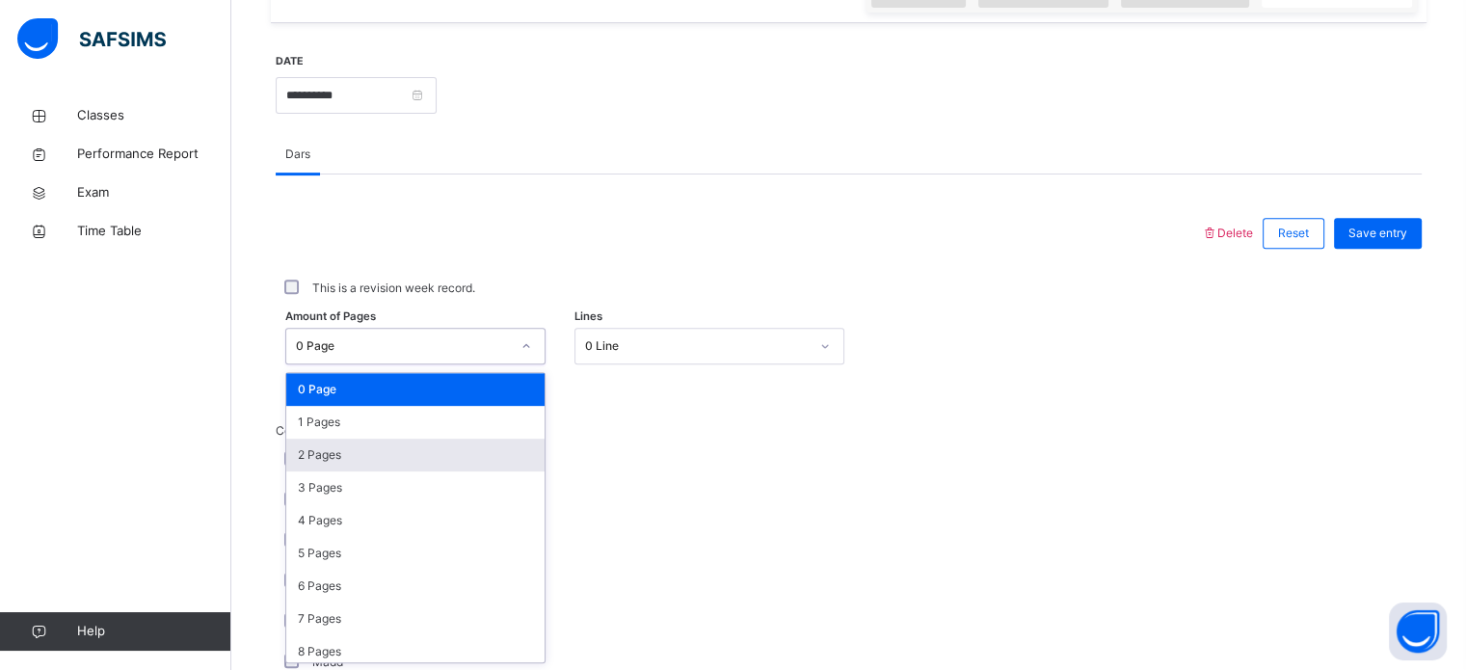
click at [386, 467] on div "2 Pages" at bounding box center [415, 454] width 258 height 33
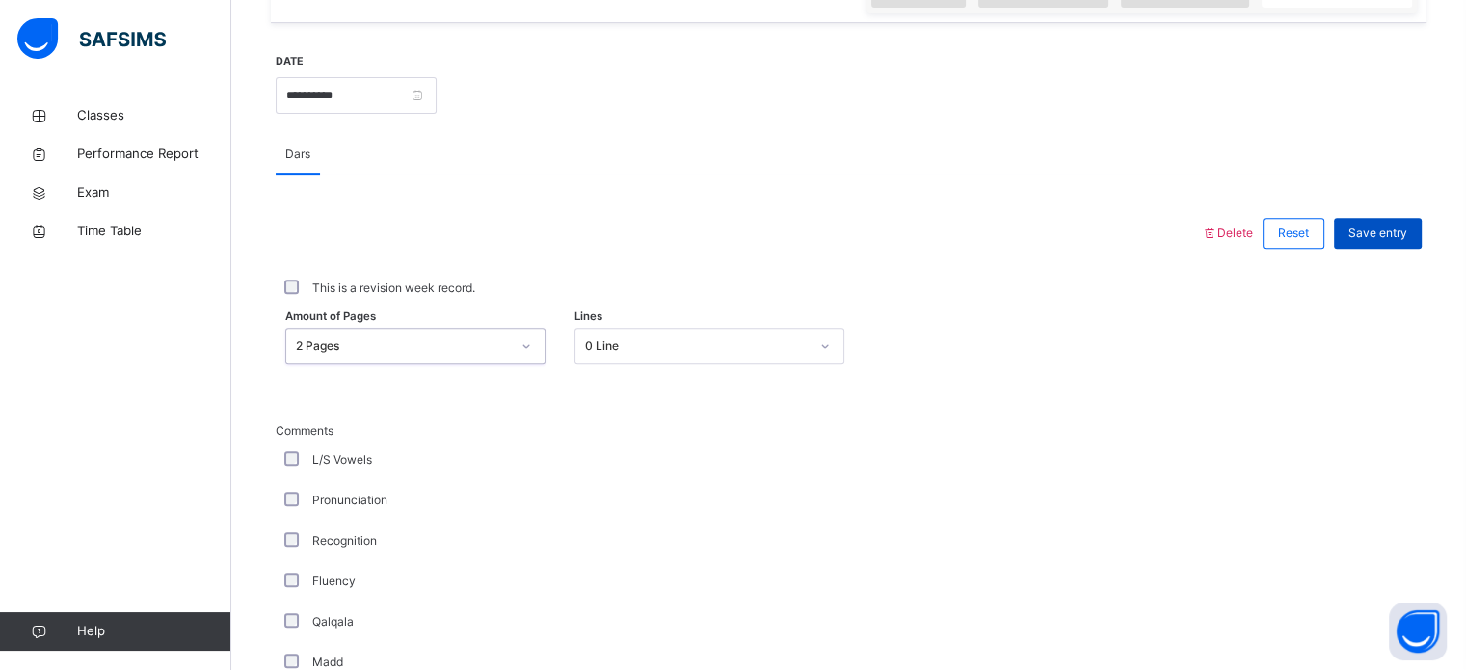
click at [1389, 240] on span "Save entry" at bounding box center [1377, 233] width 59 height 17
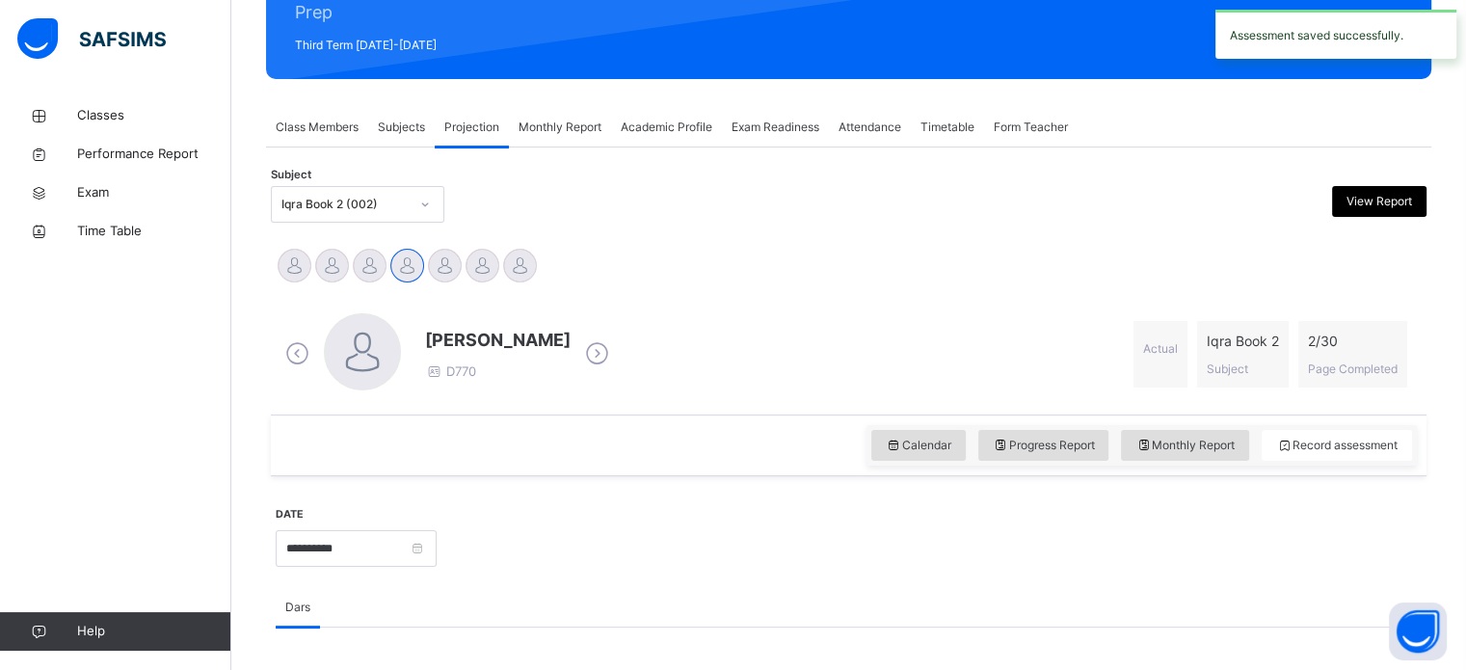
scroll to position [251, 0]
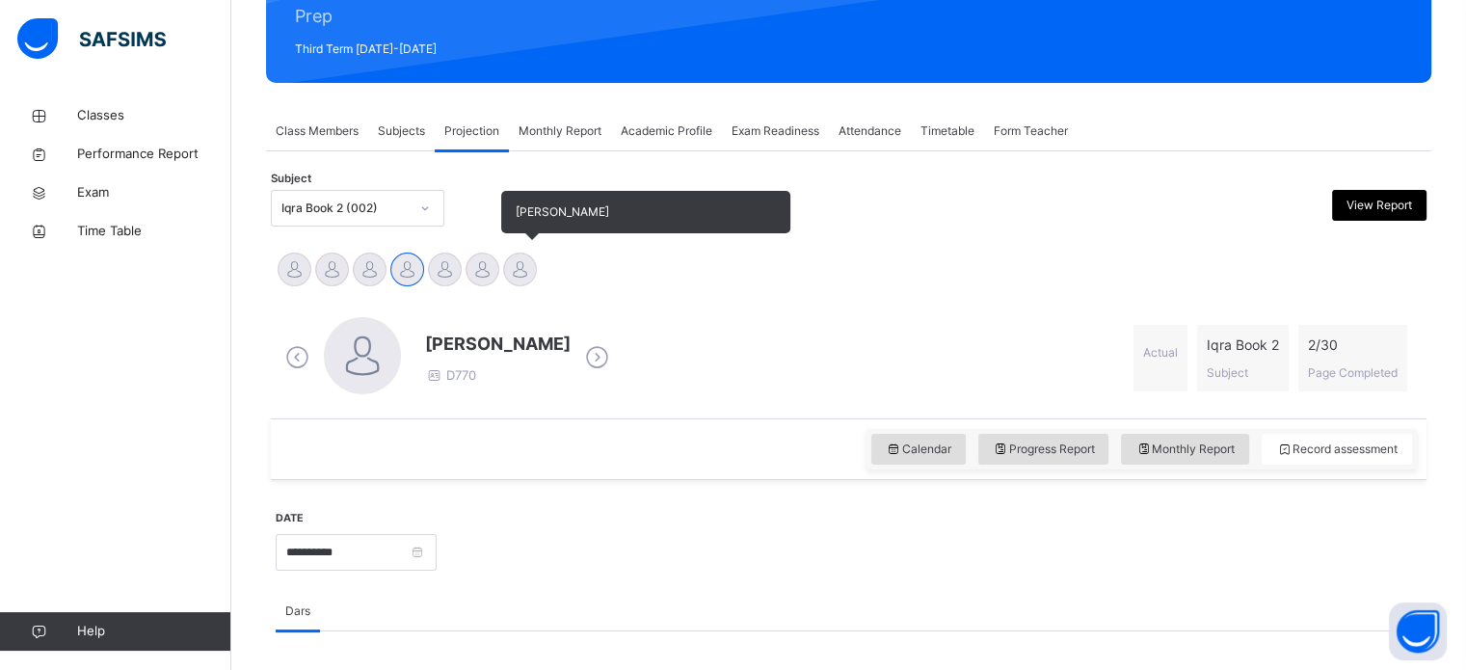
click at [517, 278] on div at bounding box center [520, 269] width 34 height 34
click at [486, 279] on div at bounding box center [482, 269] width 34 height 34
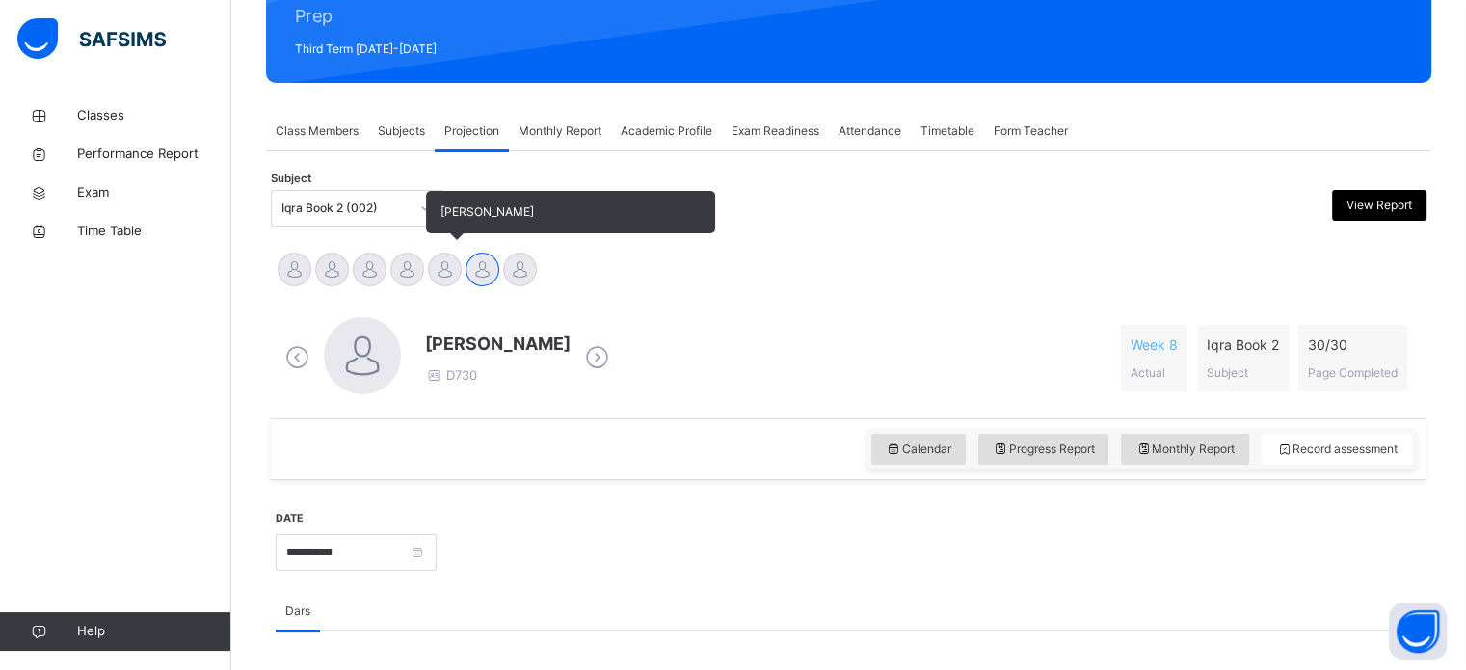
click at [451, 278] on div at bounding box center [445, 269] width 34 height 34
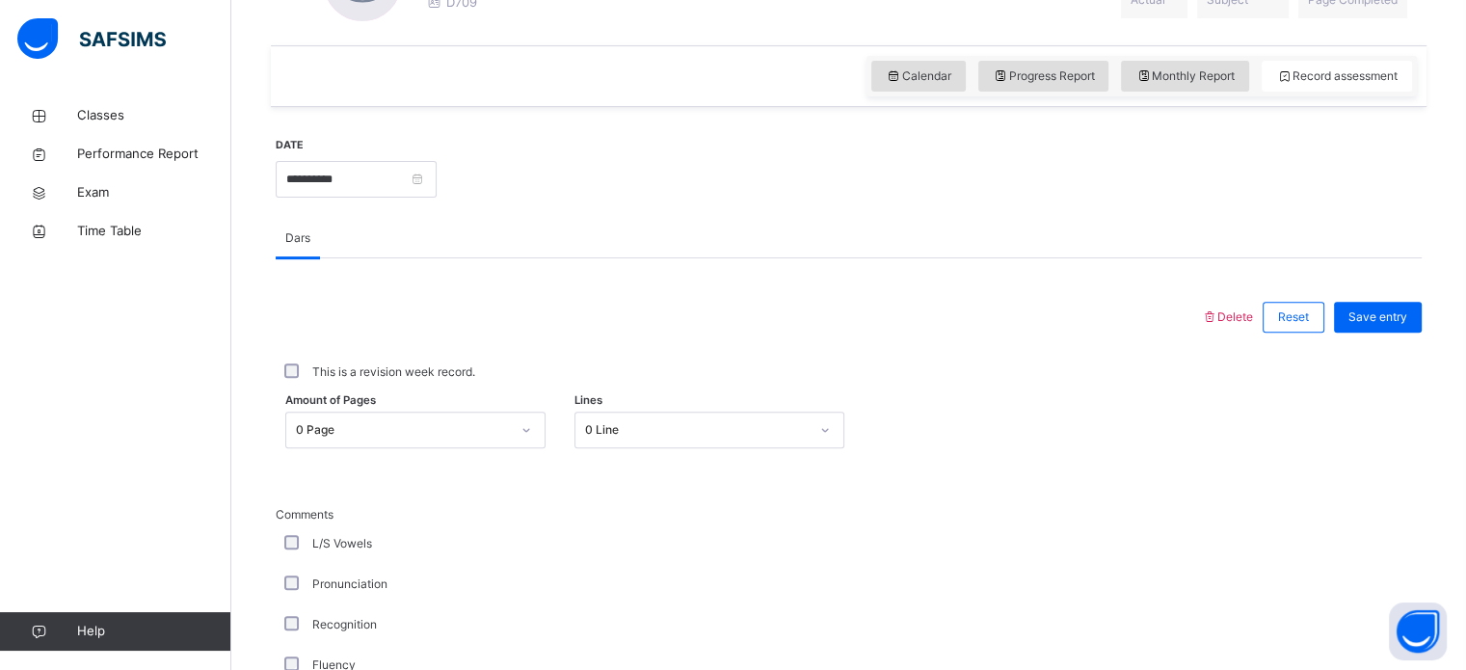
scroll to position [624, 0]
click at [1398, 315] on span "Save entry" at bounding box center [1377, 315] width 59 height 17
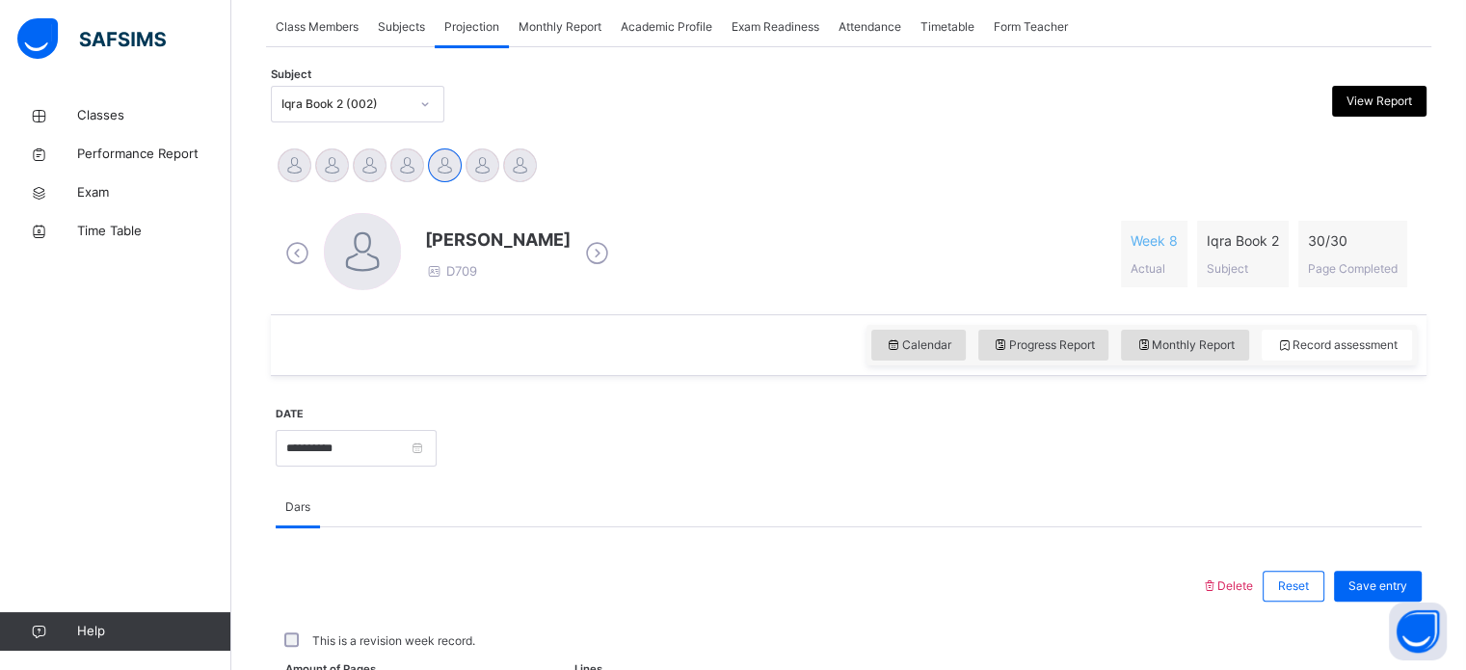
scroll to position [353, 0]
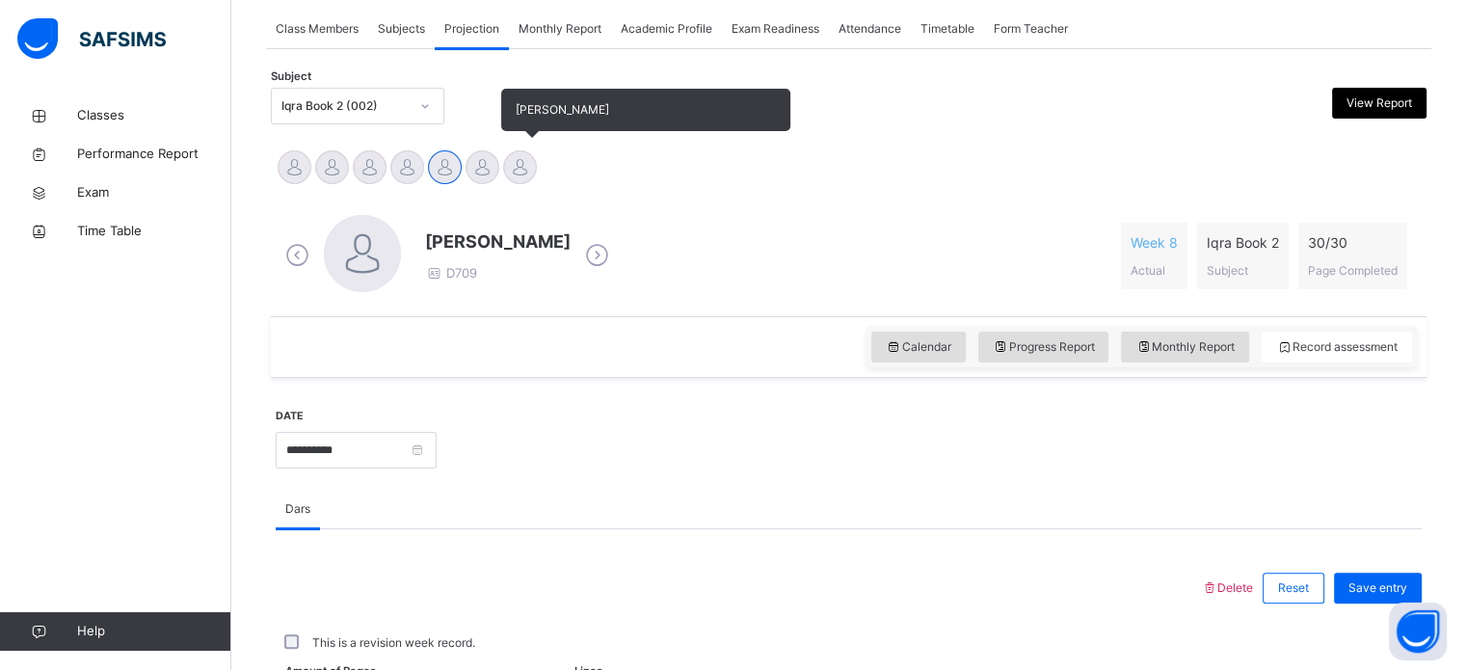
click at [521, 181] on div at bounding box center [520, 167] width 34 height 34
click at [474, 181] on div "[PERSON_NAME]" at bounding box center [483, 169] width 38 height 42
click at [480, 176] on div at bounding box center [482, 167] width 34 height 34
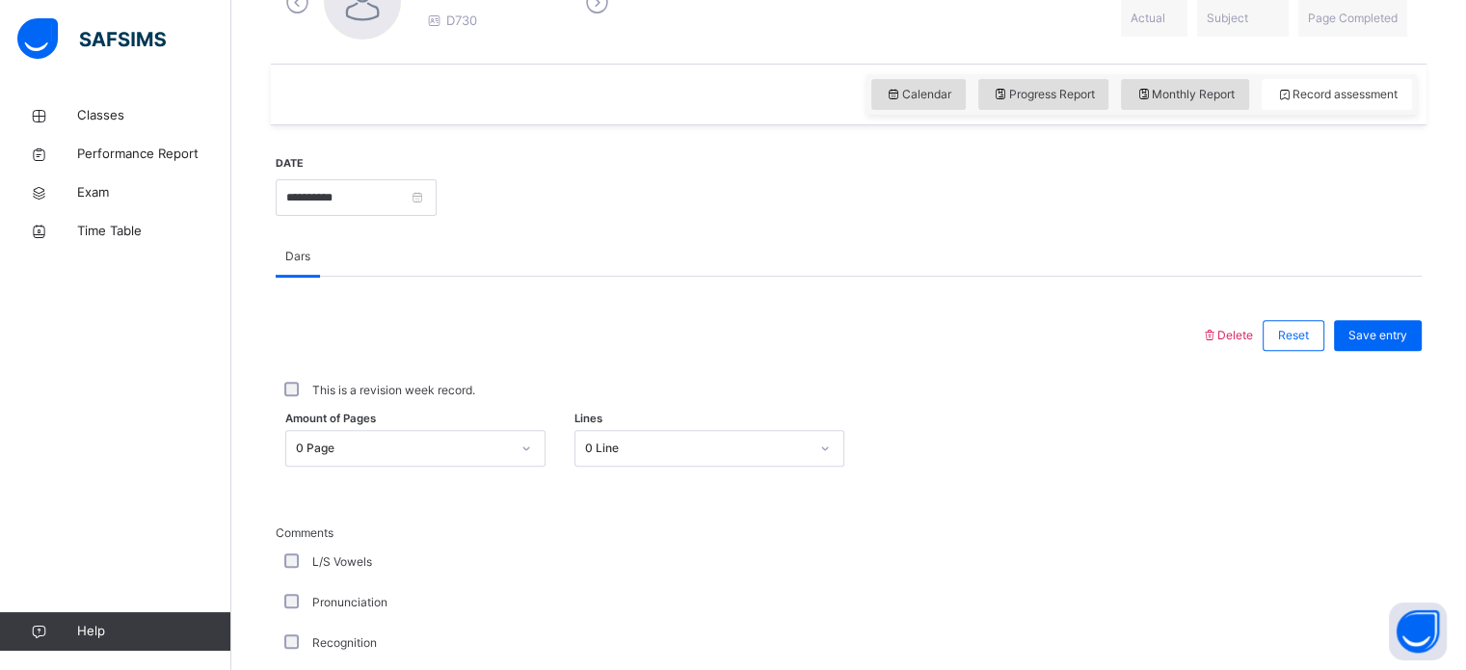
scroll to position [605, 0]
click at [1399, 348] on div "Save entry" at bounding box center [1378, 335] width 88 height 31
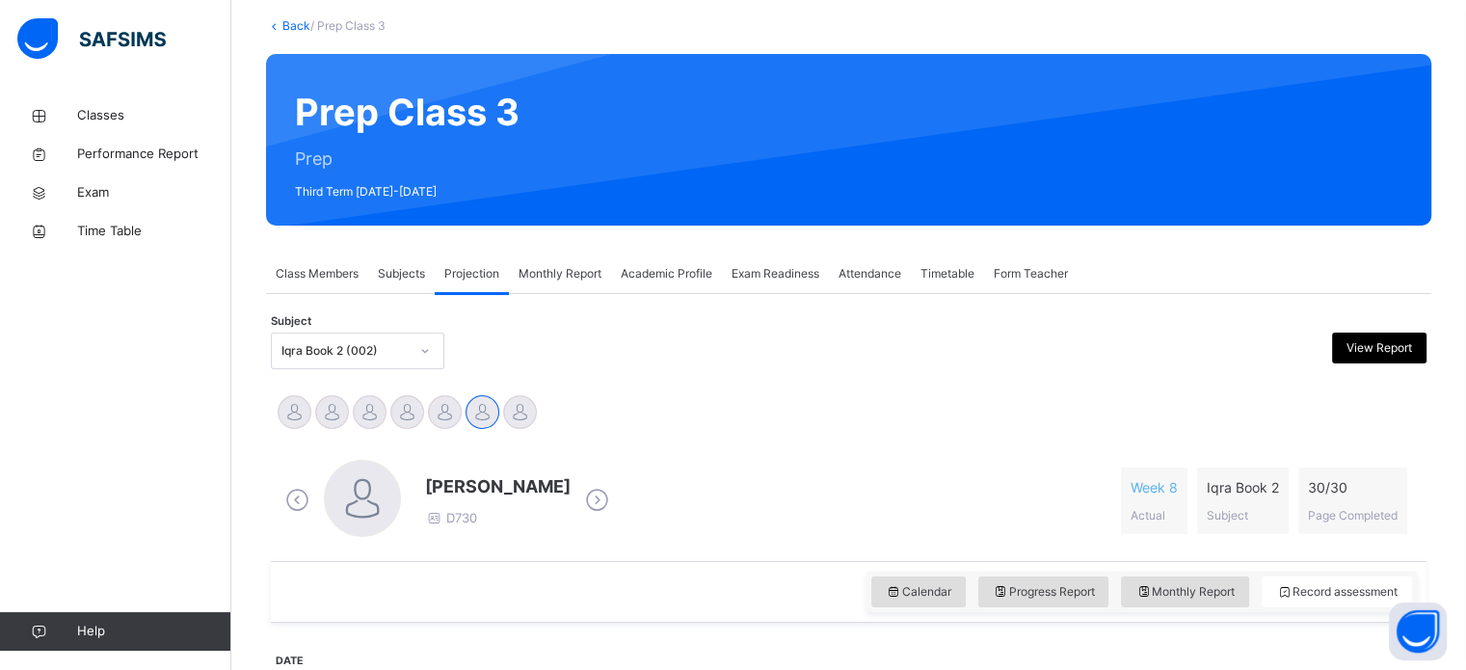
scroll to position [108, 0]
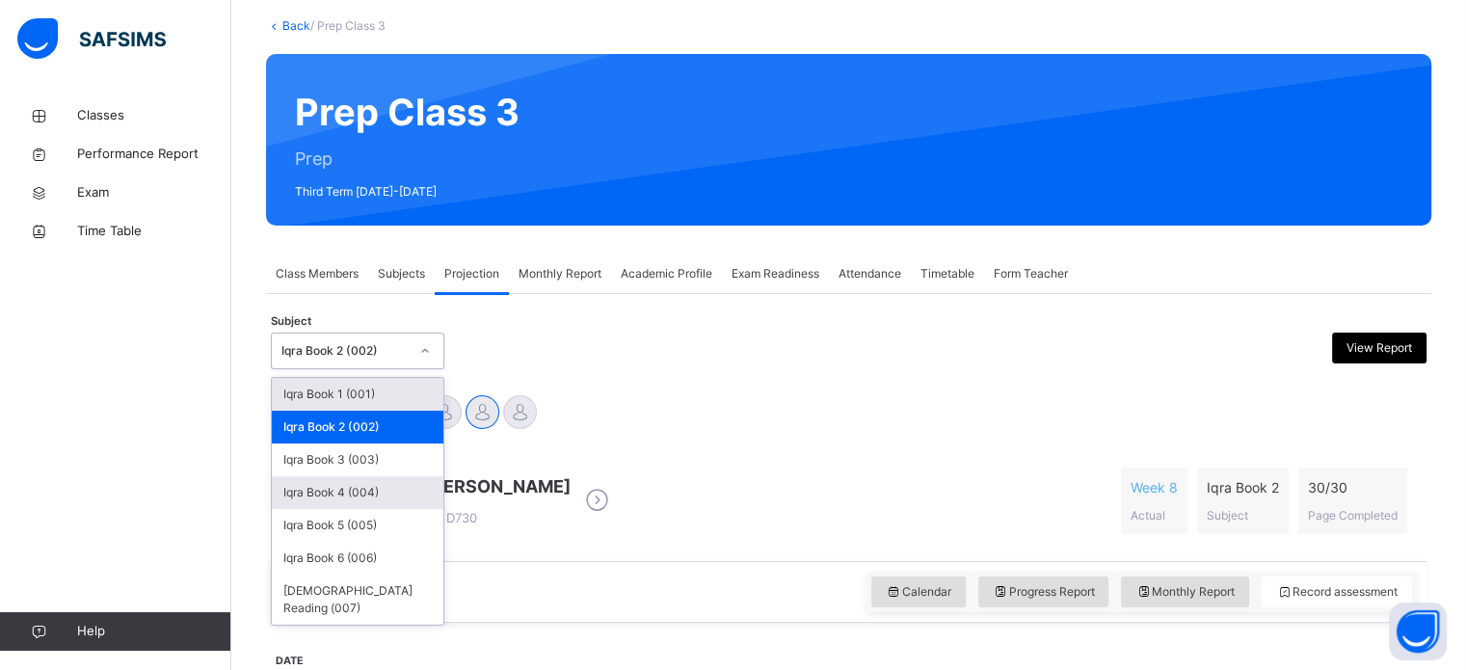
click at [403, 497] on div "Iqra Book 4 (004)" at bounding box center [358, 492] width 172 height 33
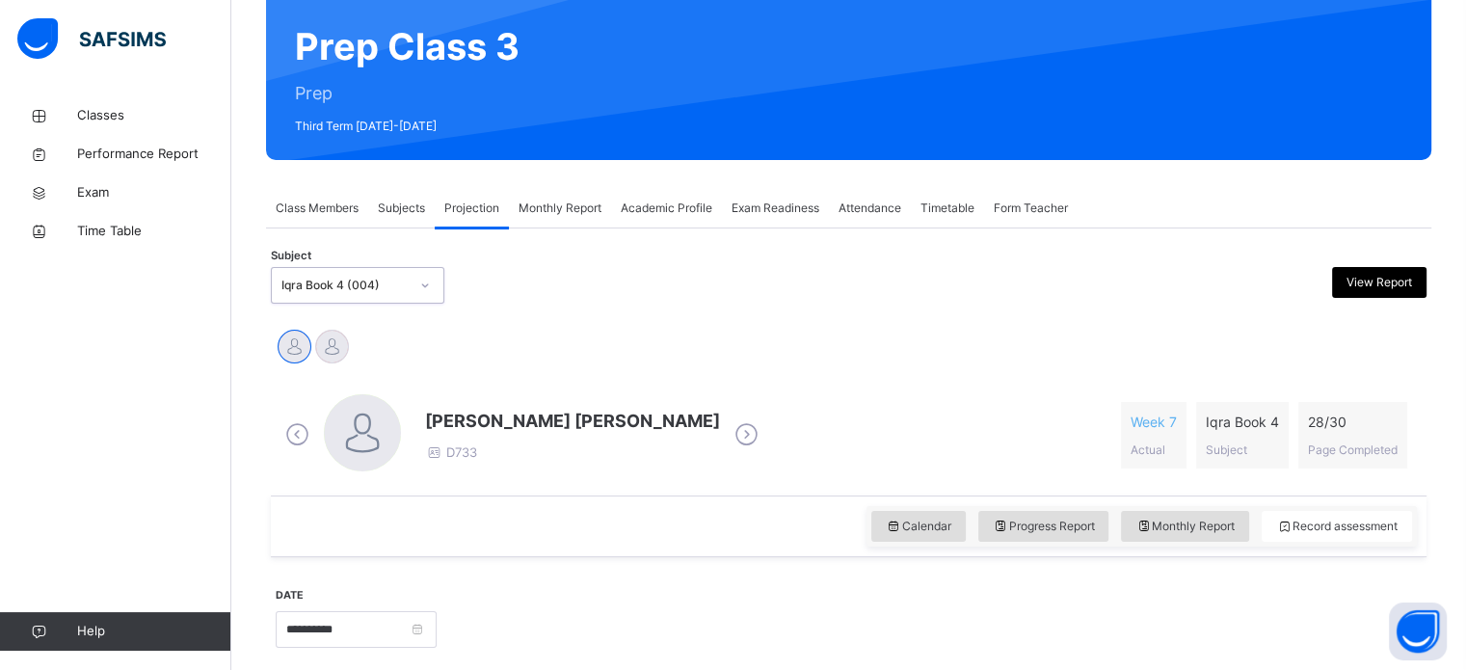
scroll to position [175, 0]
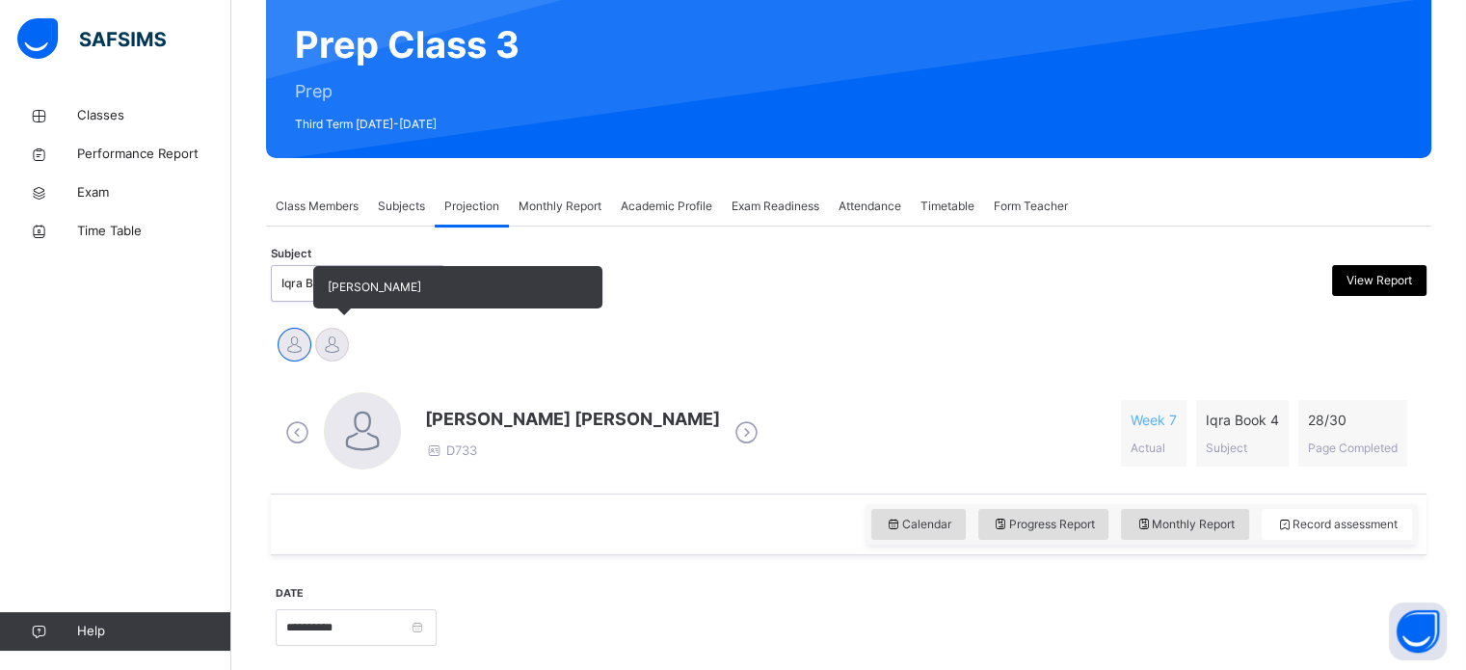
click at [342, 346] on div at bounding box center [332, 345] width 34 height 34
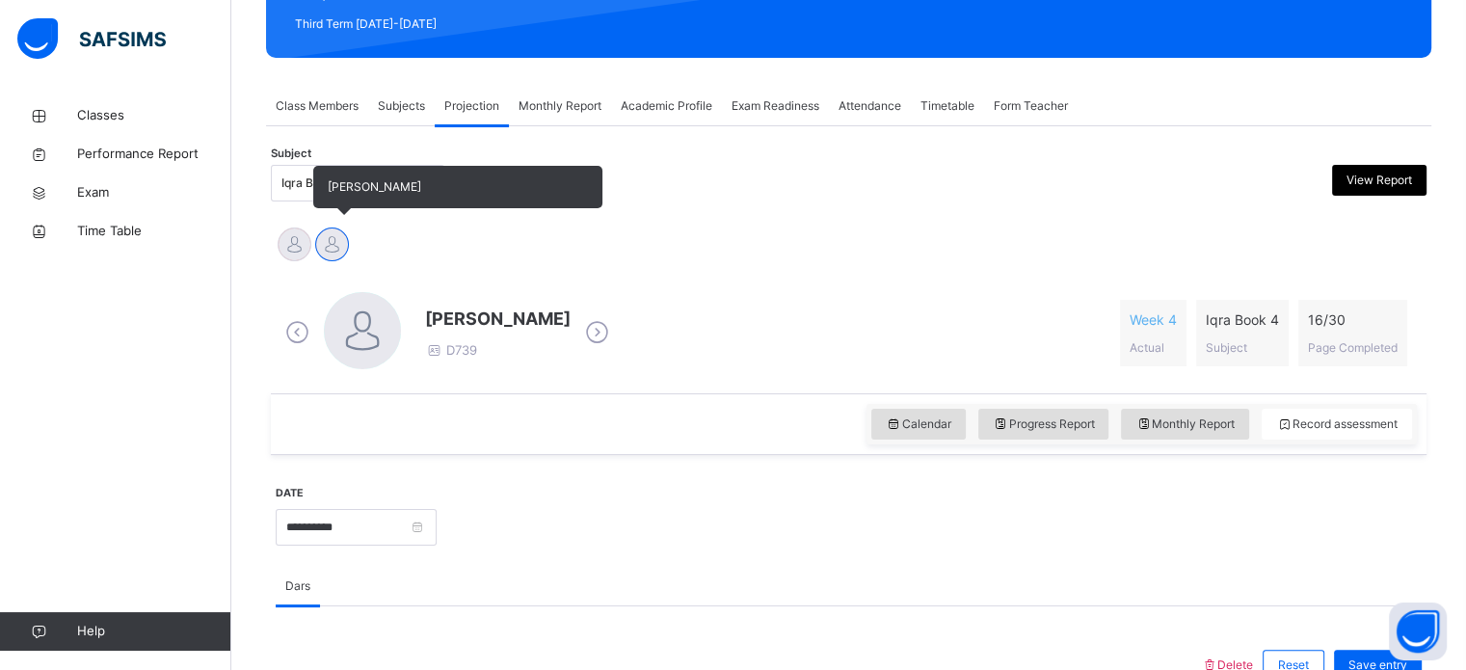
scroll to position [277, 0]
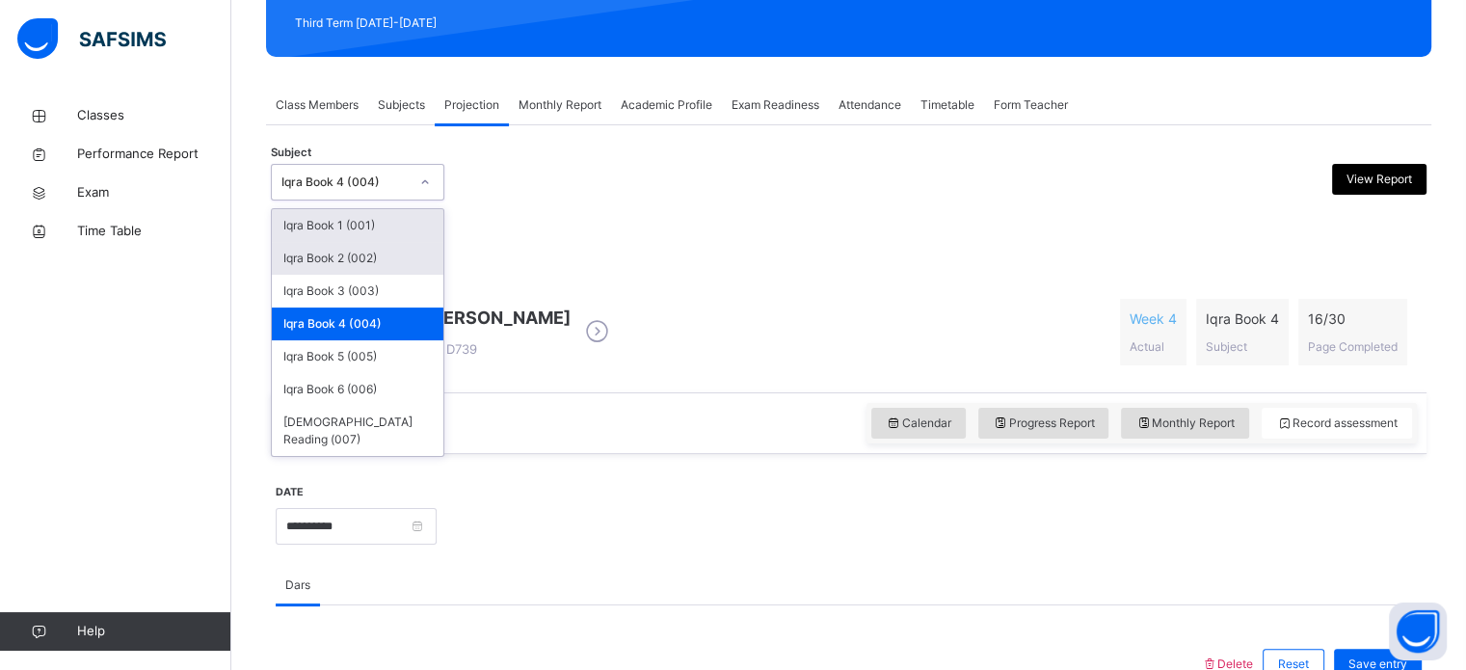
click at [390, 265] on div "Iqra Book 2 (002)" at bounding box center [358, 258] width 172 height 33
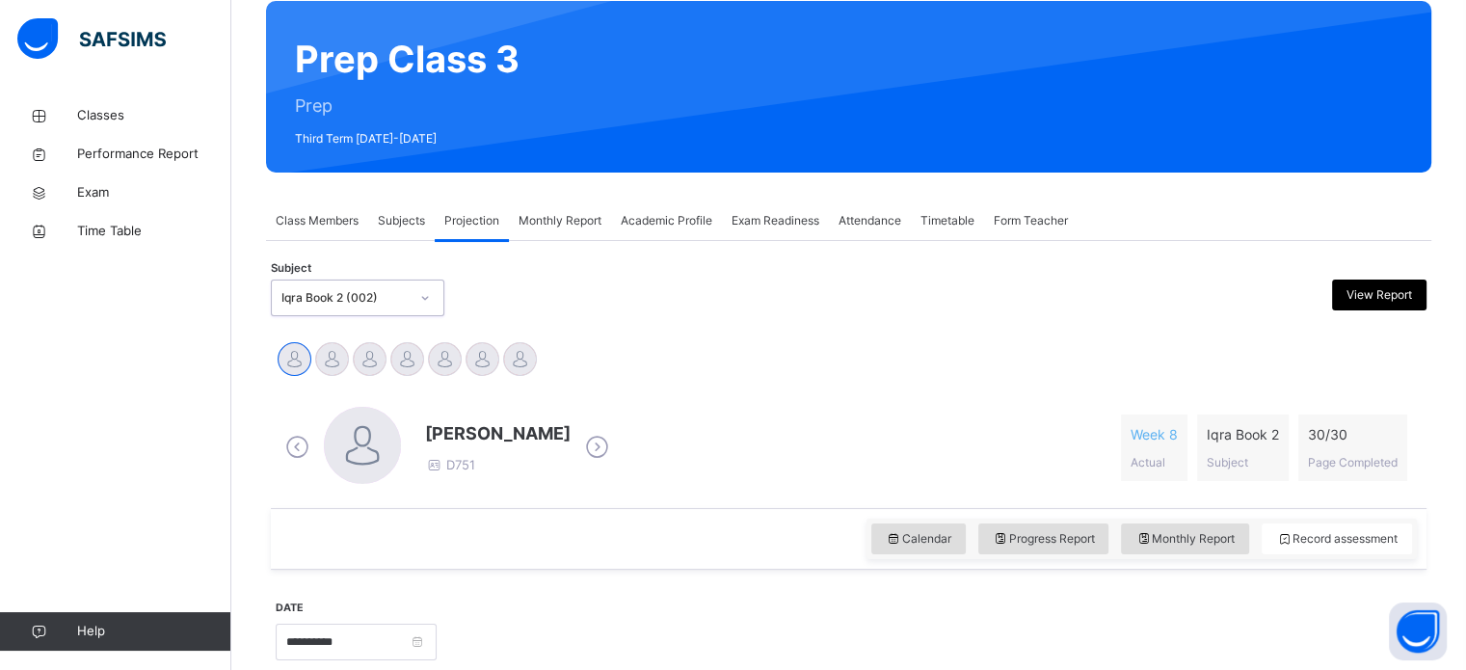
scroll to position [162, 0]
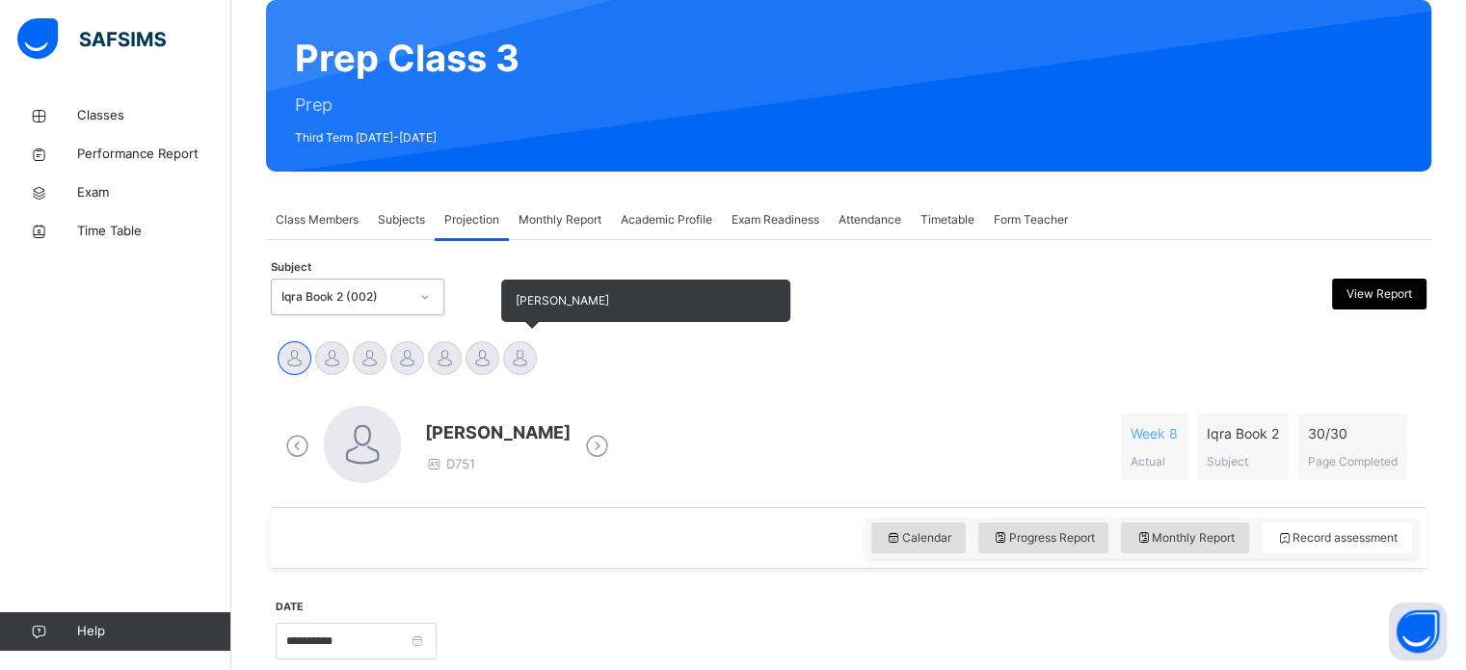
click at [534, 365] on div at bounding box center [520, 358] width 34 height 34
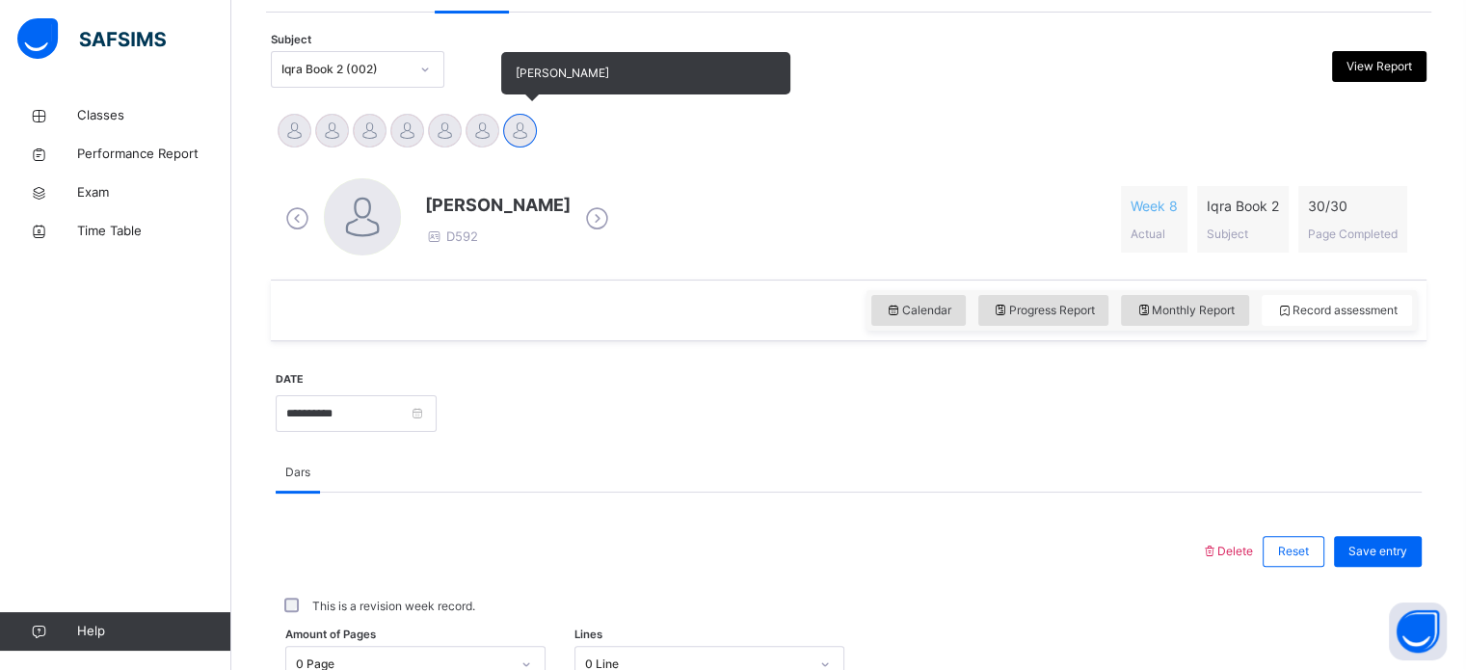
scroll to position [396, 0]
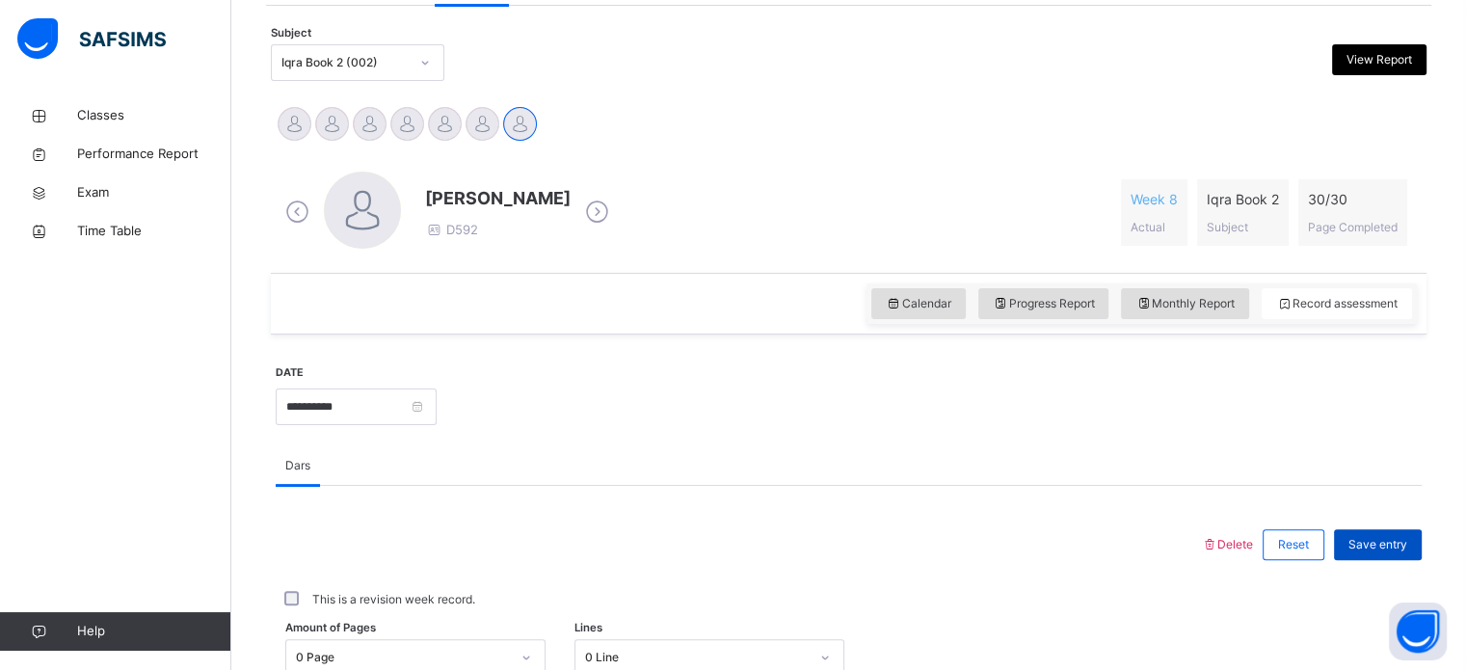
click at [1365, 551] on span "Save entry" at bounding box center [1377, 544] width 59 height 17
click at [13, 49] on div at bounding box center [89, 38] width 152 height 40
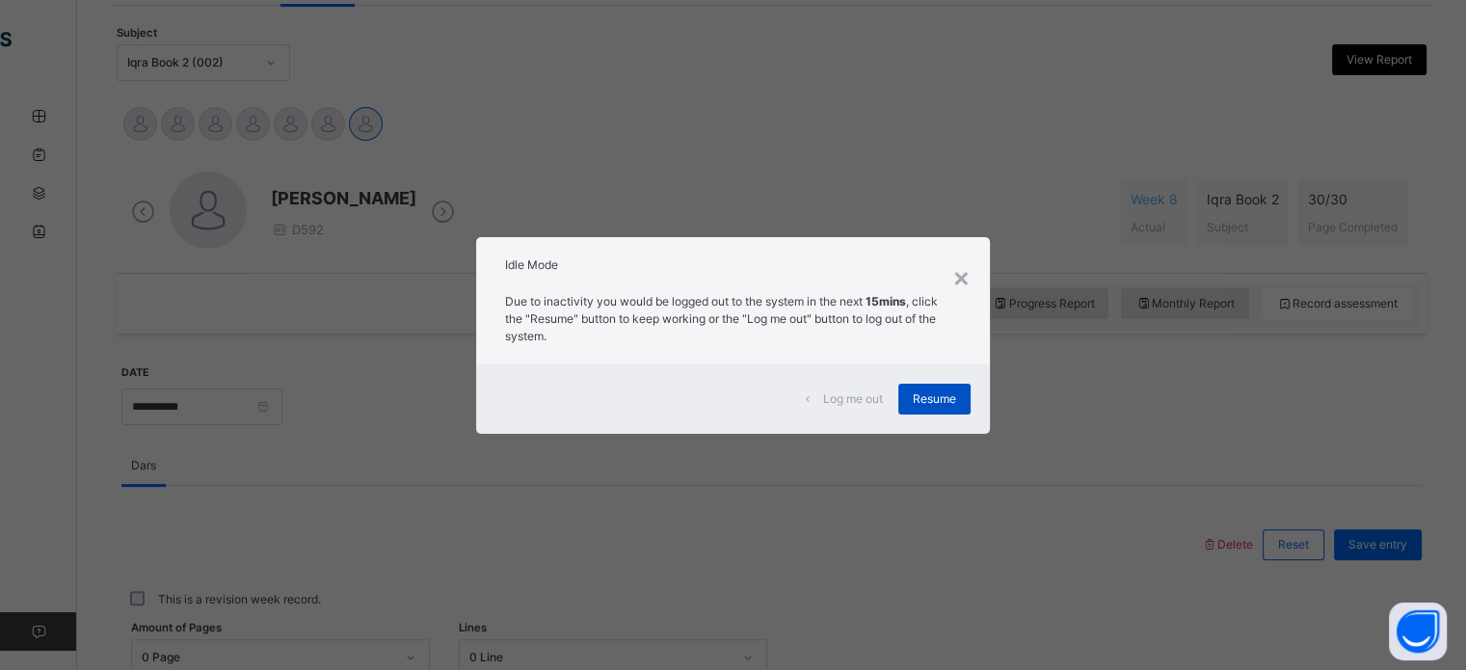
click at [968, 405] on div "Resume" at bounding box center [934, 399] width 72 height 31
